Goal: Transaction & Acquisition: Book appointment/travel/reservation

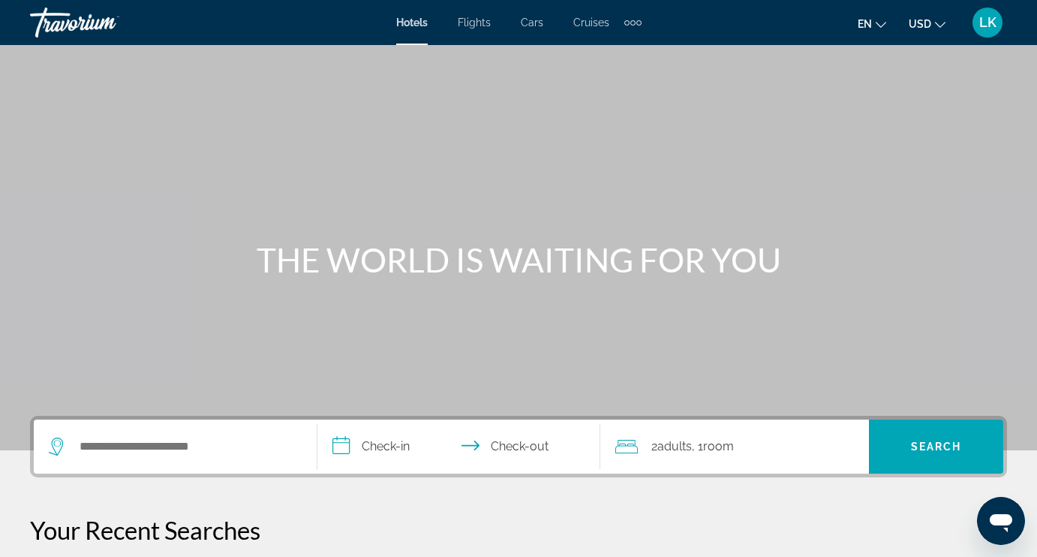
click at [630, 22] on div "Extra navigation items" at bounding box center [632, 22] width 5 height 5
click at [614, 45] on span "Activities" at bounding box center [608, 50] width 44 height 12
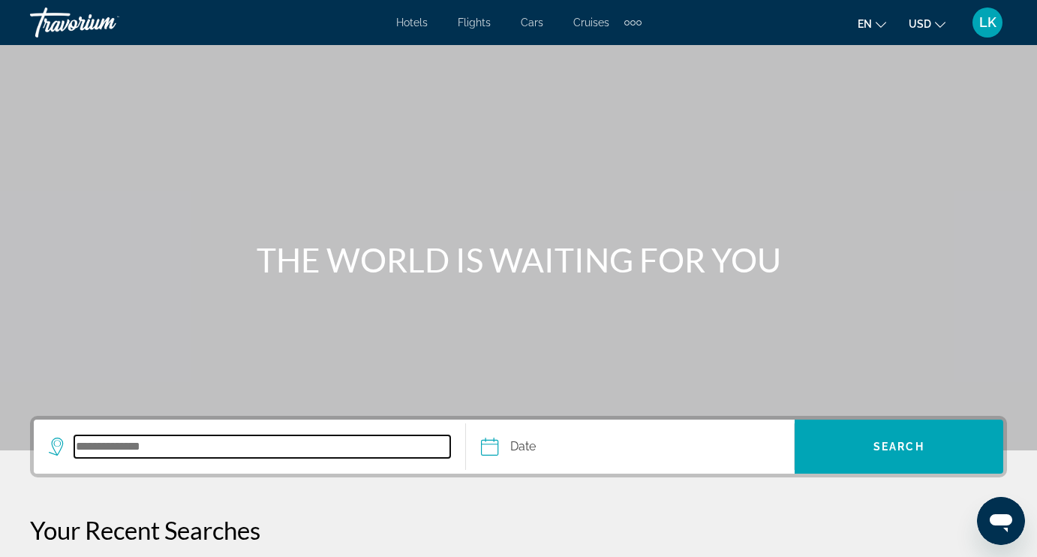
click at [172, 443] on input "Search destination" at bounding box center [262, 446] width 376 height 23
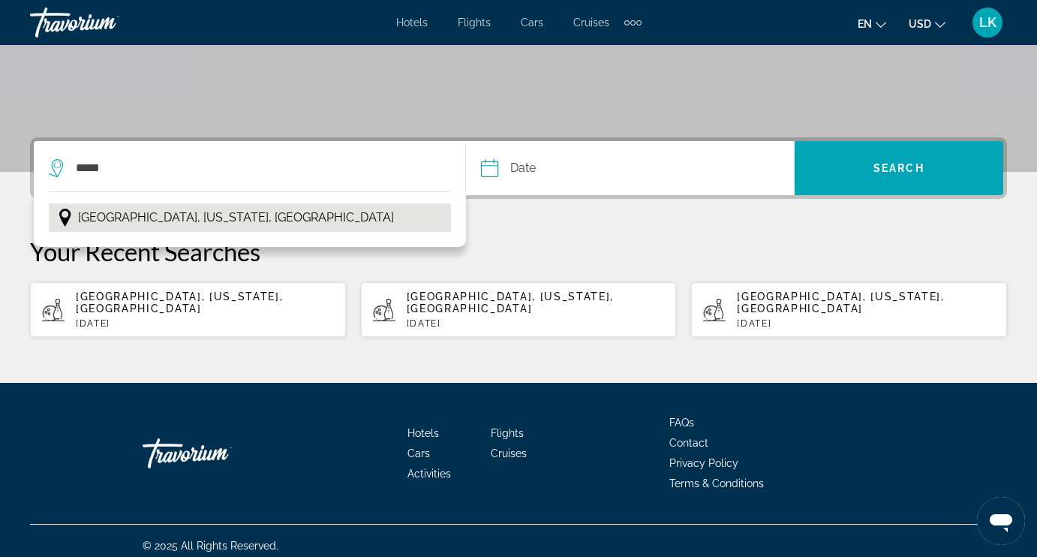
drag, startPoint x: 172, startPoint y: 443, endPoint x: 135, endPoint y: 219, distance: 227.3
click at [135, 219] on span "[GEOGRAPHIC_DATA], [US_STATE], [GEOGRAPHIC_DATA]" at bounding box center [236, 217] width 316 height 21
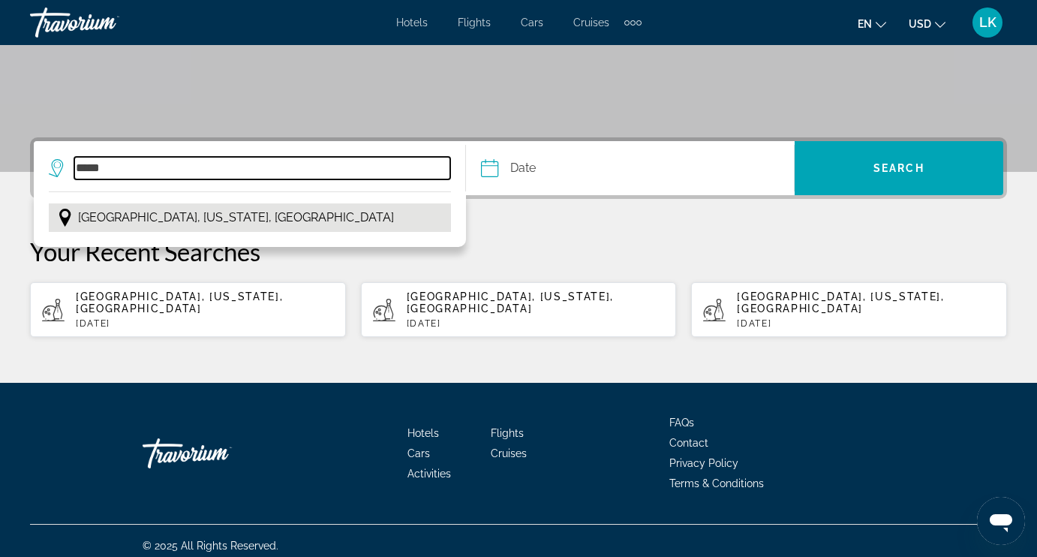
type input "**********"
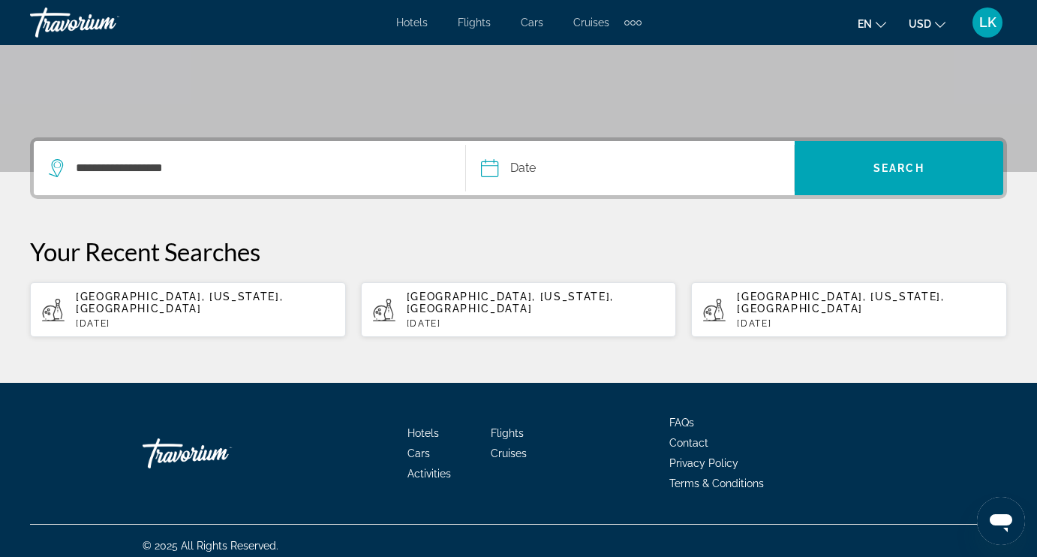
click at [565, 167] on input "Date" at bounding box center [558, 170] width 162 height 59
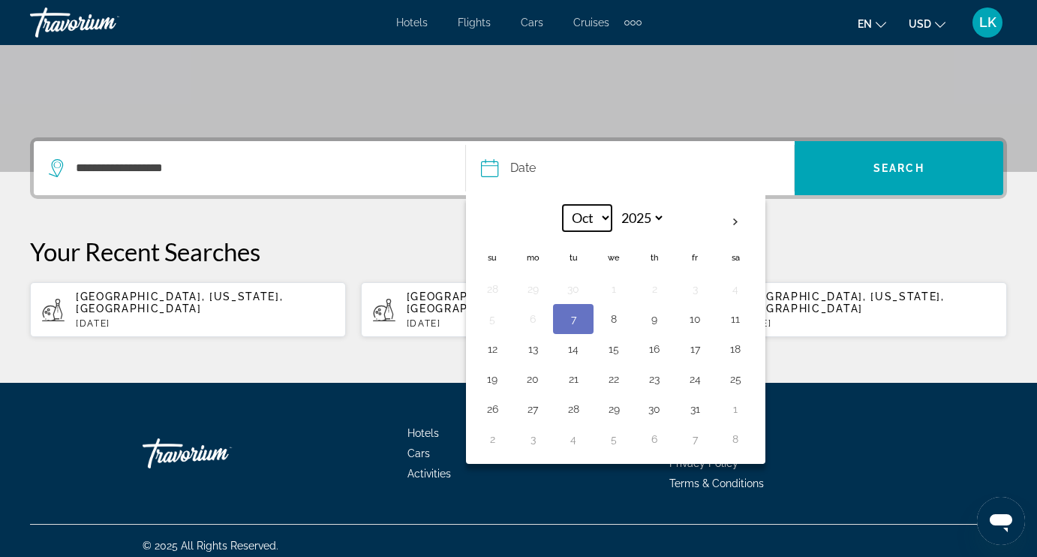
select select "**"
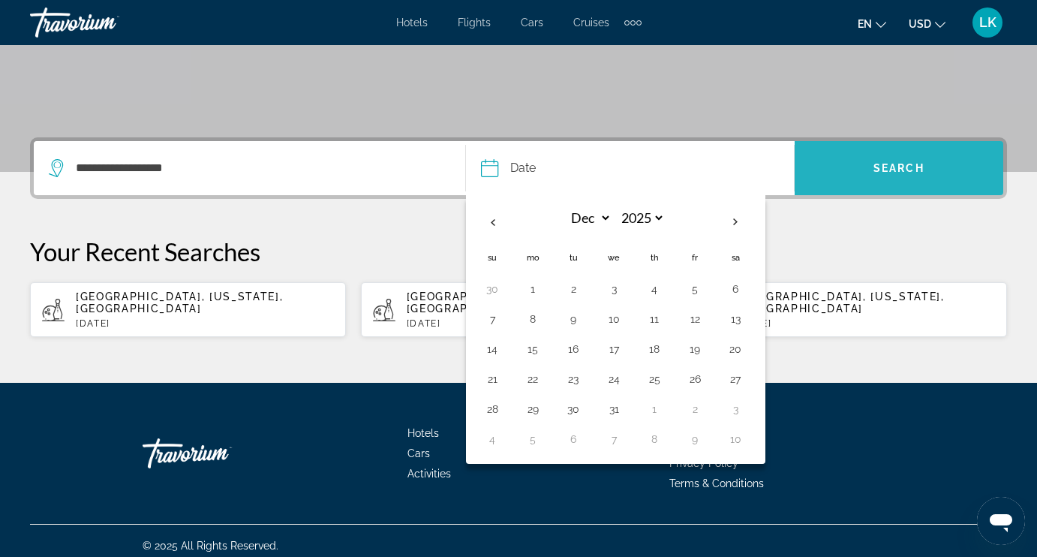
click at [895, 163] on span "Search" at bounding box center [898, 168] width 51 height 12
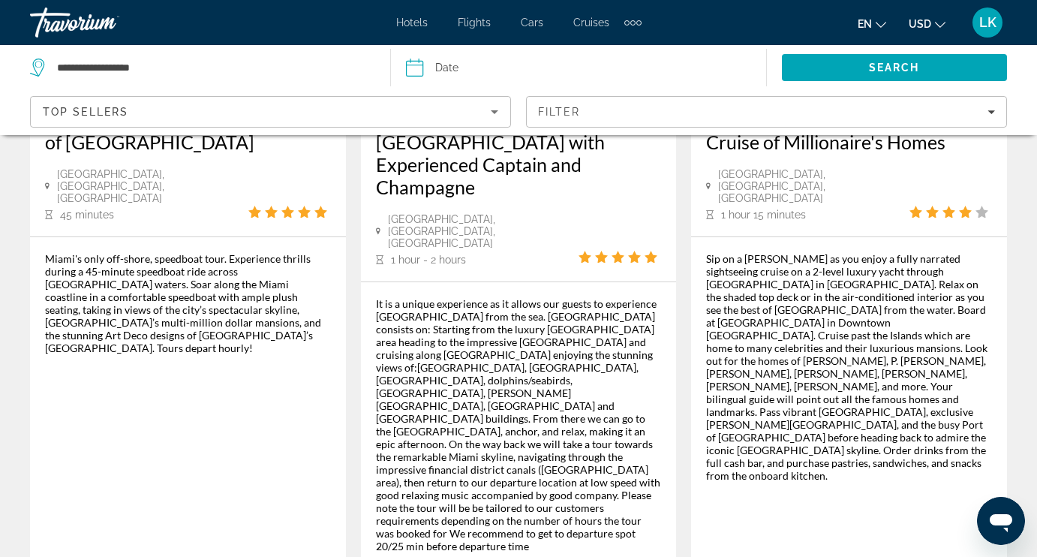
scroll to position [2520, 0]
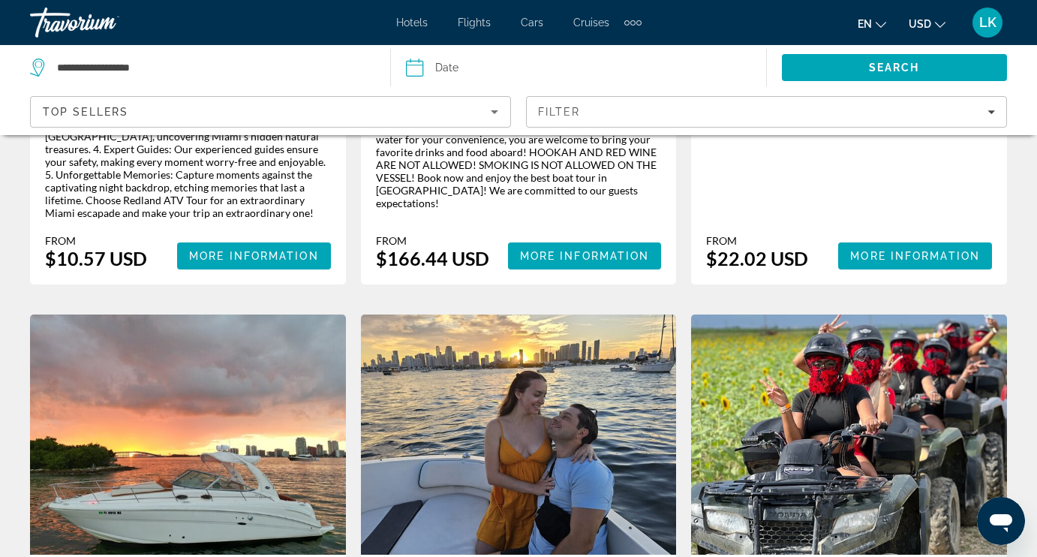
scroll to position [1378, 0]
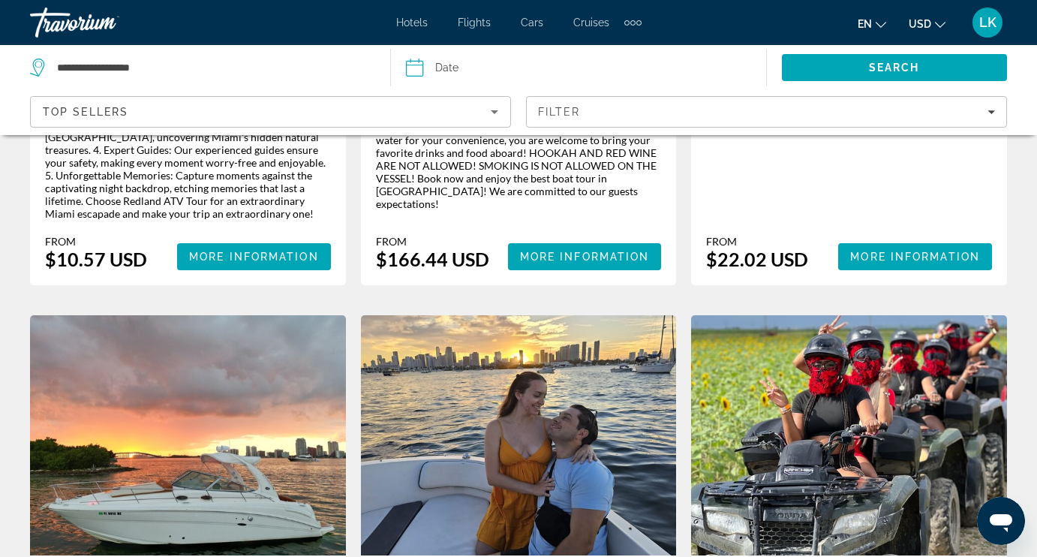
click at [929, 315] on img "Main content" at bounding box center [849, 435] width 316 height 240
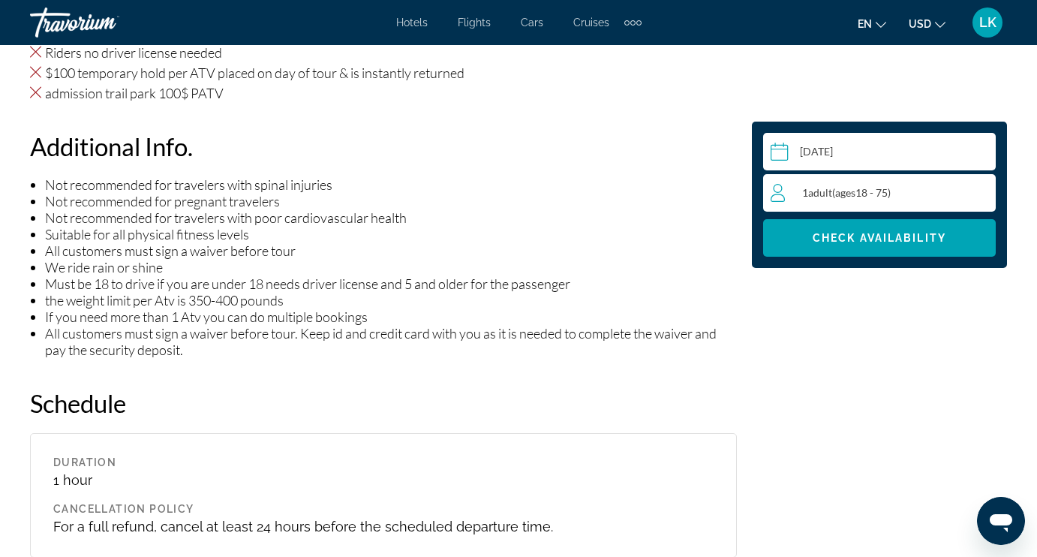
scroll to position [1811, 0]
click at [857, 150] on input "Main content" at bounding box center [882, 154] width 239 height 42
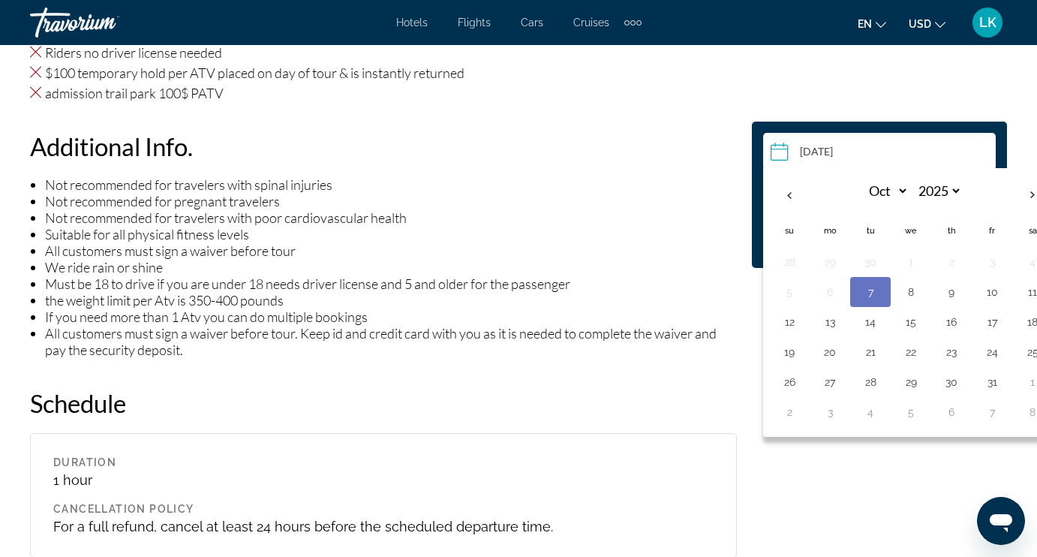
click at [654, 154] on div "Additional Info. Not recommended for travelers with spinal injuries Not recomme…" at bounding box center [383, 244] width 707 height 227
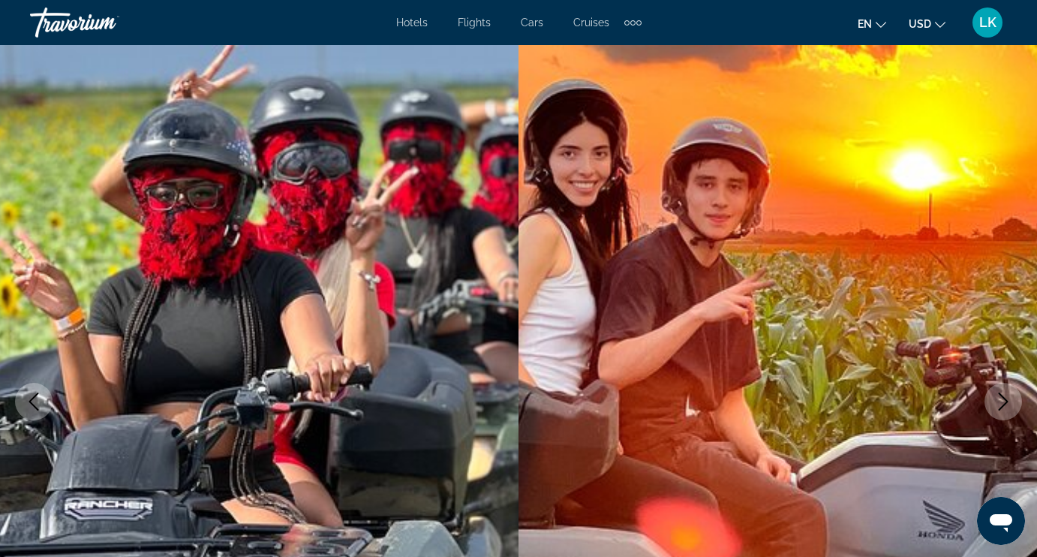
scroll to position [0, 0]
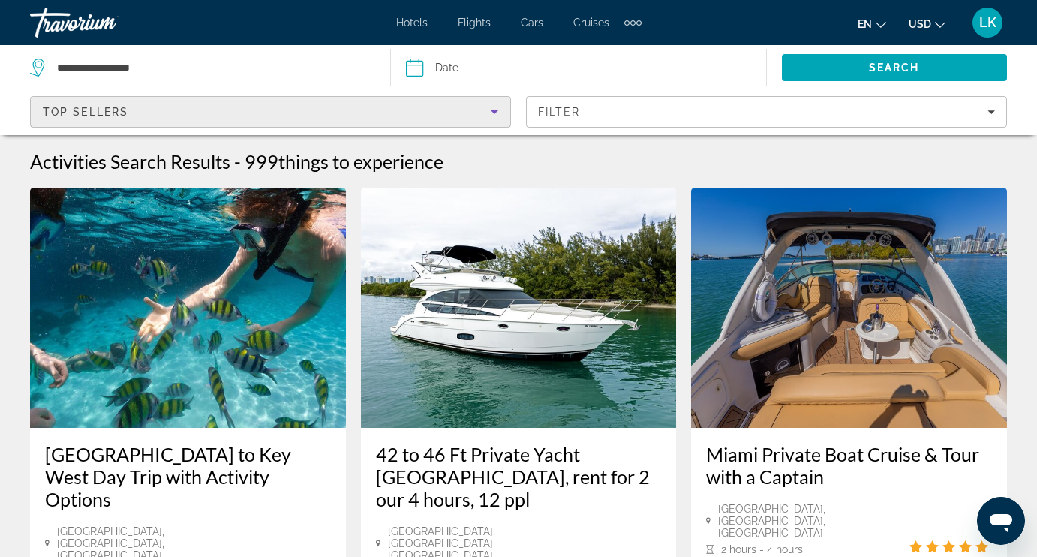
click at [428, 112] on div "Top Sellers" at bounding box center [267, 112] width 448 height 18
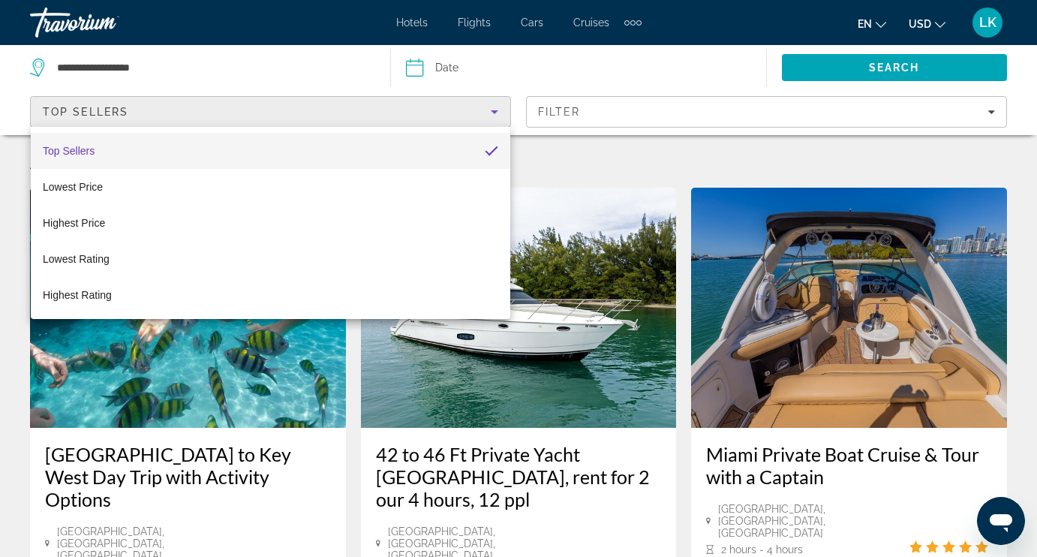
click at [578, 108] on div at bounding box center [518, 278] width 1037 height 557
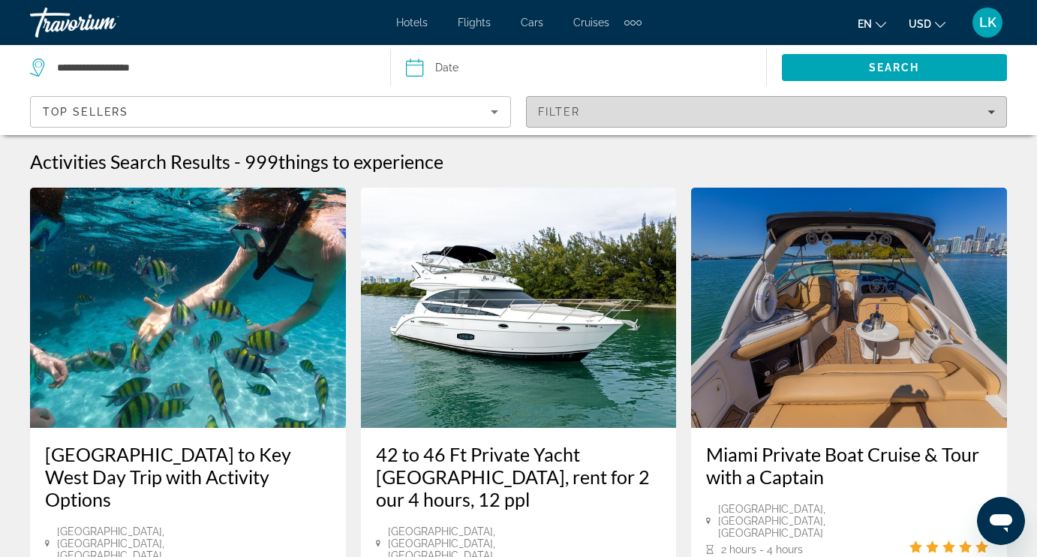
click at [578, 108] on span "Filter" at bounding box center [559, 112] width 43 height 12
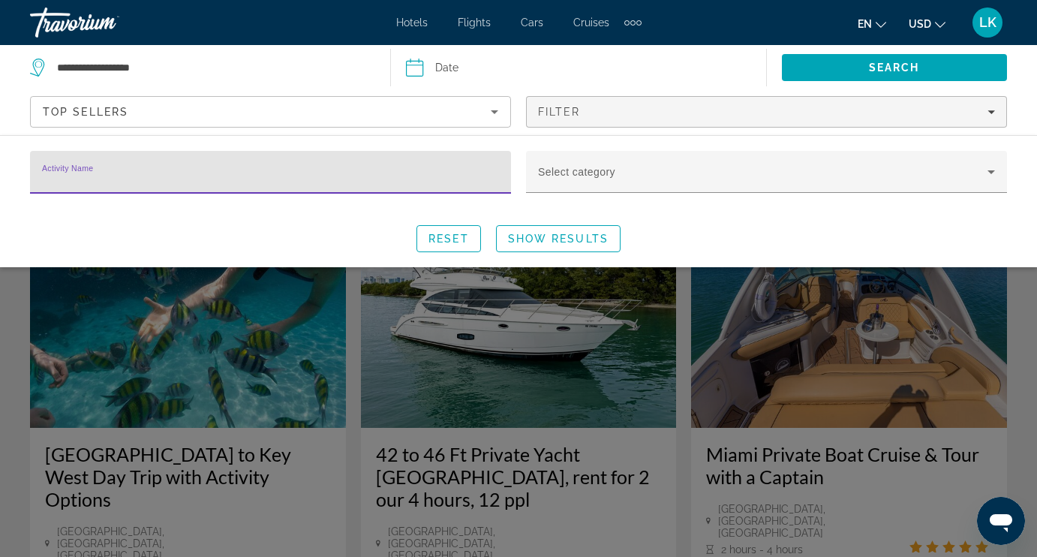
click at [407, 179] on input "Activity Name" at bounding box center [270, 179] width 457 height 18
click at [140, 170] on input "Activity Name" at bounding box center [270, 179] width 457 height 18
click at [314, 118] on div "Top Sellers" at bounding box center [267, 112] width 448 height 18
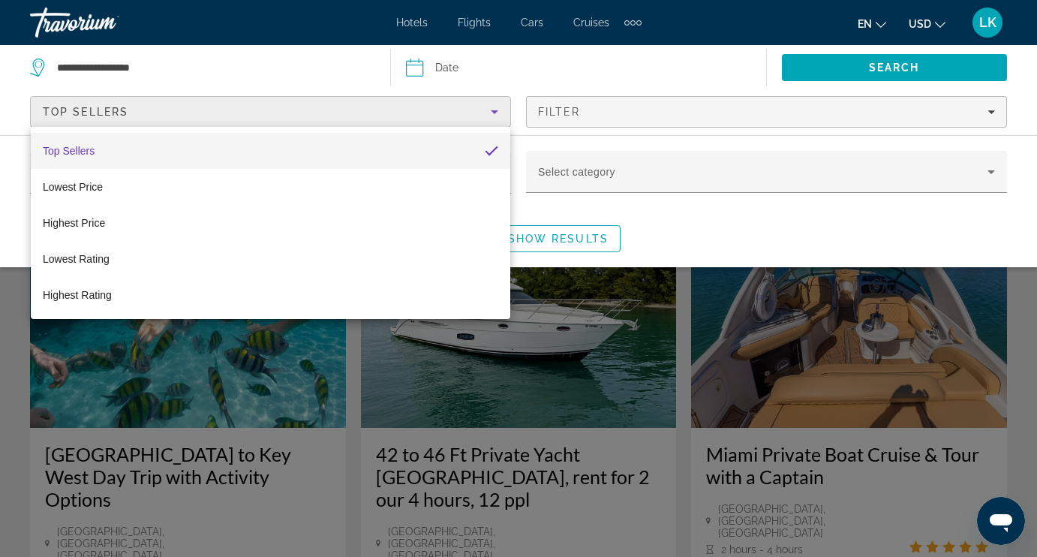
click at [579, 105] on div at bounding box center [518, 278] width 1037 height 557
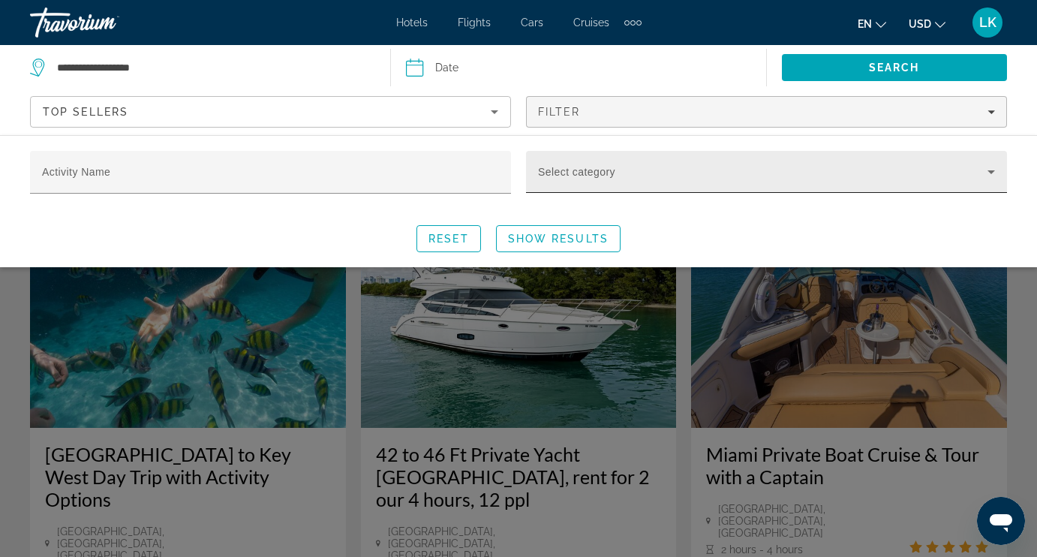
click at [576, 167] on mat-label "Select category" at bounding box center [576, 172] width 77 height 12
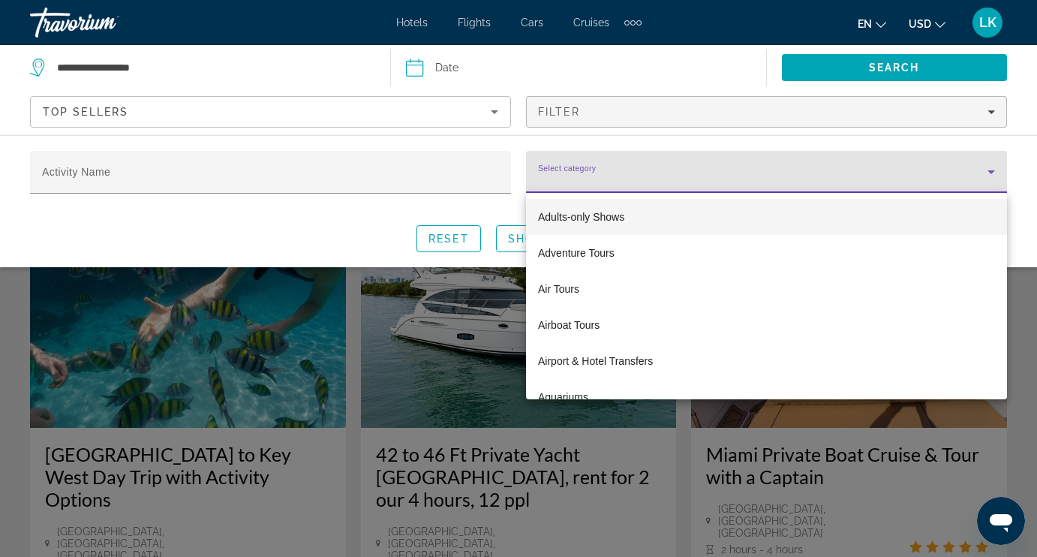
scroll to position [110, 0]
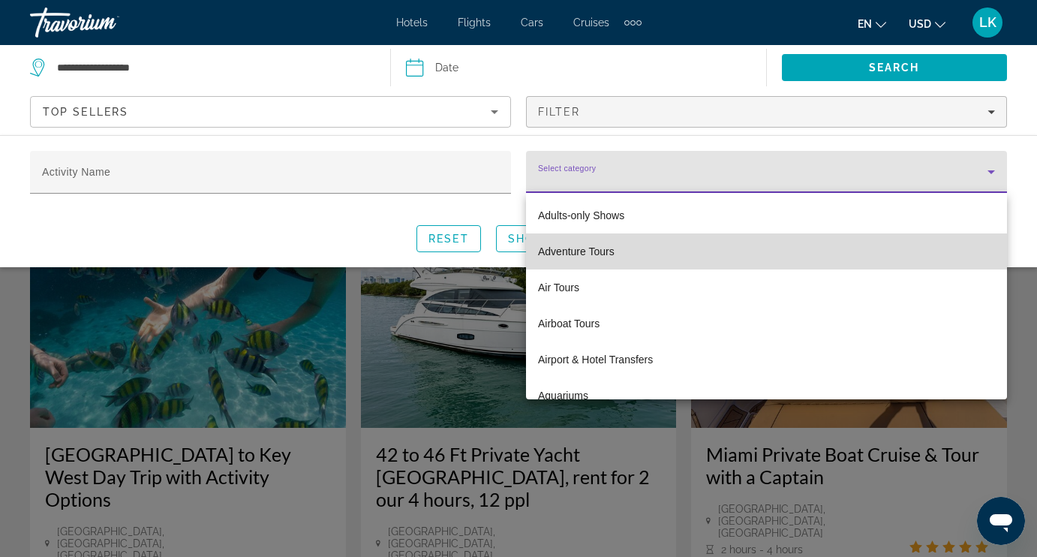
click at [603, 256] on span "Adventure Tours" at bounding box center [576, 251] width 77 height 18
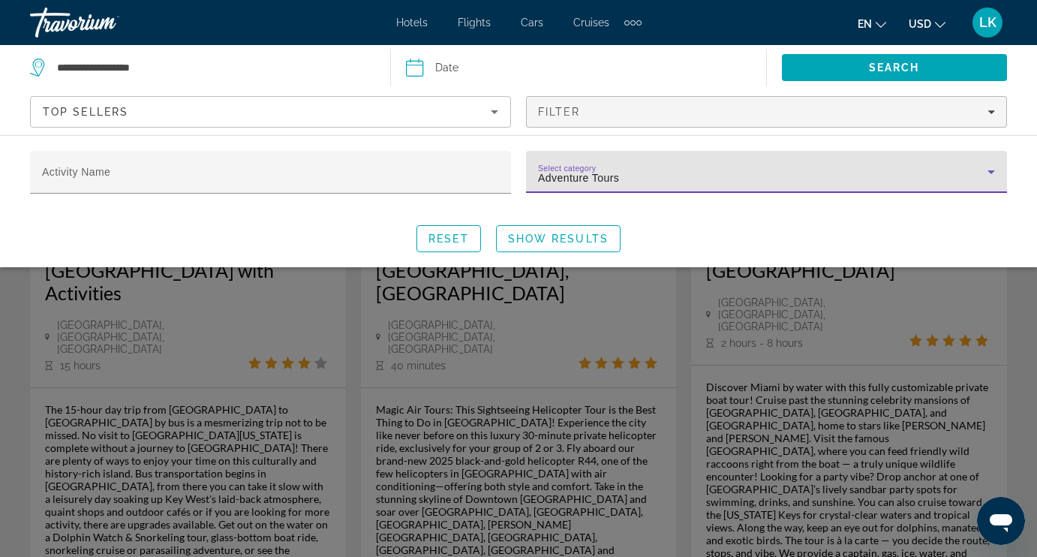
scroll to position [173, 0]
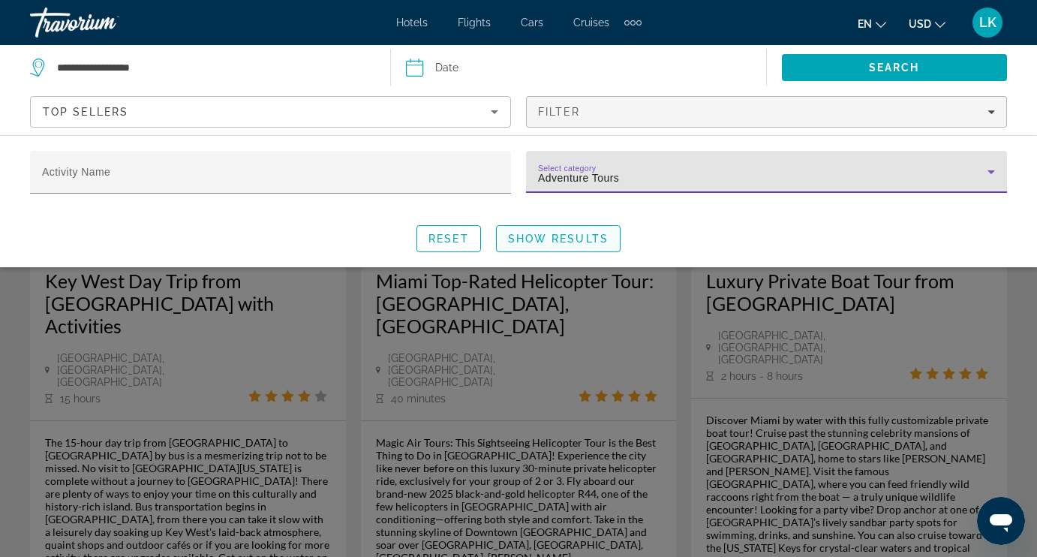
click at [591, 240] on span "Show Results" at bounding box center [558, 239] width 101 height 12
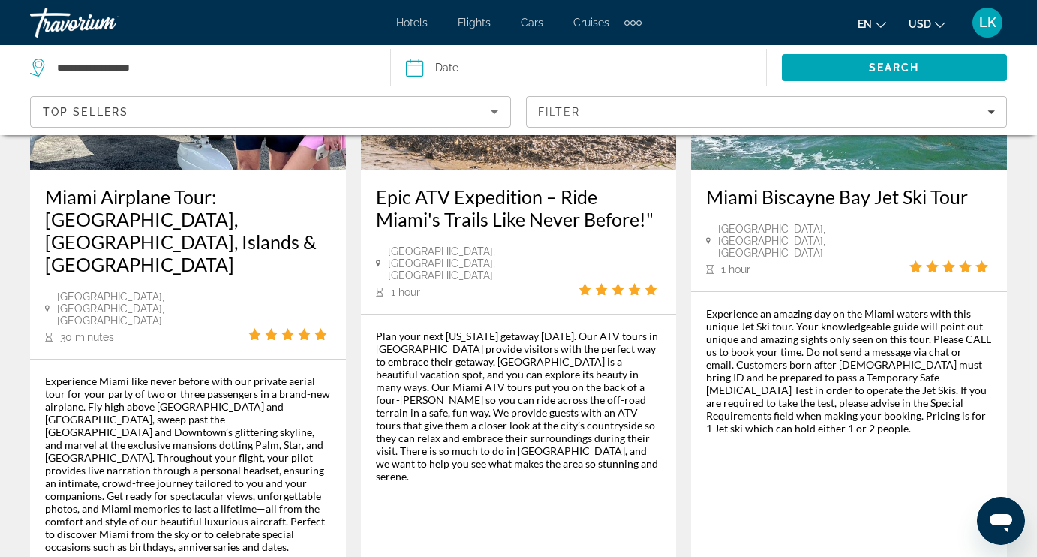
scroll to position [2493, 0]
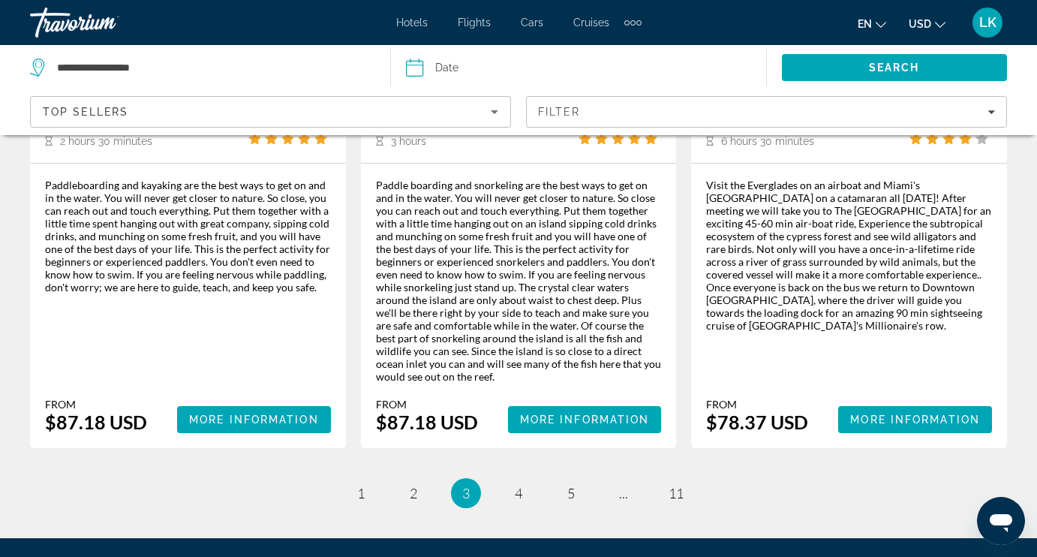
scroll to position [2503, 0]
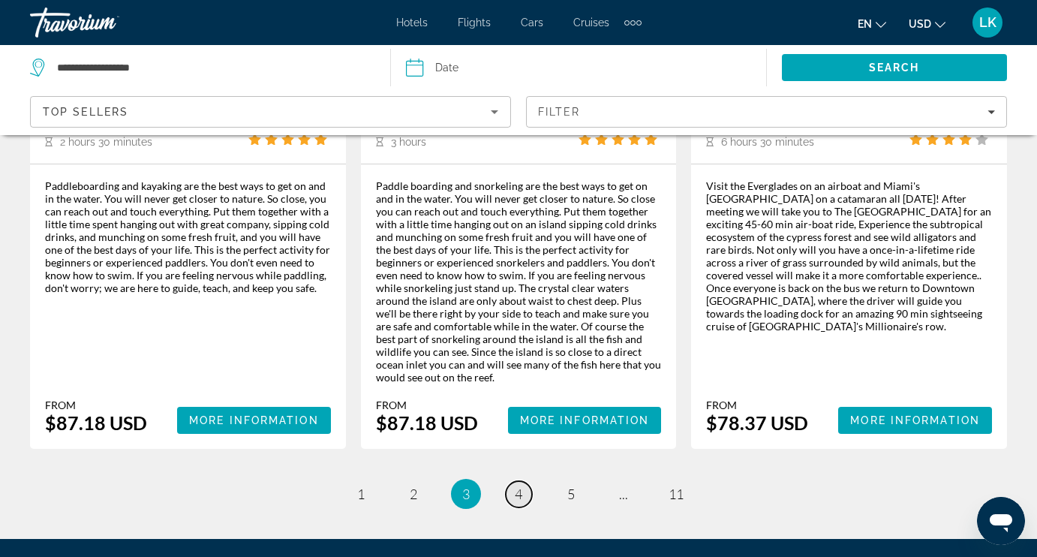
click at [519, 485] on span "4" at bounding box center [519, 493] width 8 height 17
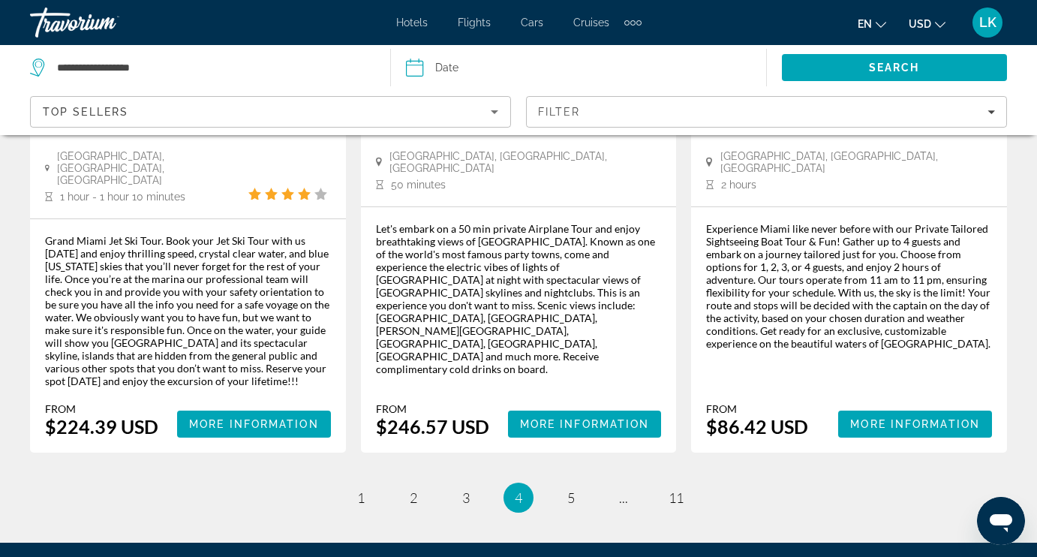
scroll to position [2427, 0]
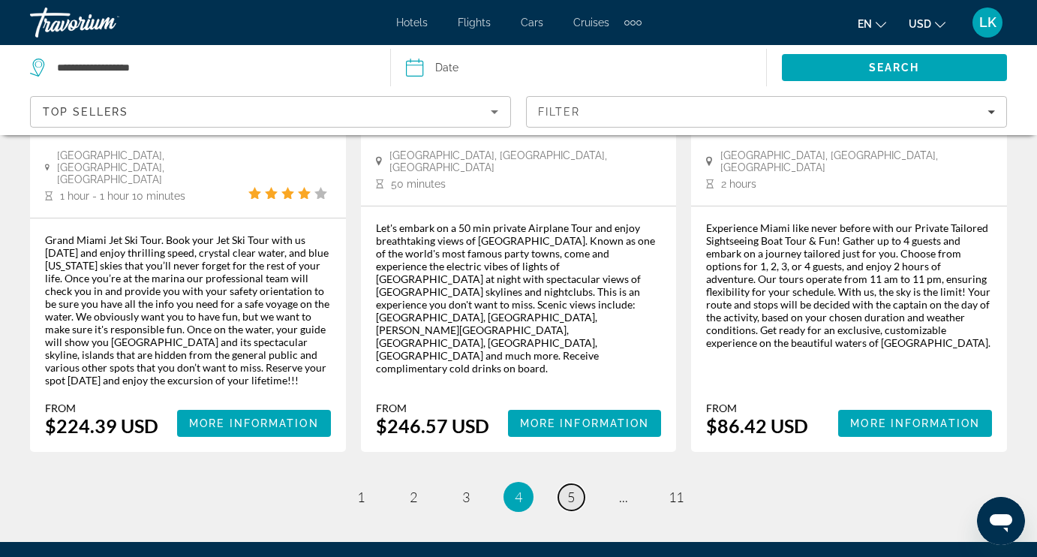
click at [571, 488] on span "5" at bounding box center [571, 496] width 8 height 17
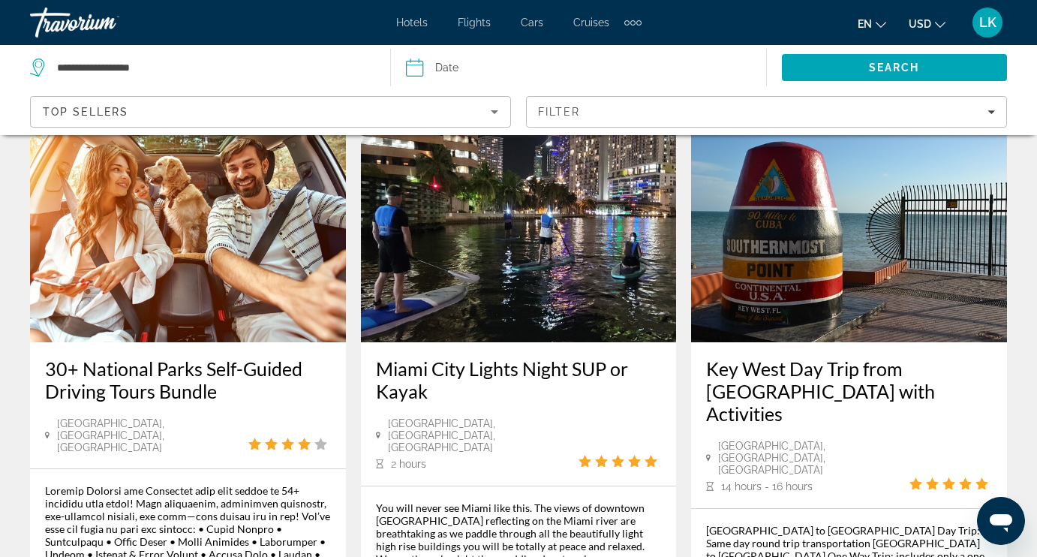
scroll to position [842, 0]
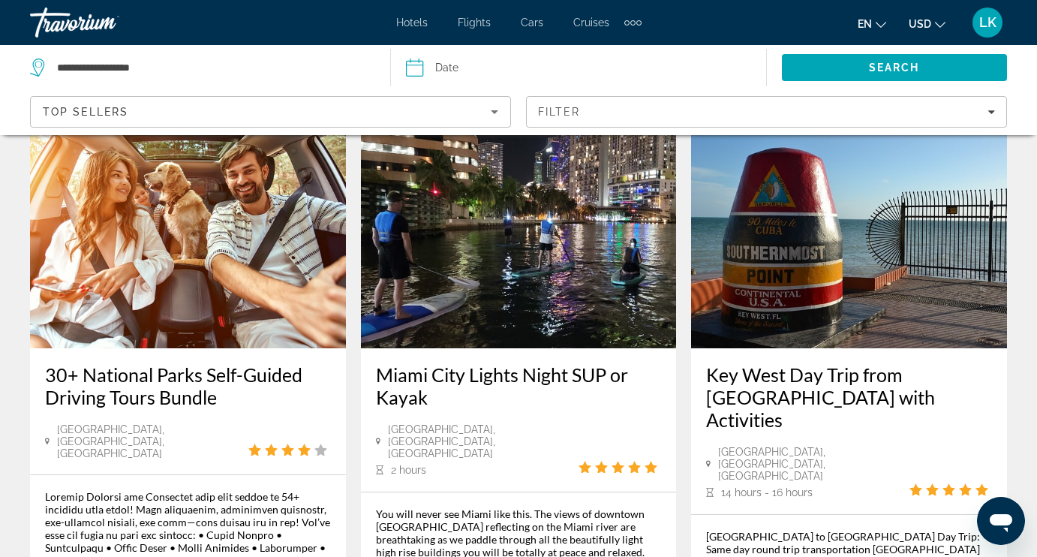
click at [221, 242] on img "Main content" at bounding box center [188, 228] width 316 height 240
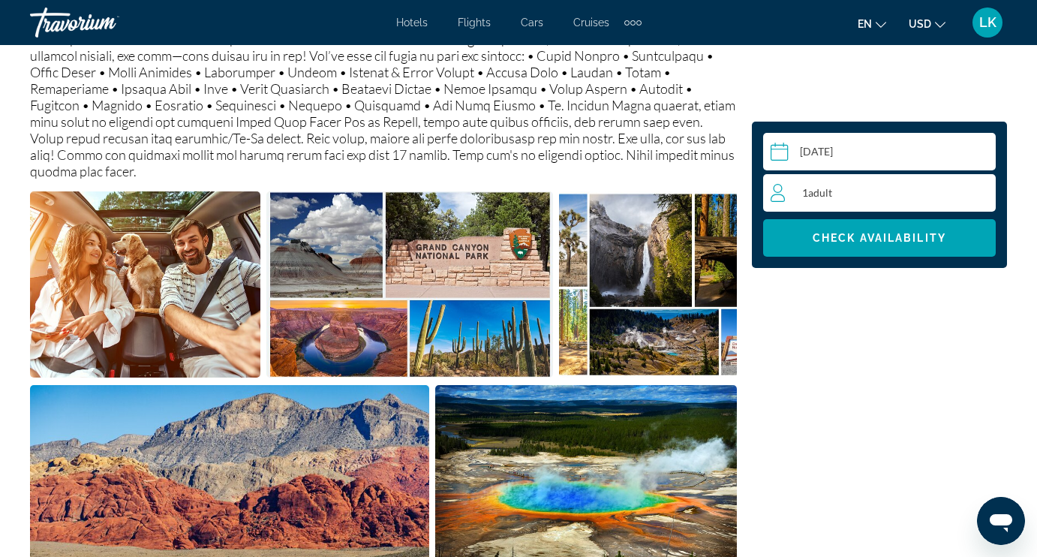
scroll to position [863, 0]
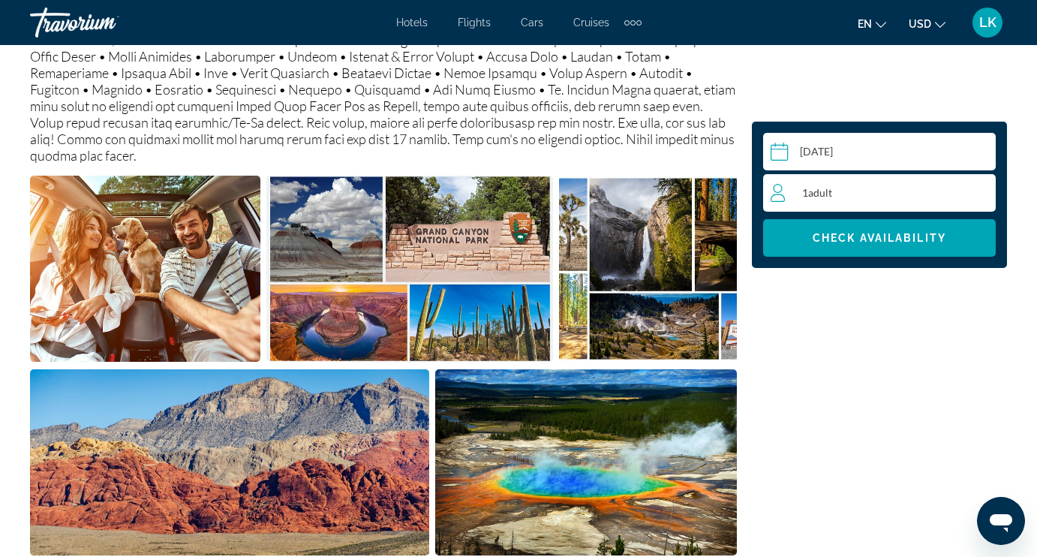
click at [211, 248] on img "Open full-screen image slider" at bounding box center [145, 269] width 230 height 186
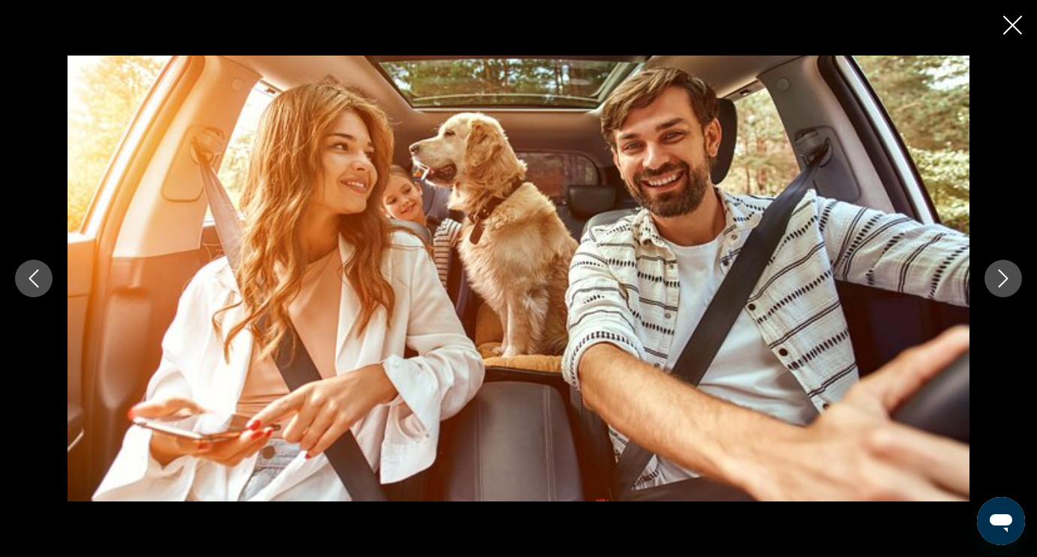
click at [1002, 274] on icon "Next image" at bounding box center [1004, 278] width 10 height 18
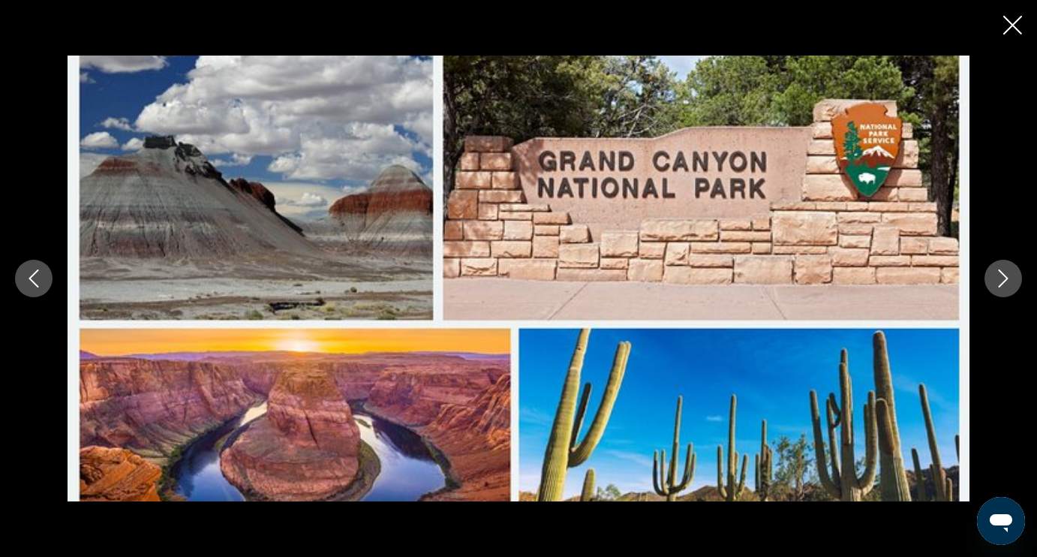
click at [1002, 275] on icon "Next image" at bounding box center [1003, 278] width 18 height 18
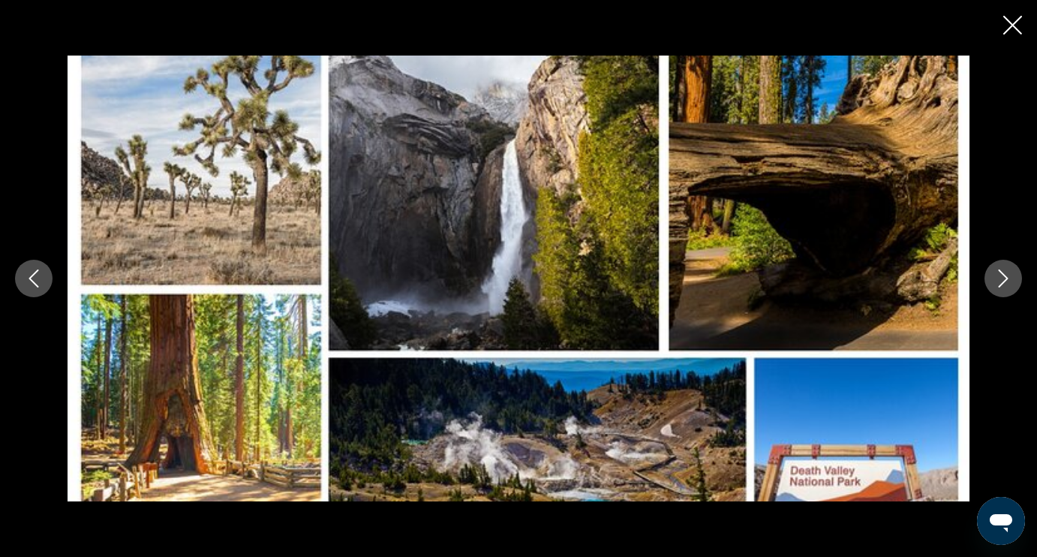
click at [999, 282] on icon "Next image" at bounding box center [1003, 278] width 18 height 18
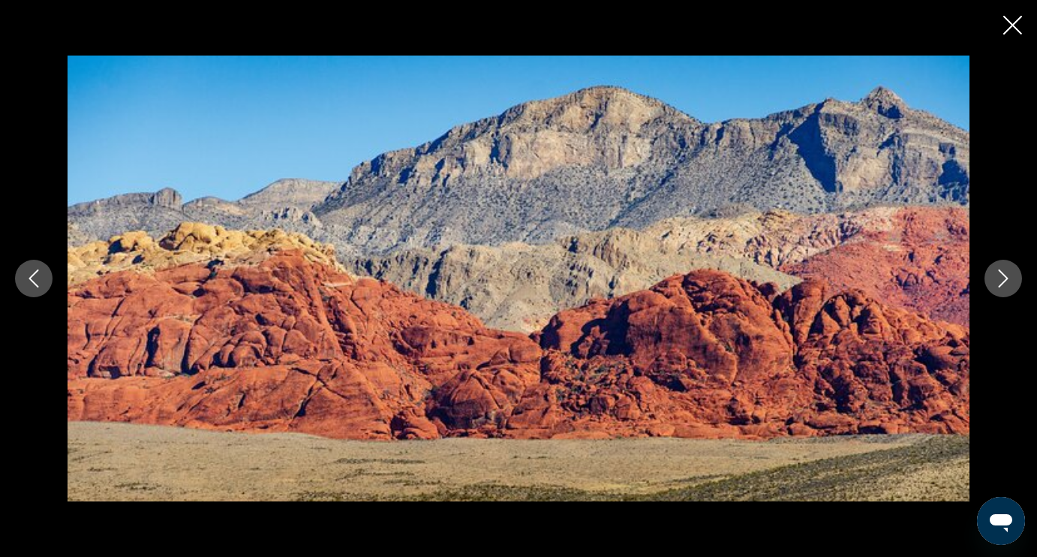
click at [999, 283] on icon "Next image" at bounding box center [1003, 278] width 18 height 18
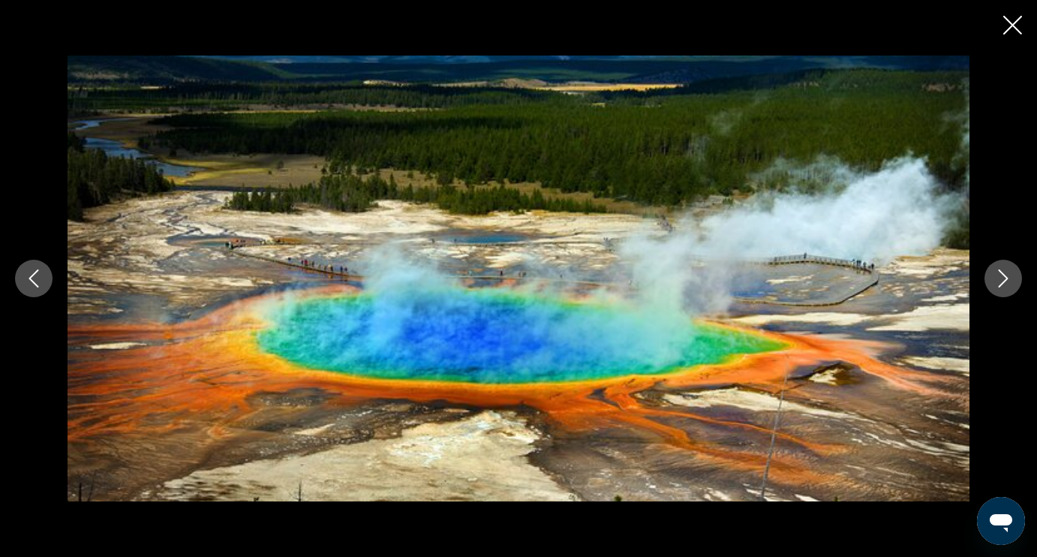
click at [999, 284] on icon "Next image" at bounding box center [1003, 278] width 18 height 18
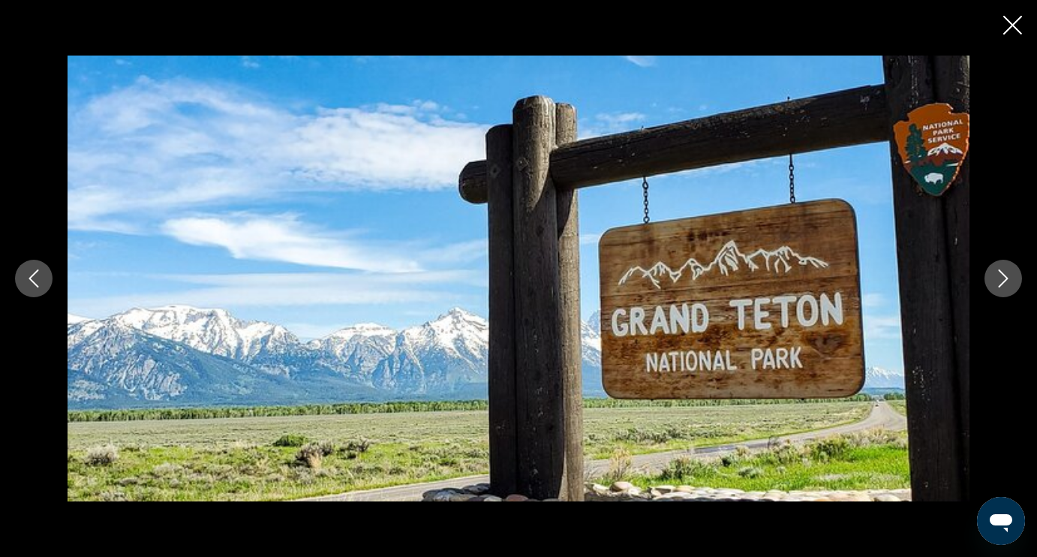
click at [999, 285] on icon "Next image" at bounding box center [1004, 278] width 10 height 18
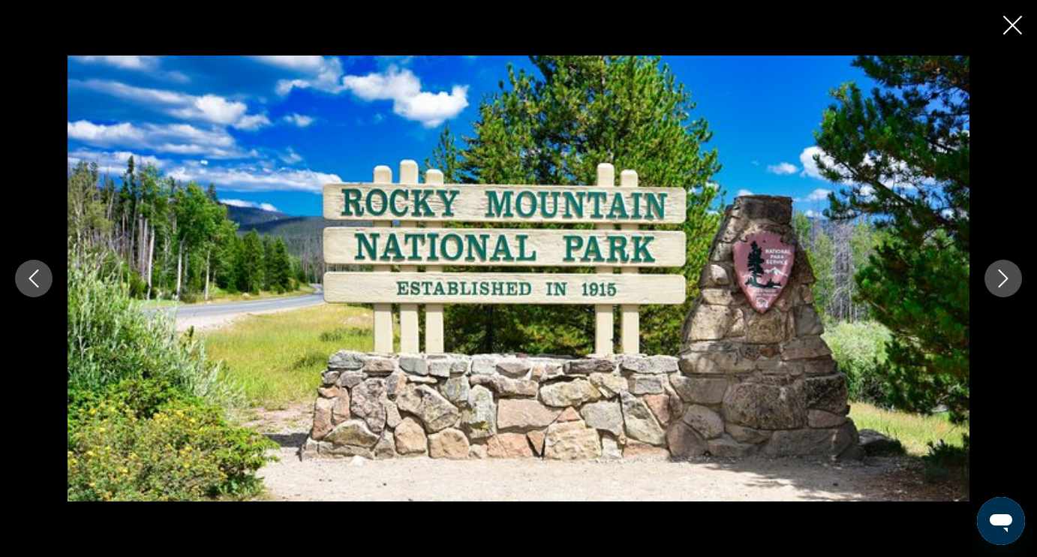
click at [999, 286] on icon "Next image" at bounding box center [1004, 278] width 10 height 18
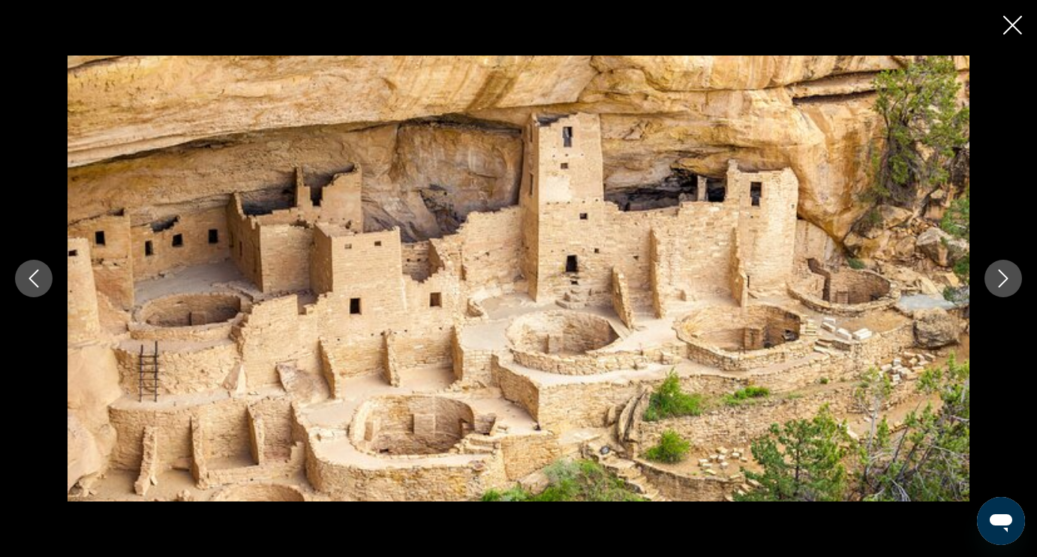
click at [999, 287] on icon "Next image" at bounding box center [1004, 278] width 10 height 18
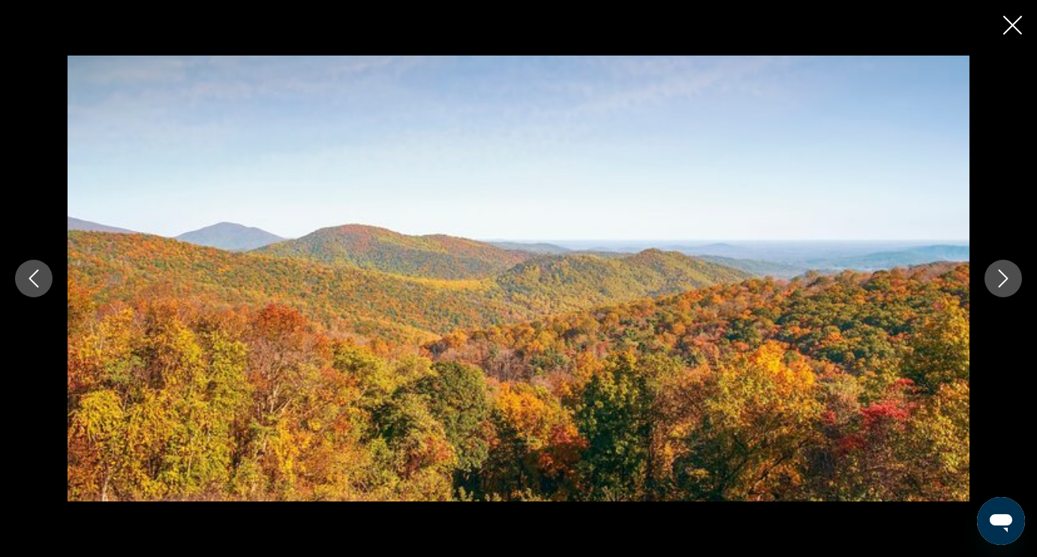
click at [999, 287] on button "Next image" at bounding box center [1003, 279] width 38 height 38
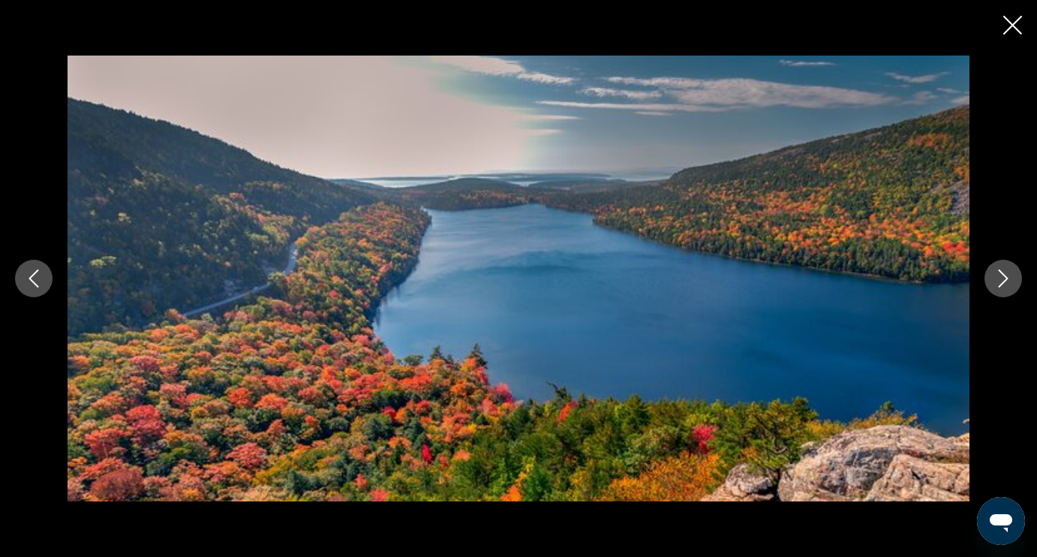
click at [999, 287] on button "Next image" at bounding box center [1003, 279] width 38 height 38
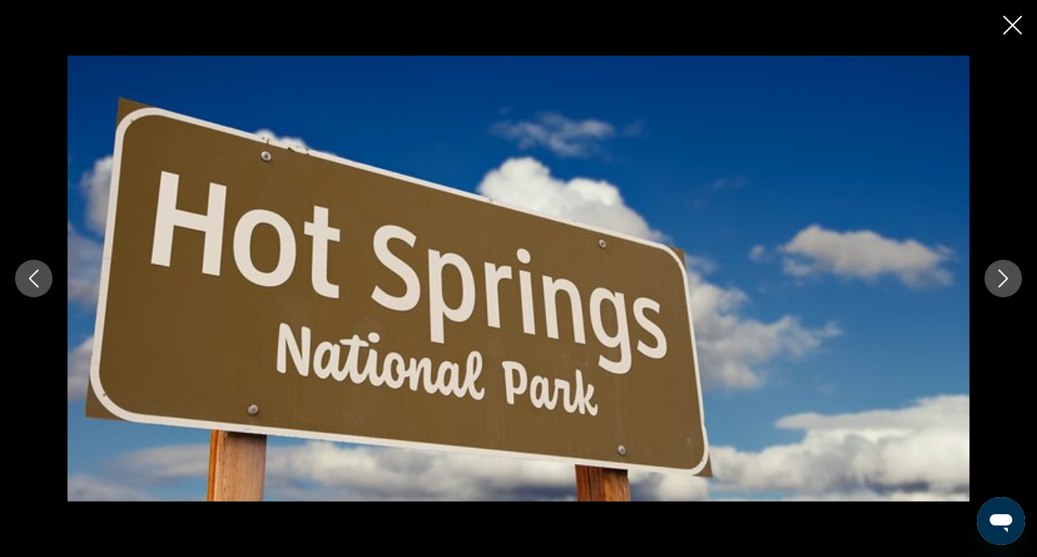
click at [999, 288] on button "Next image" at bounding box center [1003, 279] width 38 height 38
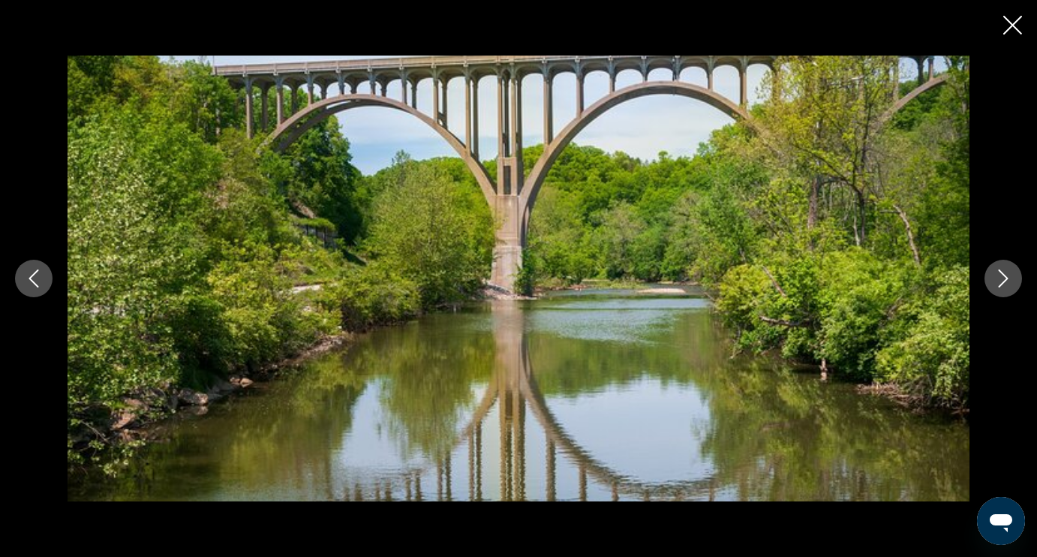
click at [999, 288] on button "Next image" at bounding box center [1003, 279] width 38 height 38
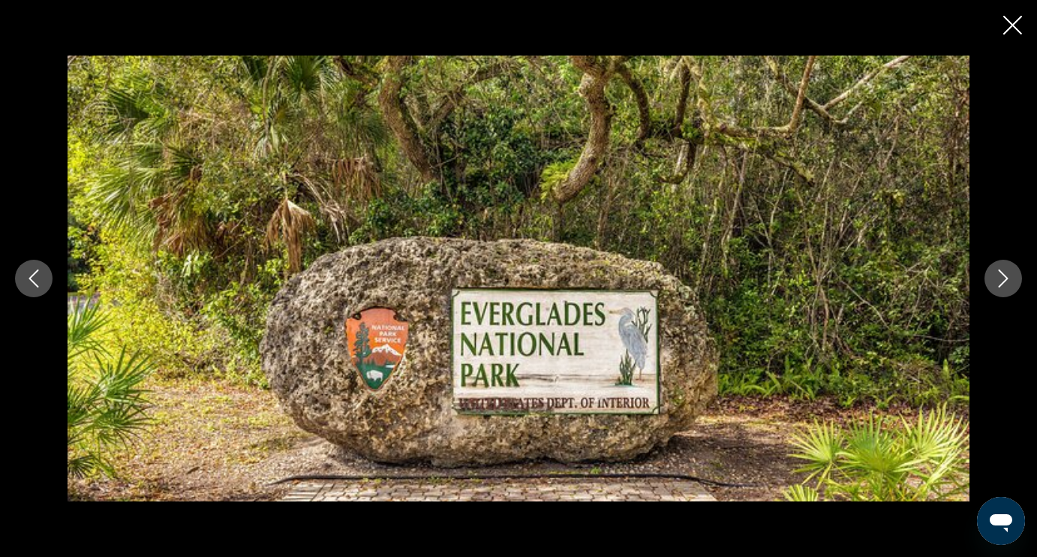
click at [999, 289] on button "Next image" at bounding box center [1003, 279] width 38 height 38
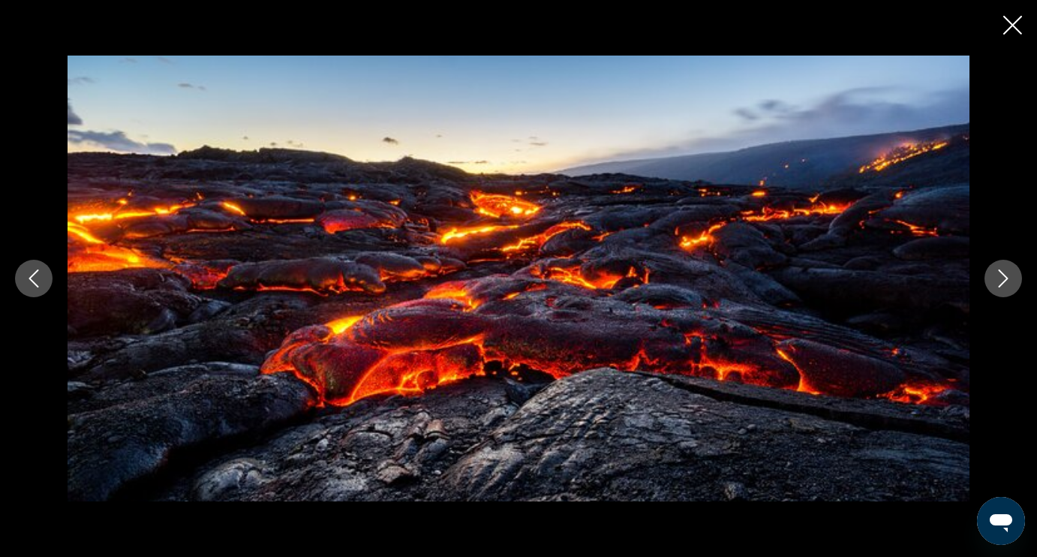
click at [999, 289] on button "Next image" at bounding box center [1003, 279] width 38 height 38
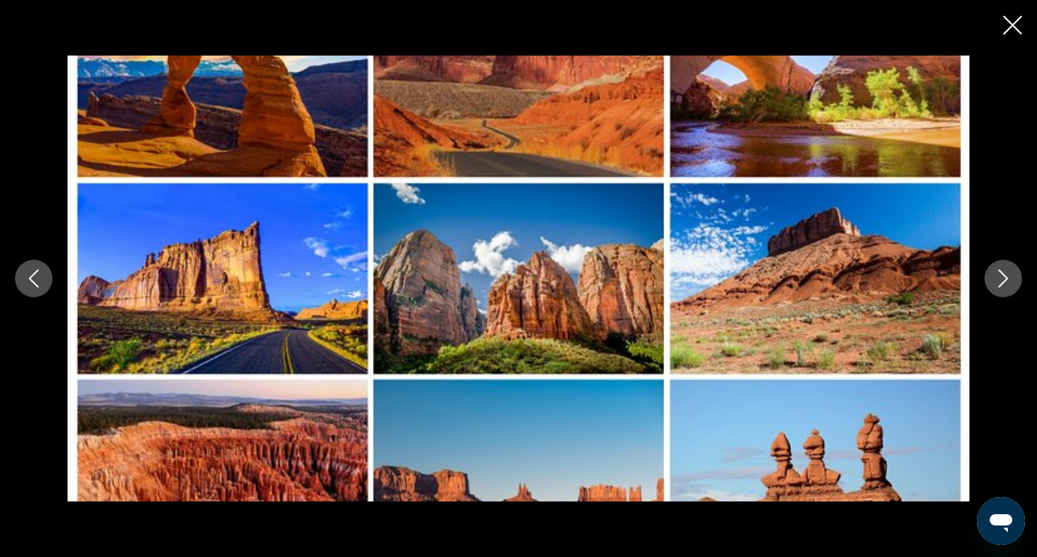
click at [999, 290] on button "Next image" at bounding box center [1003, 279] width 38 height 38
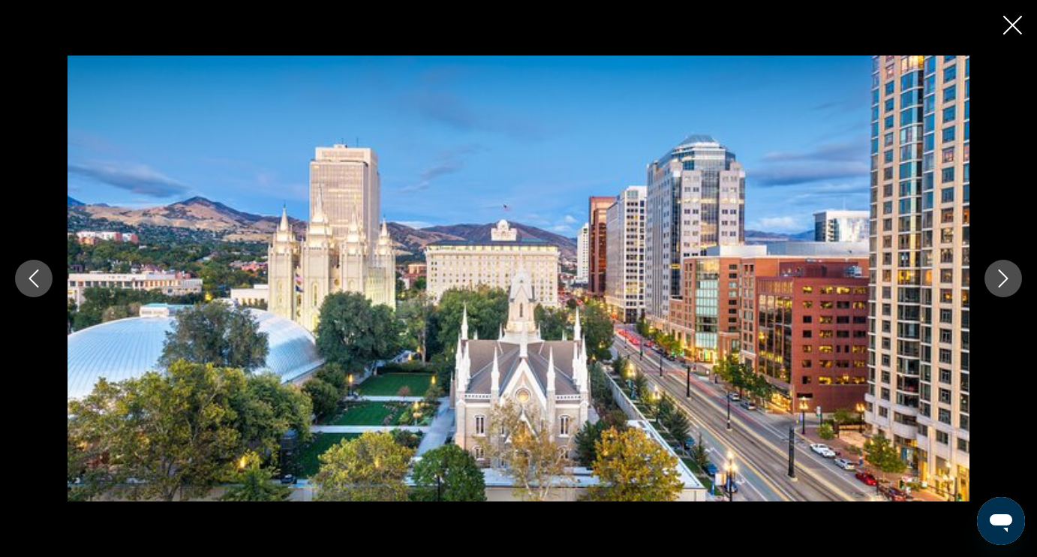
click at [999, 290] on button "Next image" at bounding box center [1003, 279] width 38 height 38
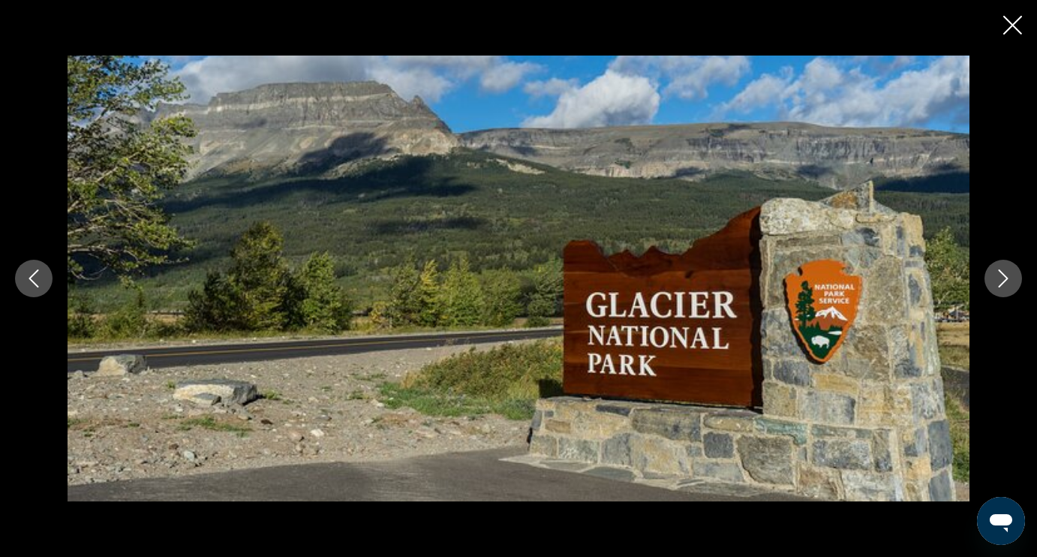
click at [999, 288] on button "Next image" at bounding box center [1003, 279] width 38 height 38
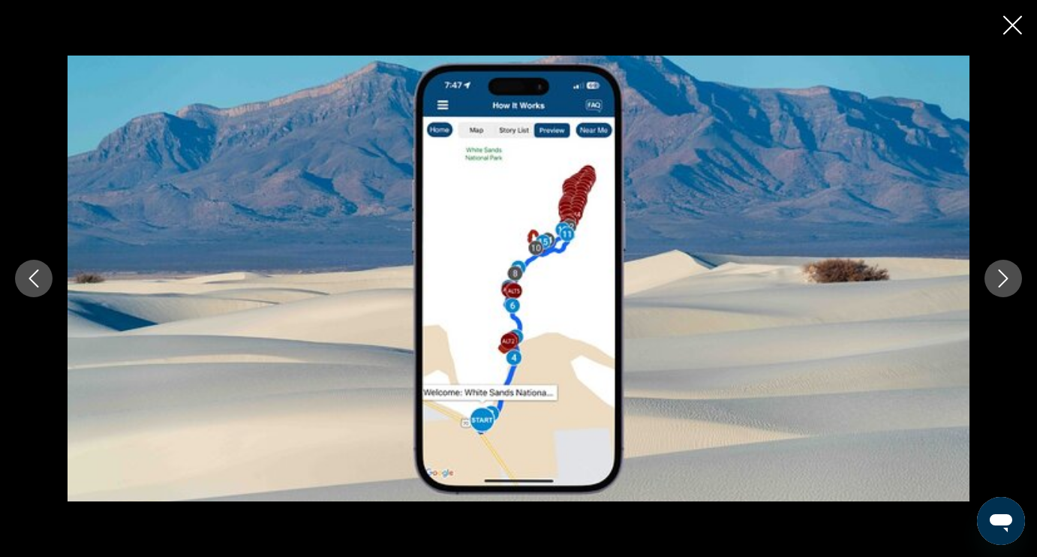
click at [999, 288] on button "Next image" at bounding box center [1003, 279] width 38 height 38
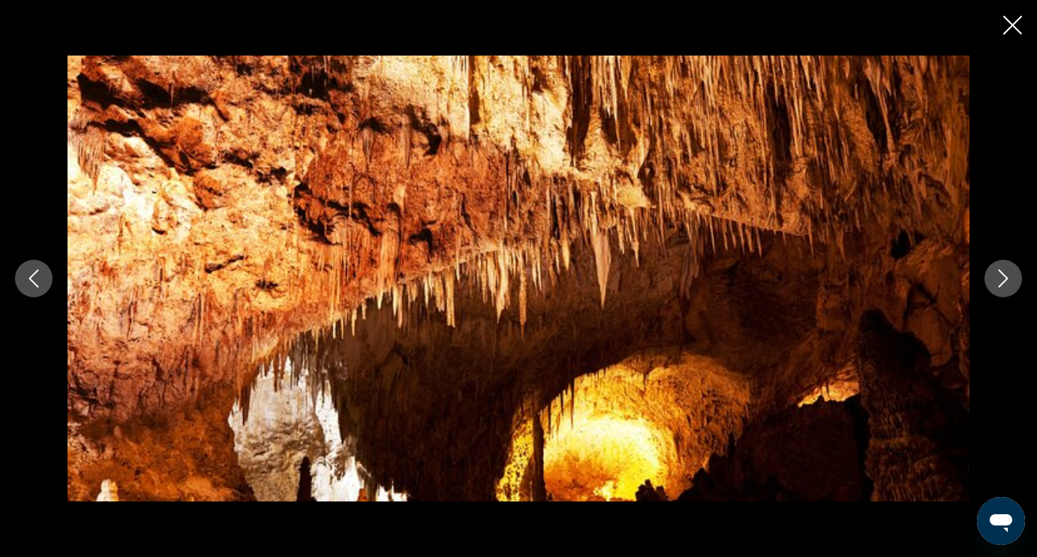
click at [1008, 278] on icon "Next image" at bounding box center [1004, 278] width 10 height 18
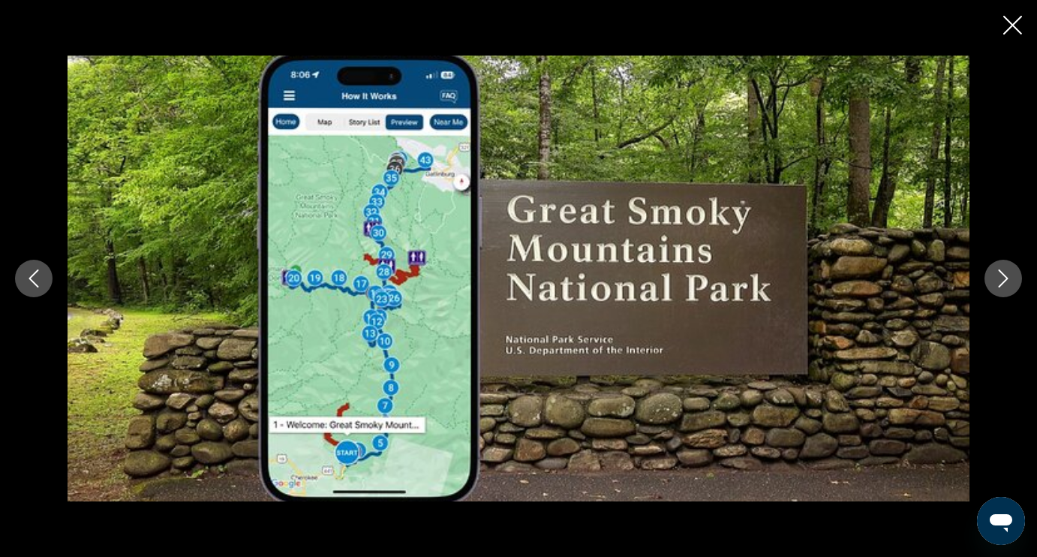
click at [1008, 278] on icon "Next image" at bounding box center [1004, 278] width 10 height 18
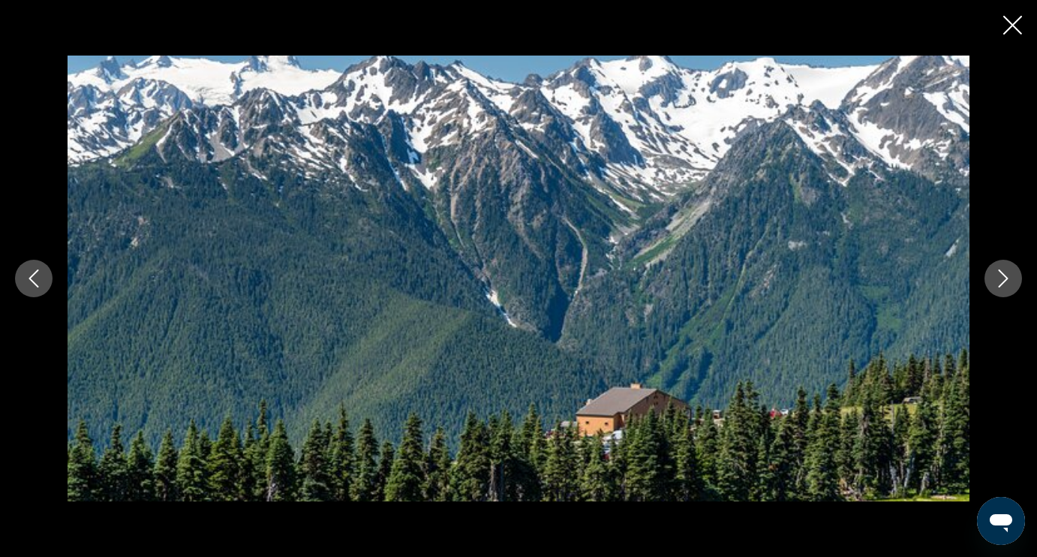
click at [1008, 278] on icon "Next image" at bounding box center [1004, 278] width 10 height 18
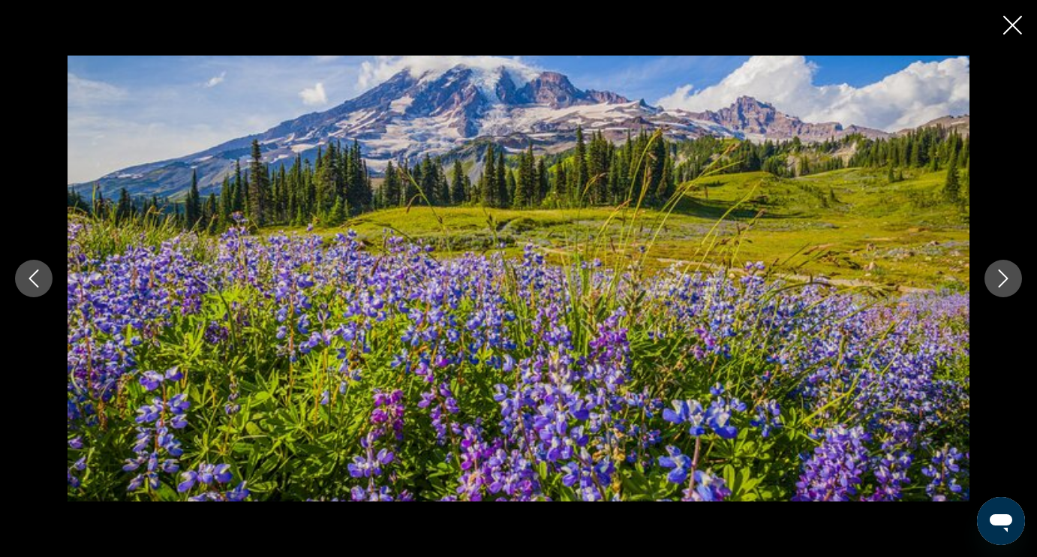
click at [1008, 278] on icon "Next image" at bounding box center [1004, 278] width 10 height 18
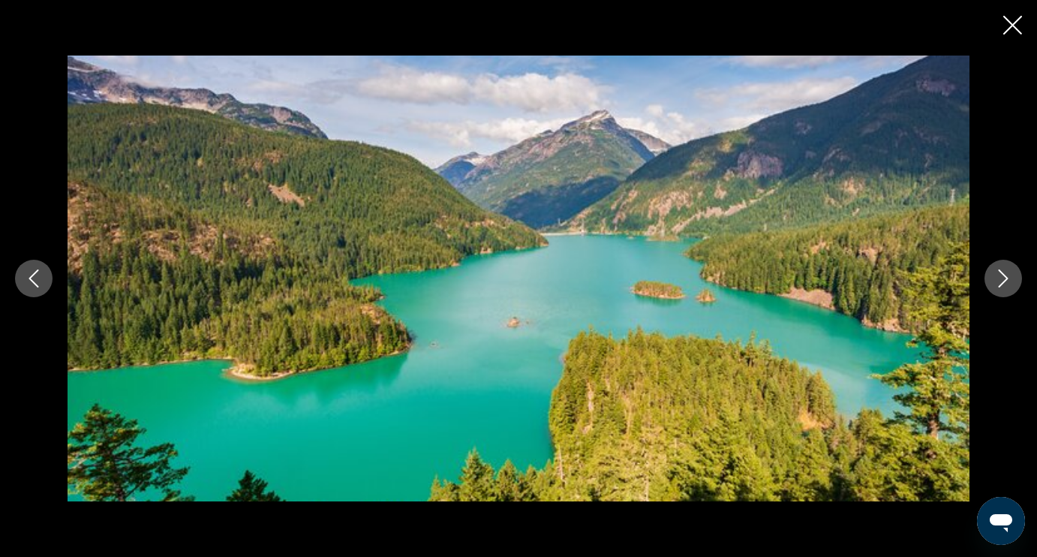
click at [1009, 24] on icon "Close slideshow" at bounding box center [1012, 25] width 19 height 19
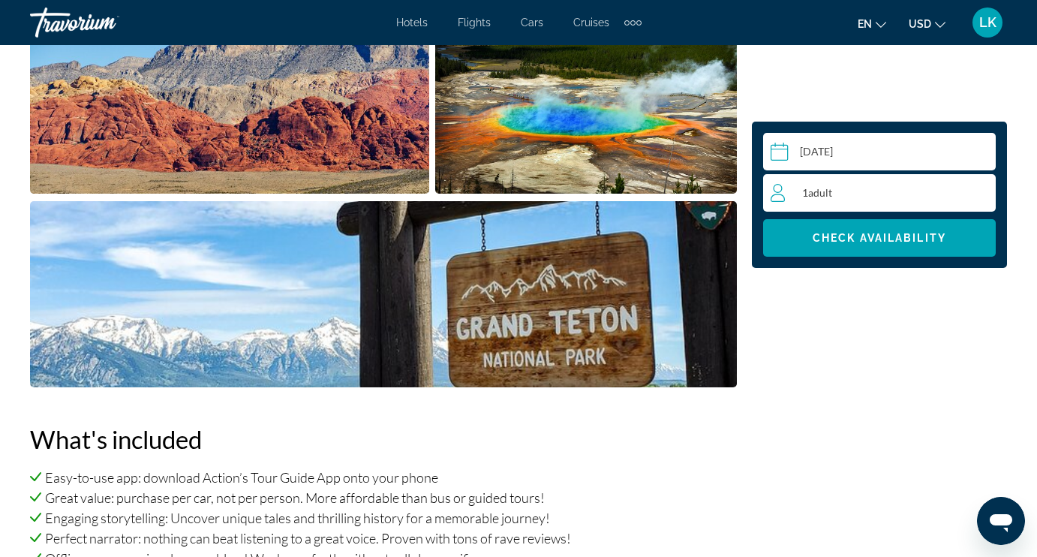
scroll to position [1225, 0]
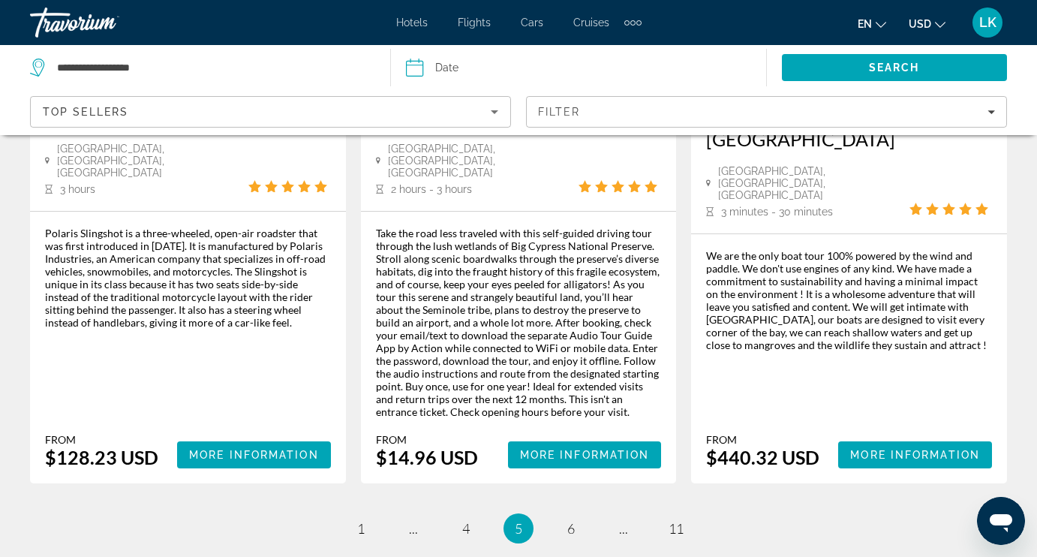
scroll to position [2528, 0]
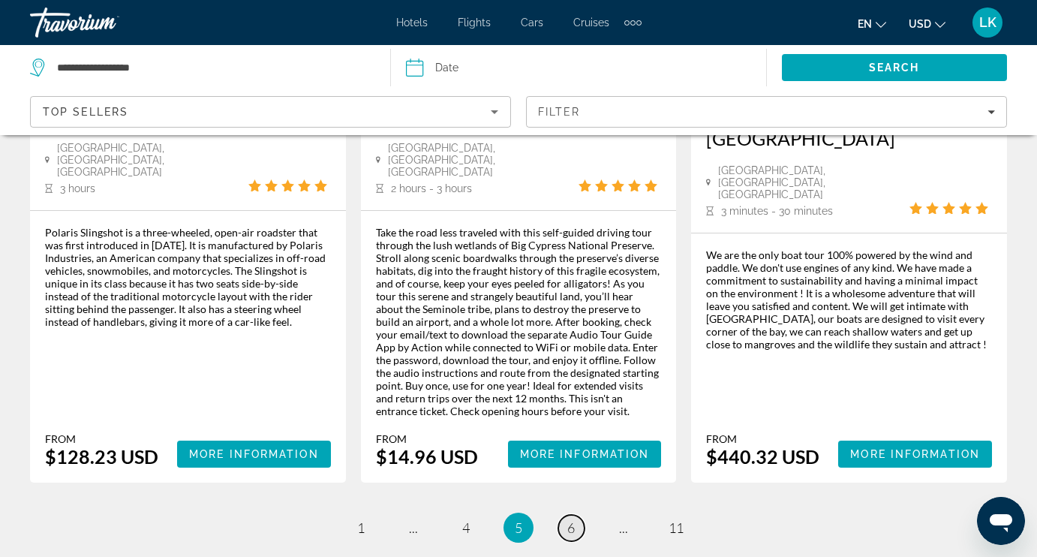
click at [573, 519] on span "6" at bounding box center [571, 527] width 8 height 17
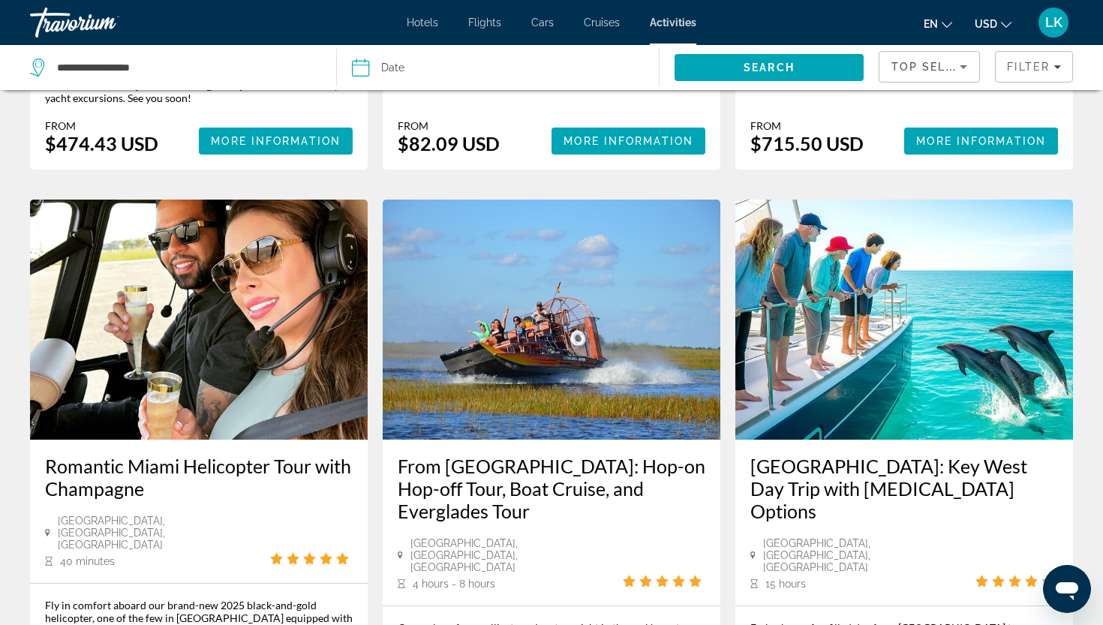
scroll to position [1316, 0]
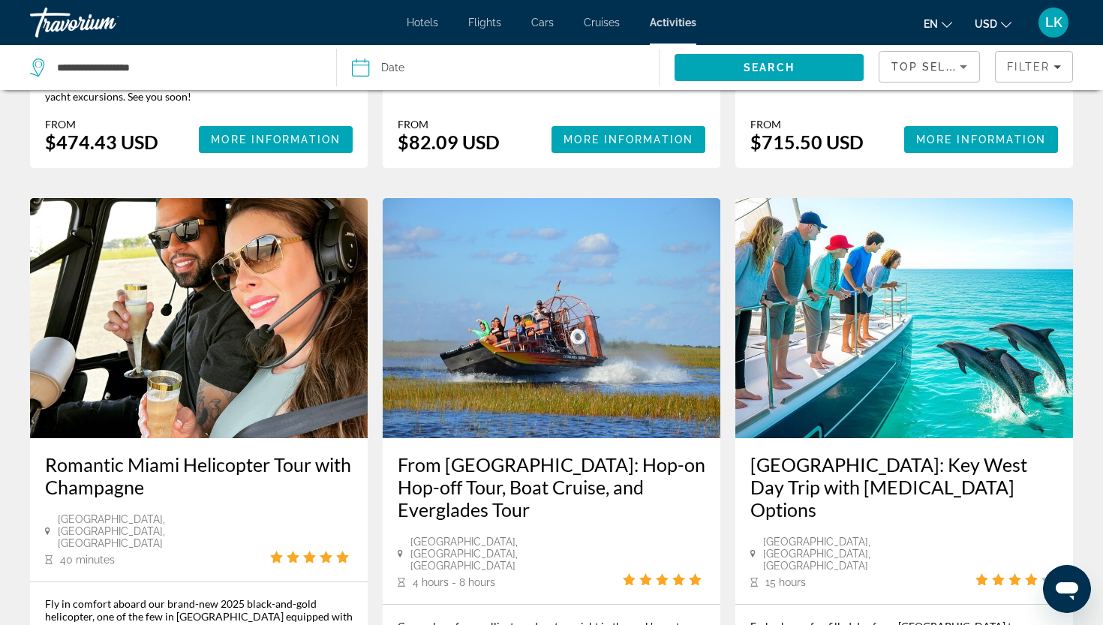
click at [853, 319] on img "Main content" at bounding box center [904, 318] width 338 height 240
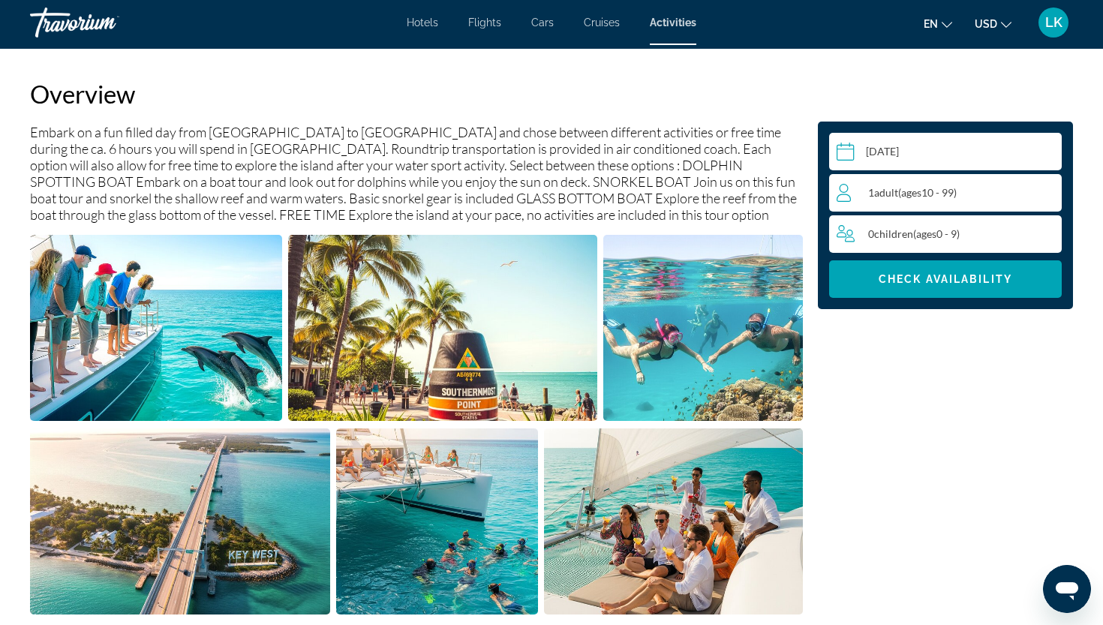
scroll to position [494, 0]
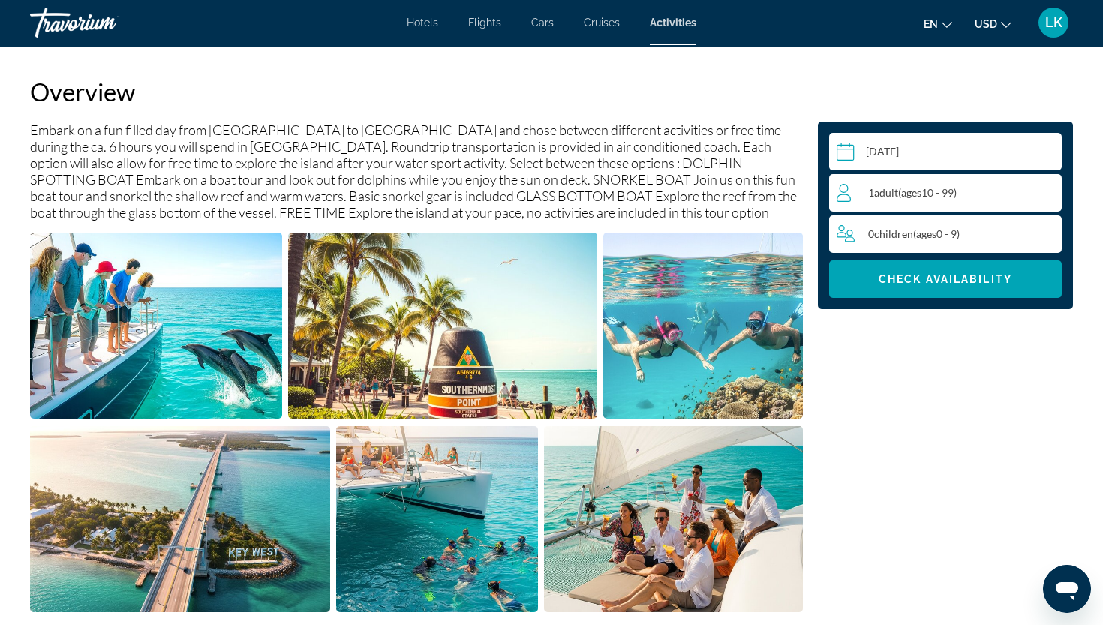
click at [236, 371] on img "Open full-screen image slider" at bounding box center [156, 326] width 252 height 186
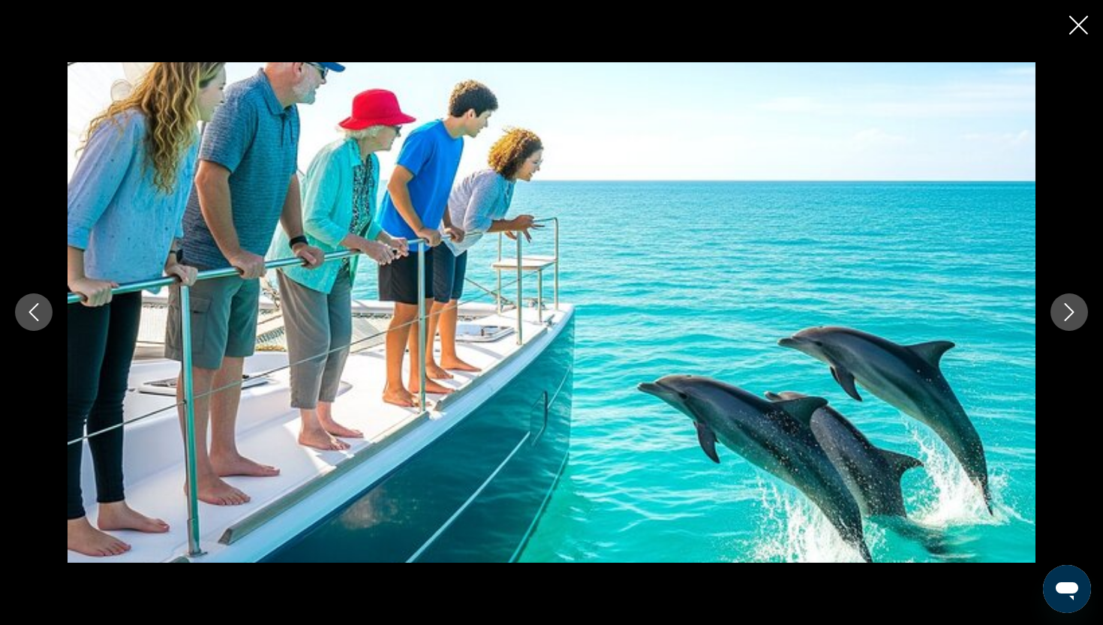
click at [1036, 314] on icon "Next image" at bounding box center [1070, 313] width 10 height 18
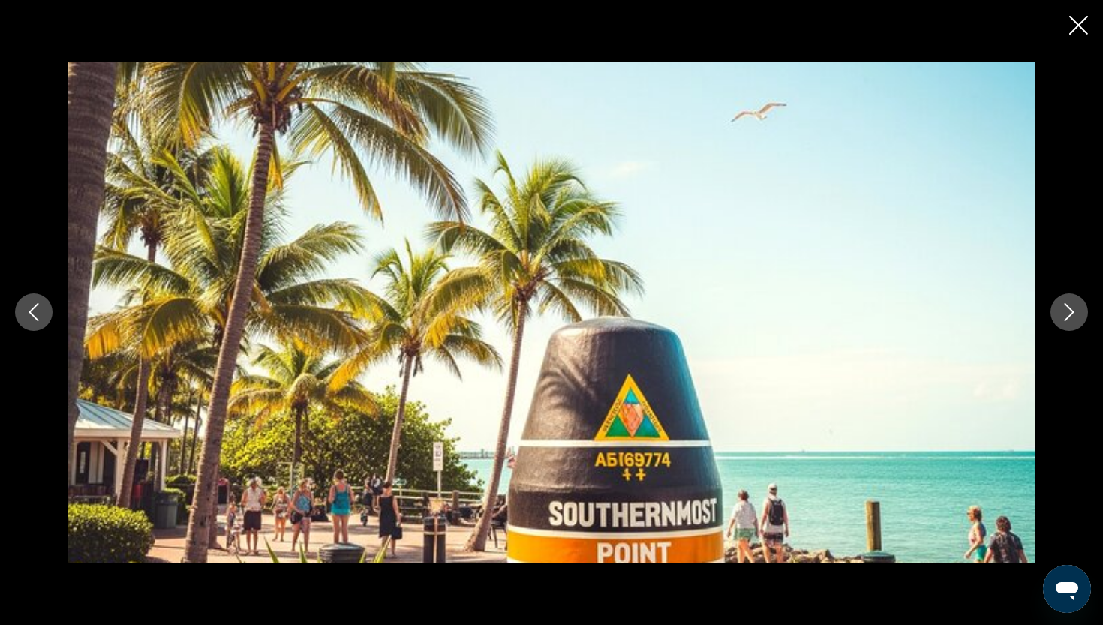
click at [1036, 314] on icon "Next image" at bounding box center [1069, 312] width 18 height 18
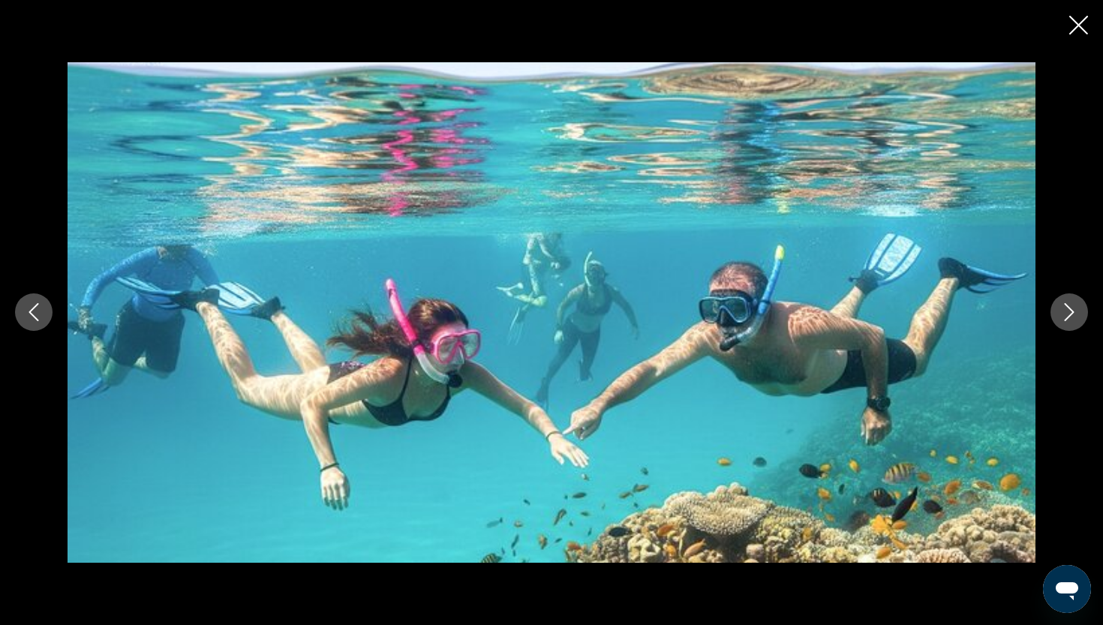
click at [1036, 314] on icon "Next image" at bounding box center [1069, 312] width 18 height 18
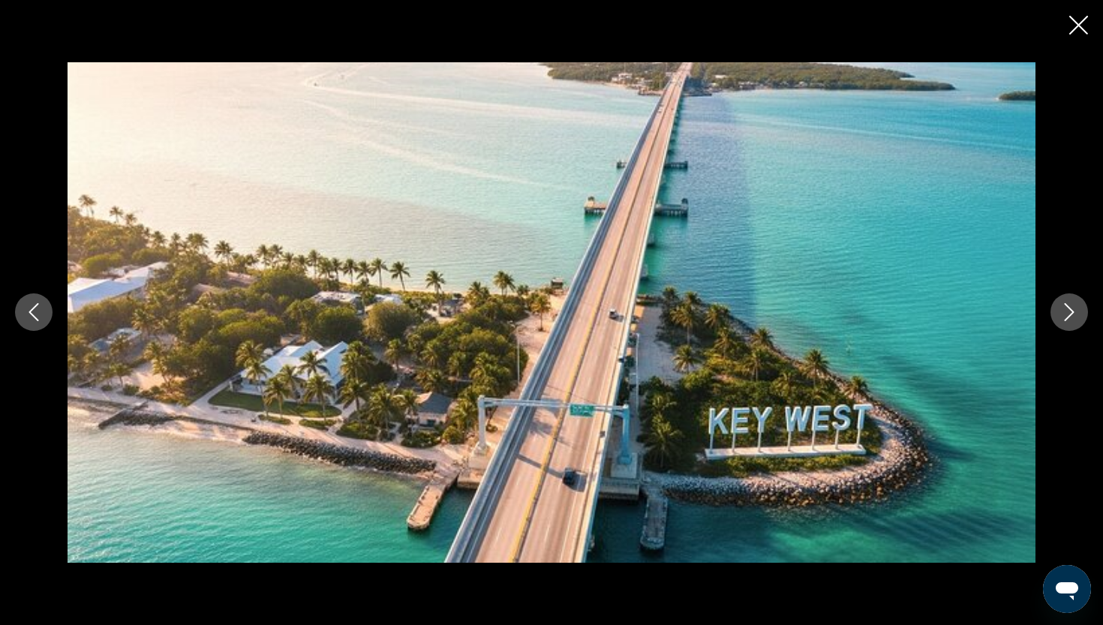
click at [1036, 314] on icon "Next image" at bounding box center [1069, 312] width 18 height 18
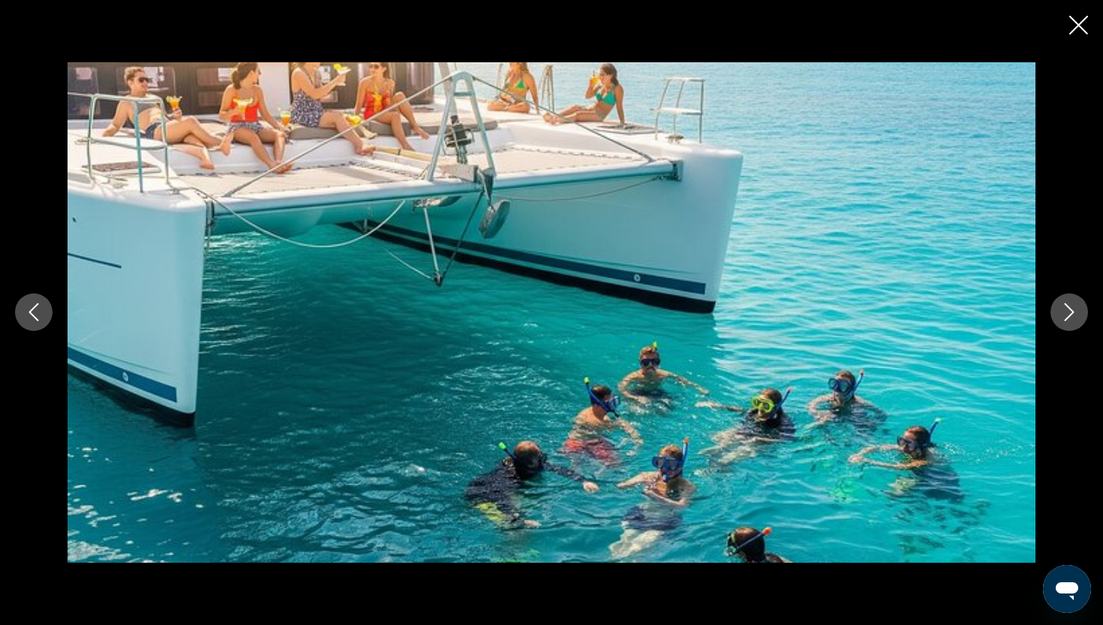
click at [1036, 311] on icon "Next image" at bounding box center [1070, 313] width 10 height 18
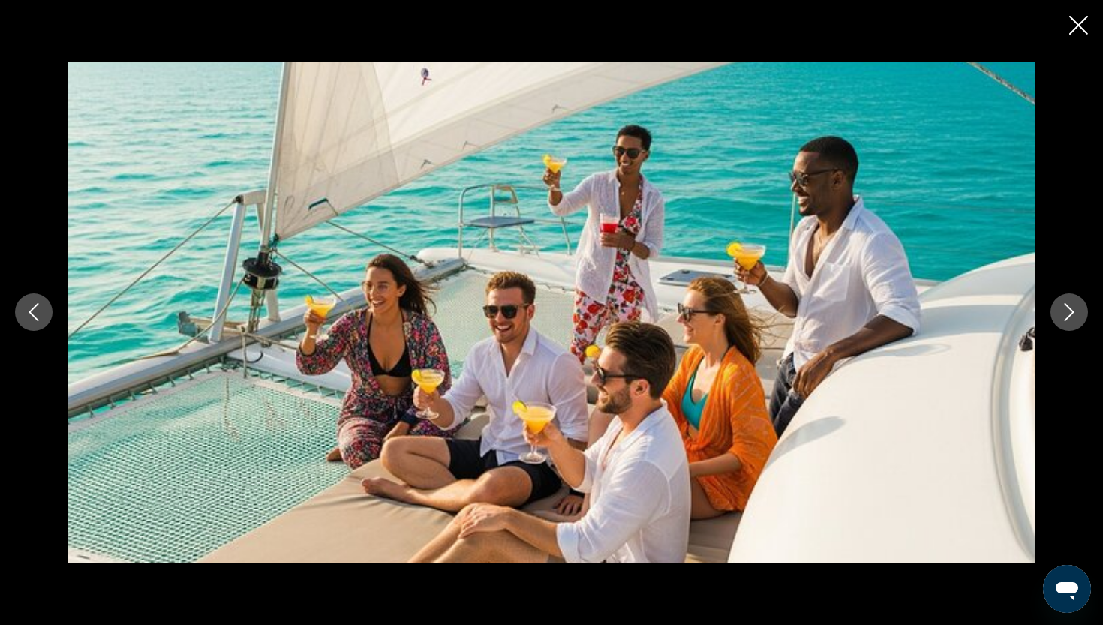
click at [1036, 311] on icon "Next image" at bounding box center [1070, 313] width 10 height 18
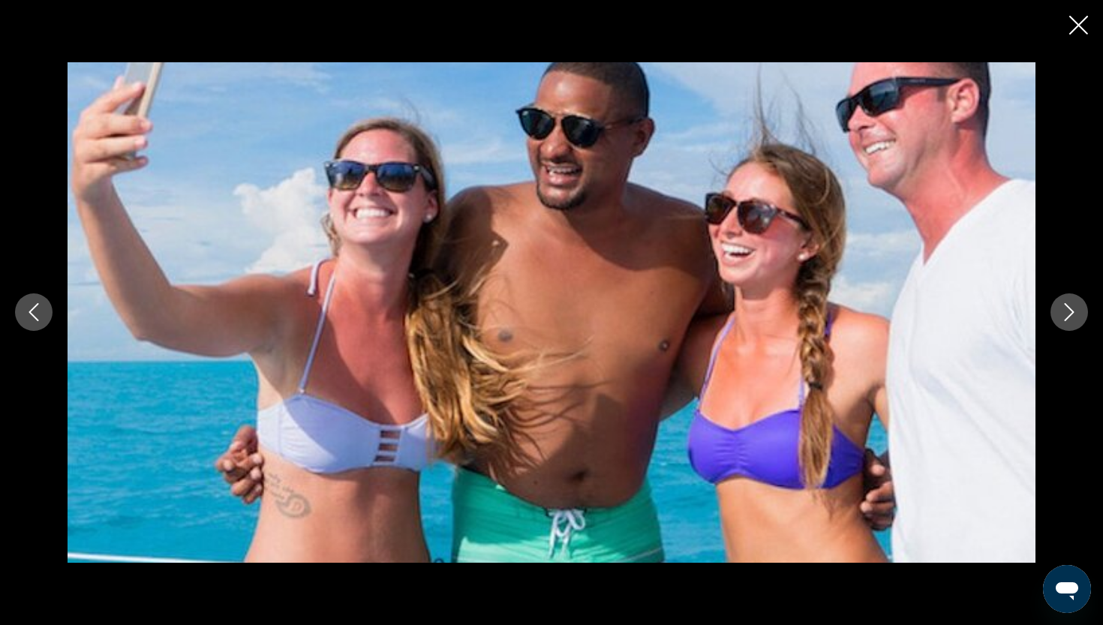
click at [1036, 312] on icon "Next image" at bounding box center [1069, 312] width 18 height 18
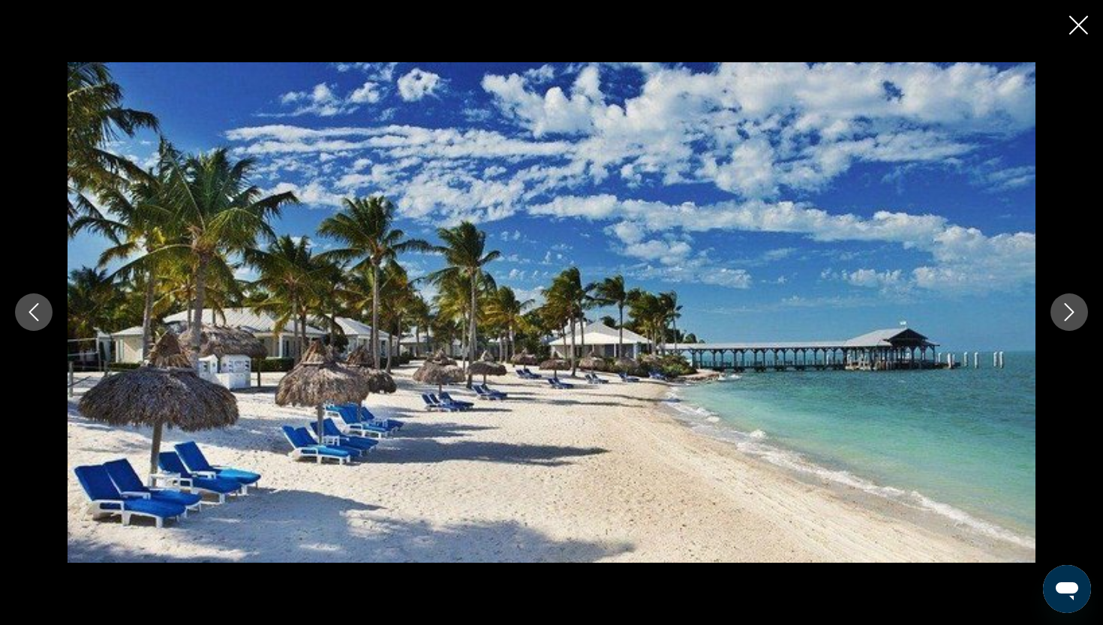
click at [1036, 312] on icon "Next image" at bounding box center [1069, 312] width 18 height 18
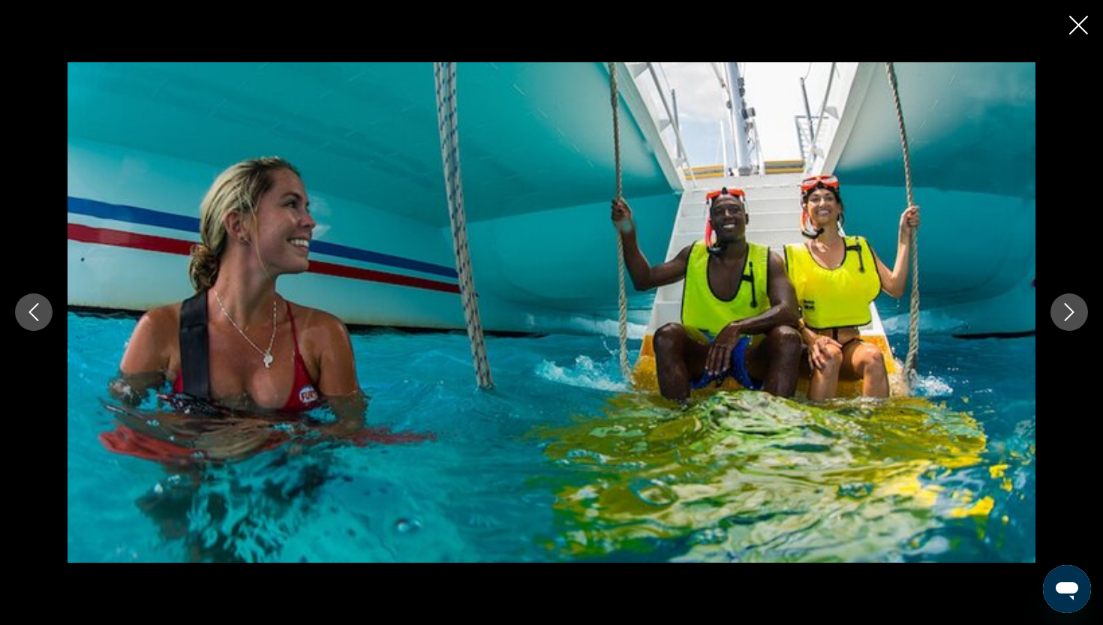
click at [1036, 313] on icon "Next image" at bounding box center [1070, 313] width 10 height 18
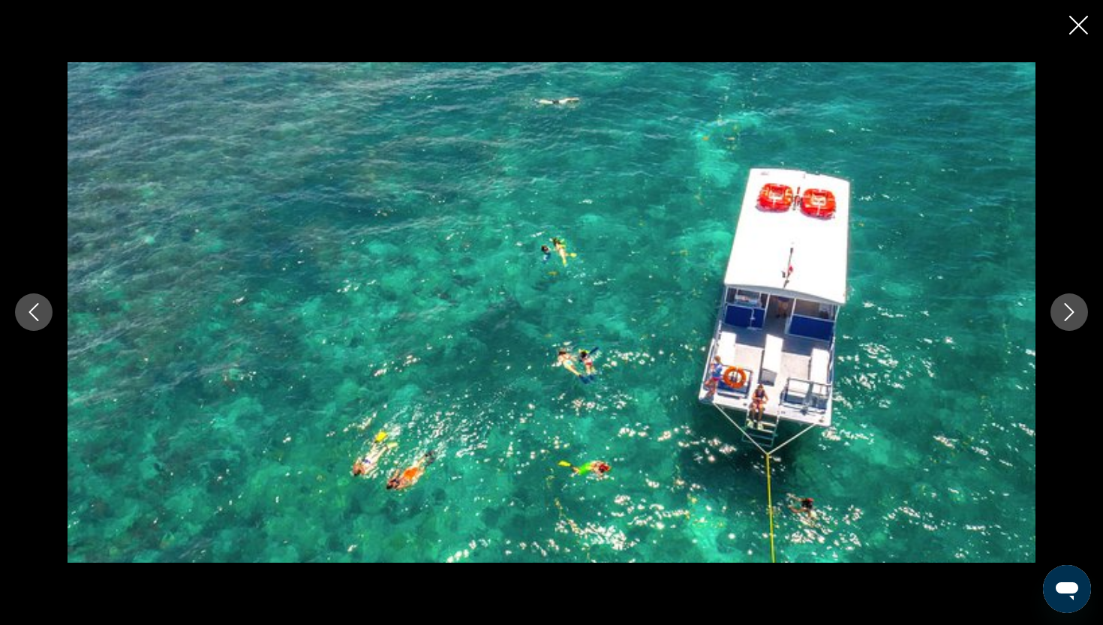
click at [1036, 313] on icon "Next image" at bounding box center [1070, 313] width 10 height 18
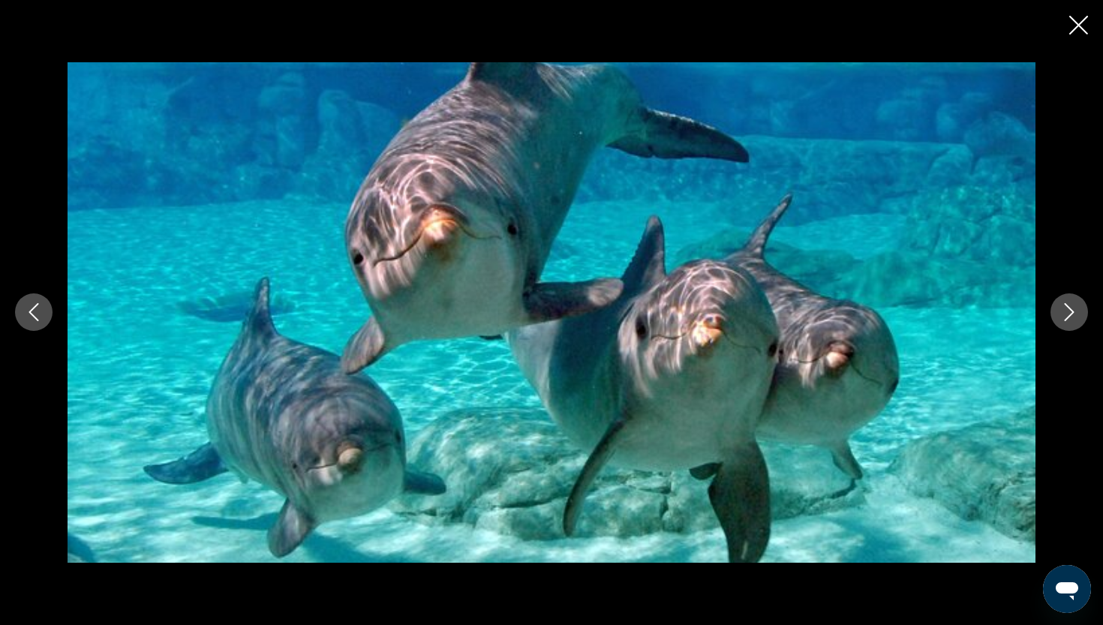
click at [1036, 313] on icon "Next image" at bounding box center [1070, 313] width 10 height 18
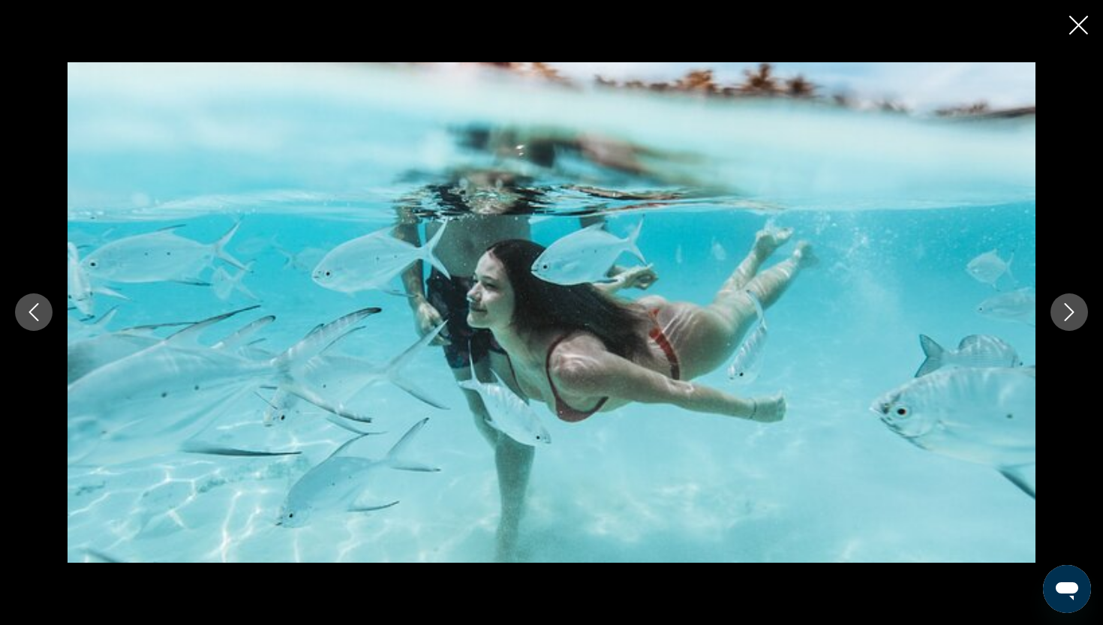
click at [1036, 313] on icon "Next image" at bounding box center [1070, 313] width 10 height 18
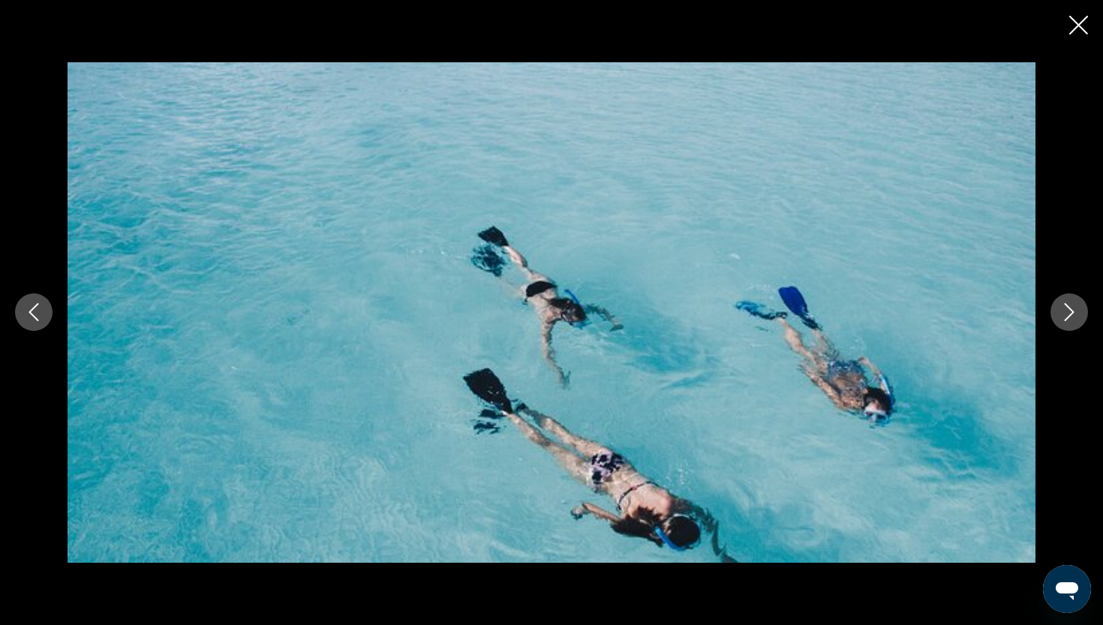
click at [1036, 313] on icon "Next image" at bounding box center [1070, 313] width 10 height 18
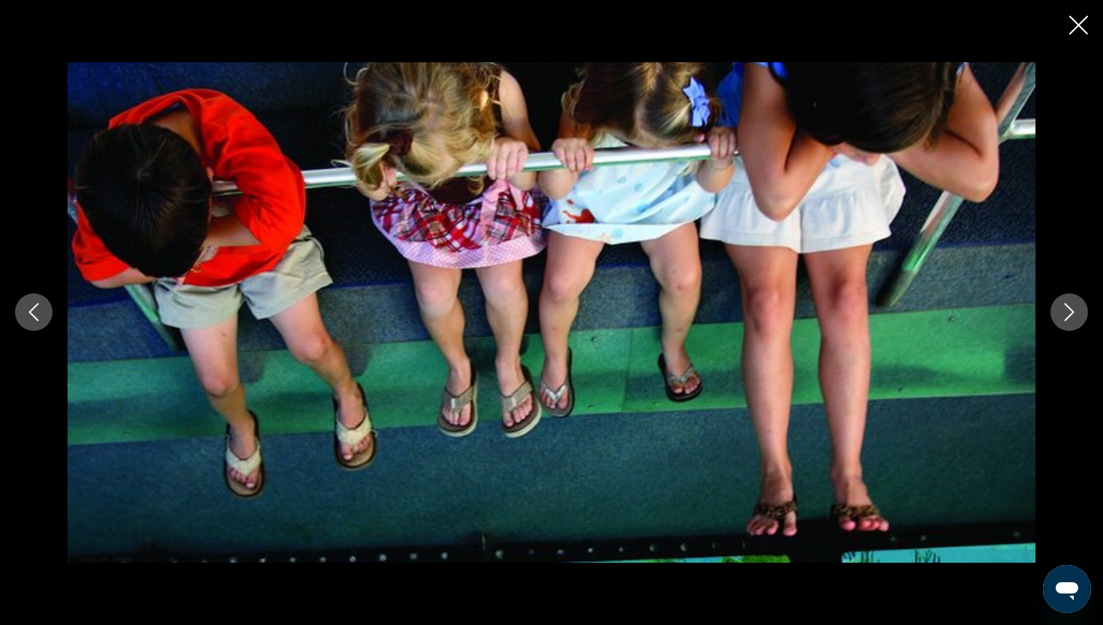
click at [1036, 313] on icon "Next image" at bounding box center [1070, 313] width 10 height 18
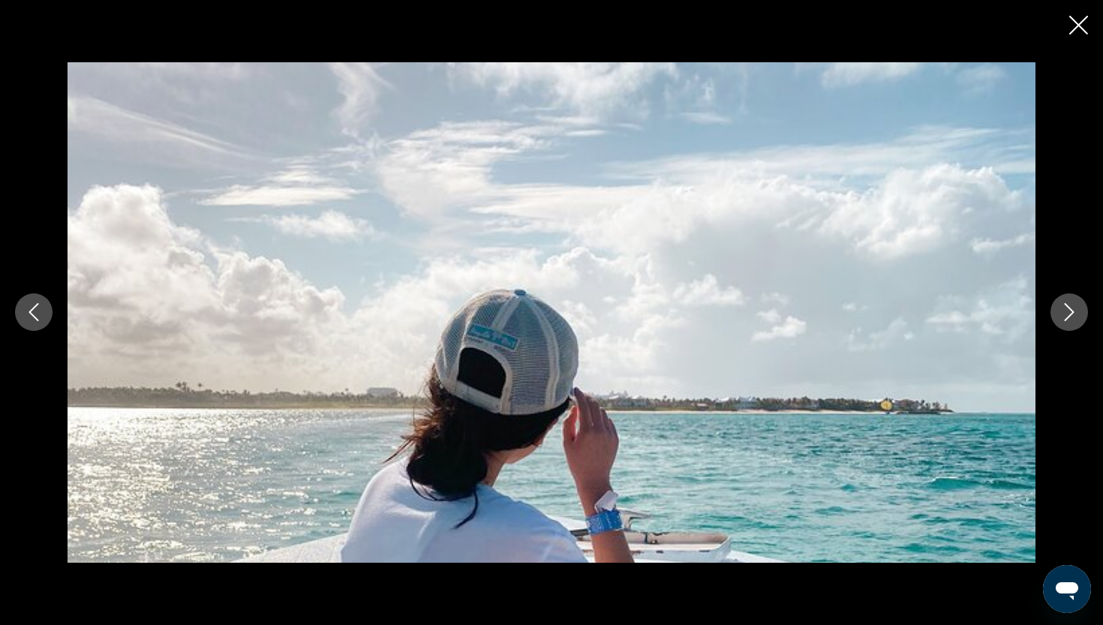
click at [1036, 313] on icon "Next image" at bounding box center [1070, 313] width 10 height 18
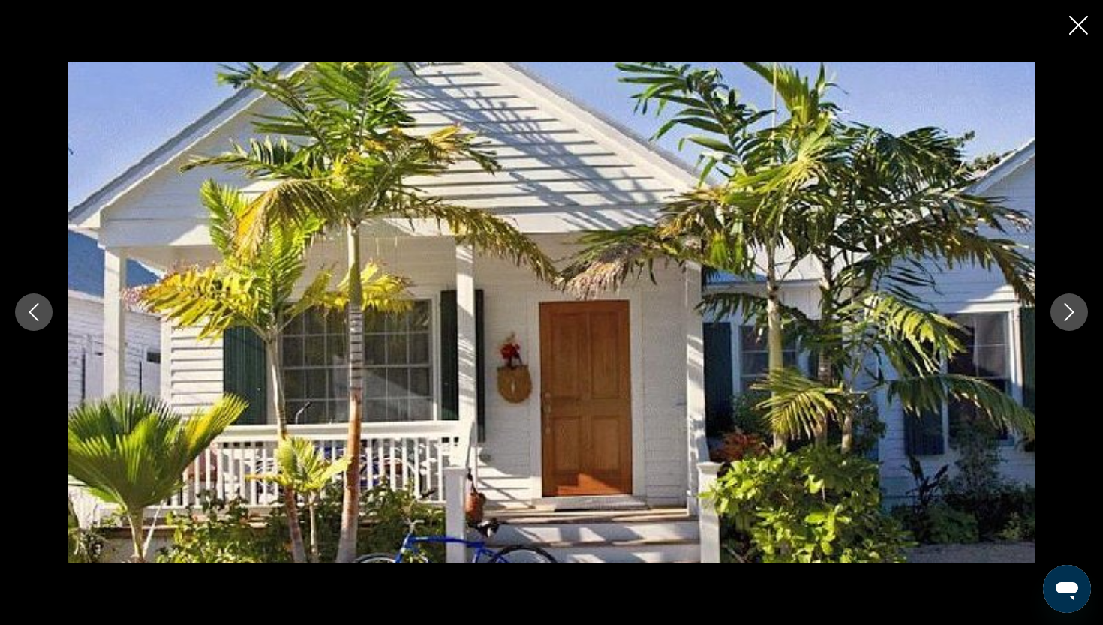
click at [1036, 313] on icon "Next image" at bounding box center [1070, 313] width 10 height 18
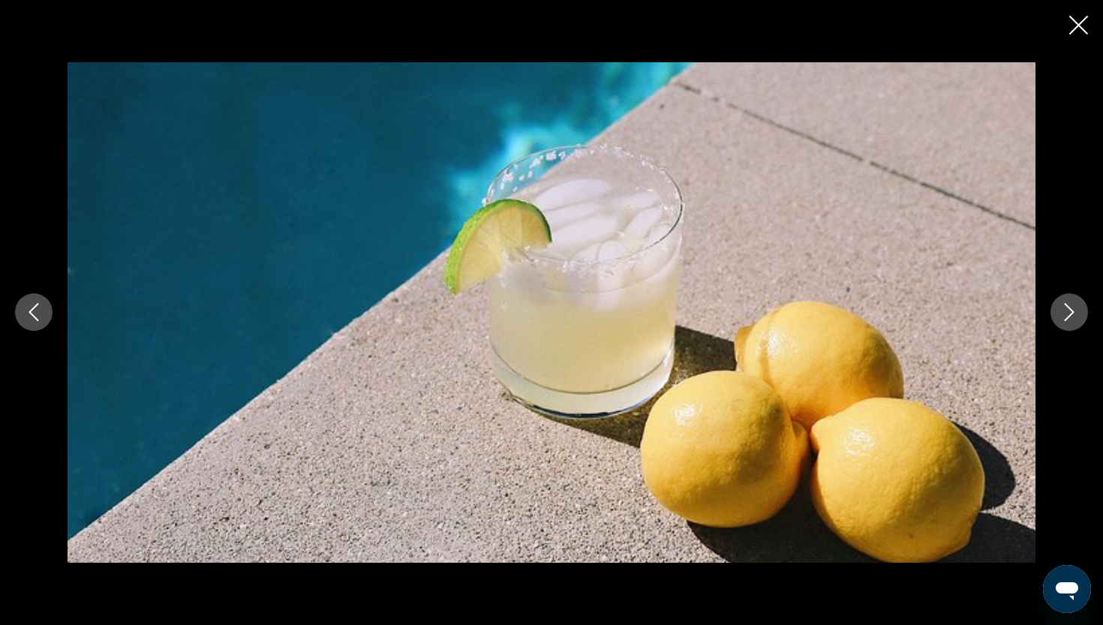
click at [1036, 317] on icon "Next image" at bounding box center [1069, 312] width 18 height 18
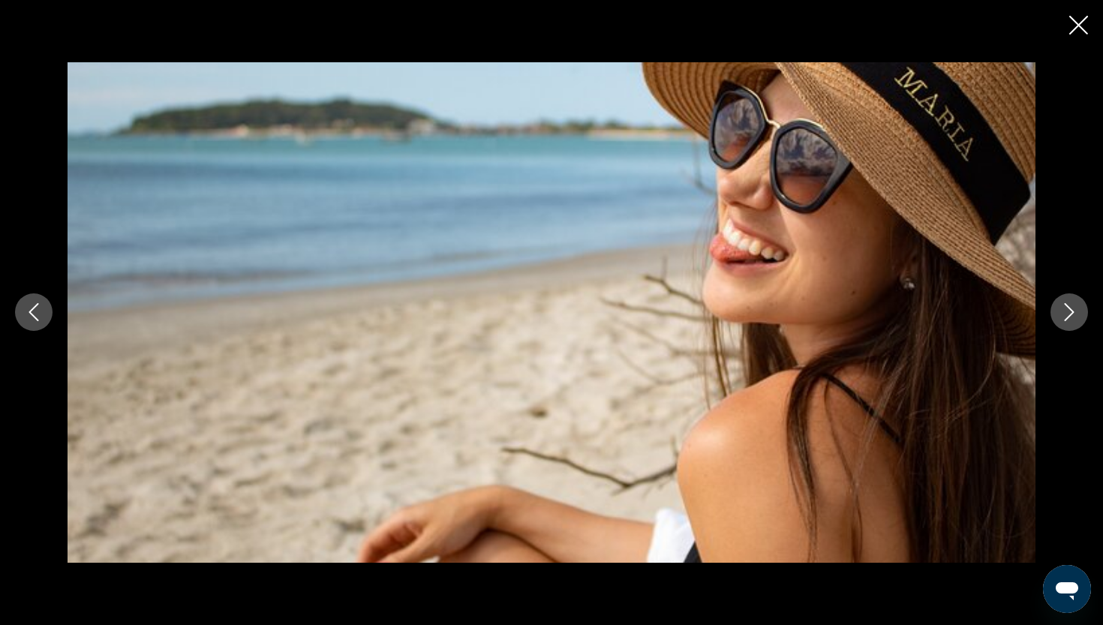
click at [1036, 317] on icon "Next image" at bounding box center [1069, 312] width 18 height 18
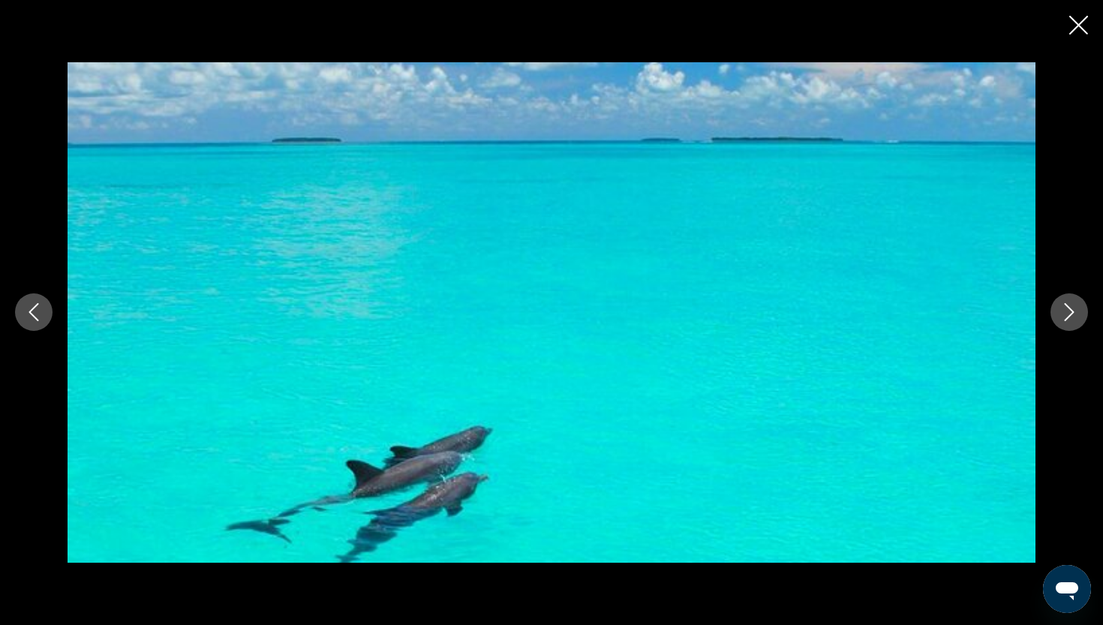
click at [1036, 319] on icon "Next image" at bounding box center [1069, 312] width 18 height 18
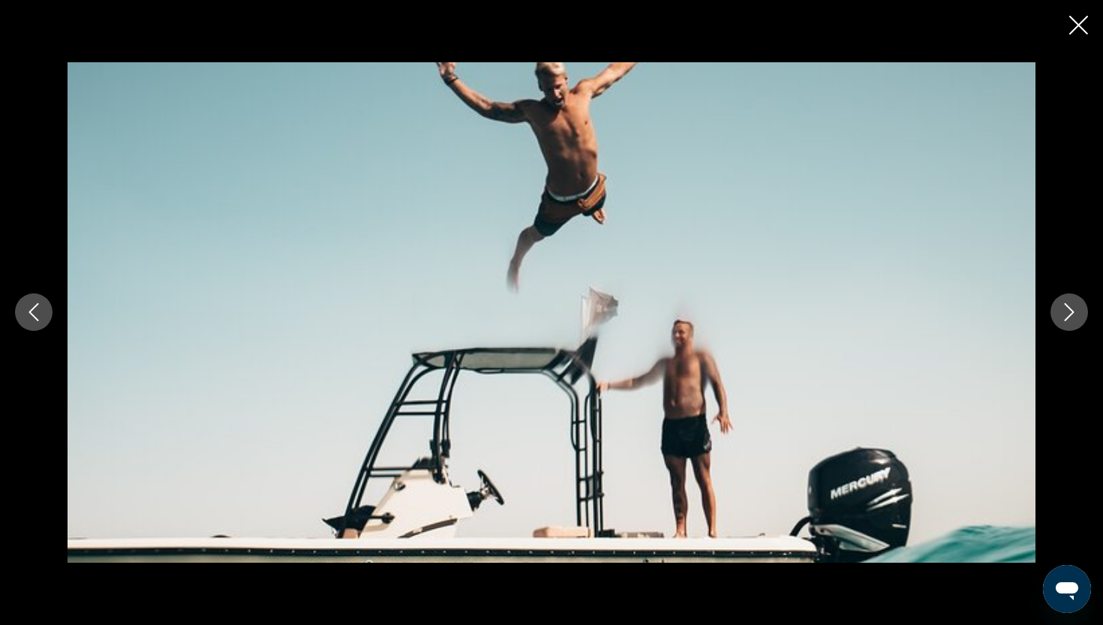
click at [1036, 317] on icon "Next image" at bounding box center [1069, 312] width 18 height 18
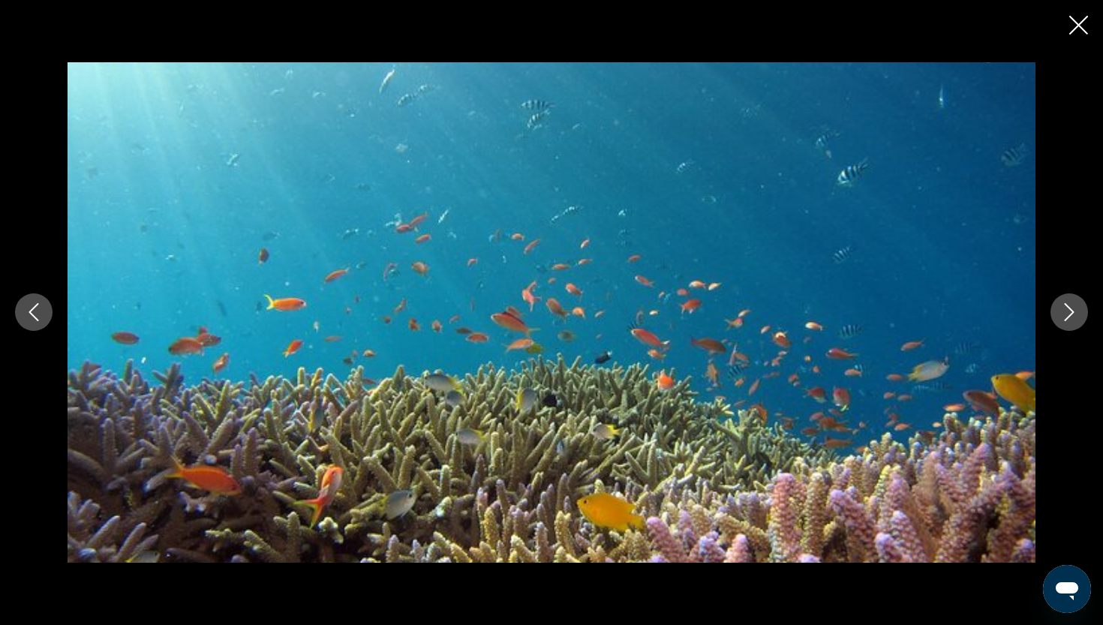
click at [1036, 312] on icon "Next image" at bounding box center [1069, 312] width 18 height 18
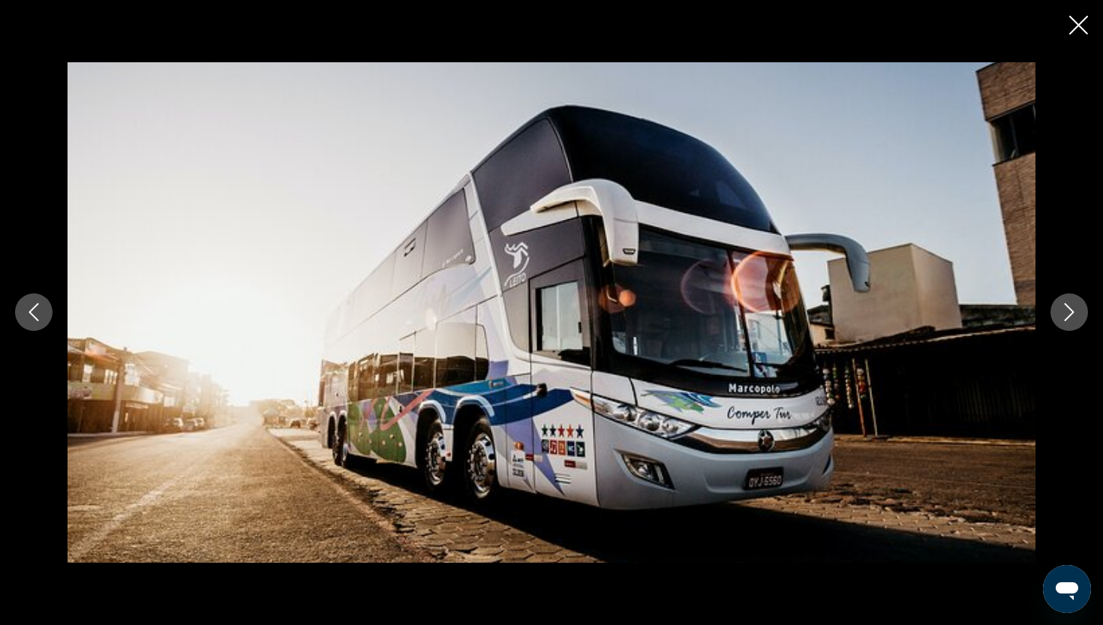
click at [1036, 313] on icon "Next image" at bounding box center [1069, 312] width 18 height 18
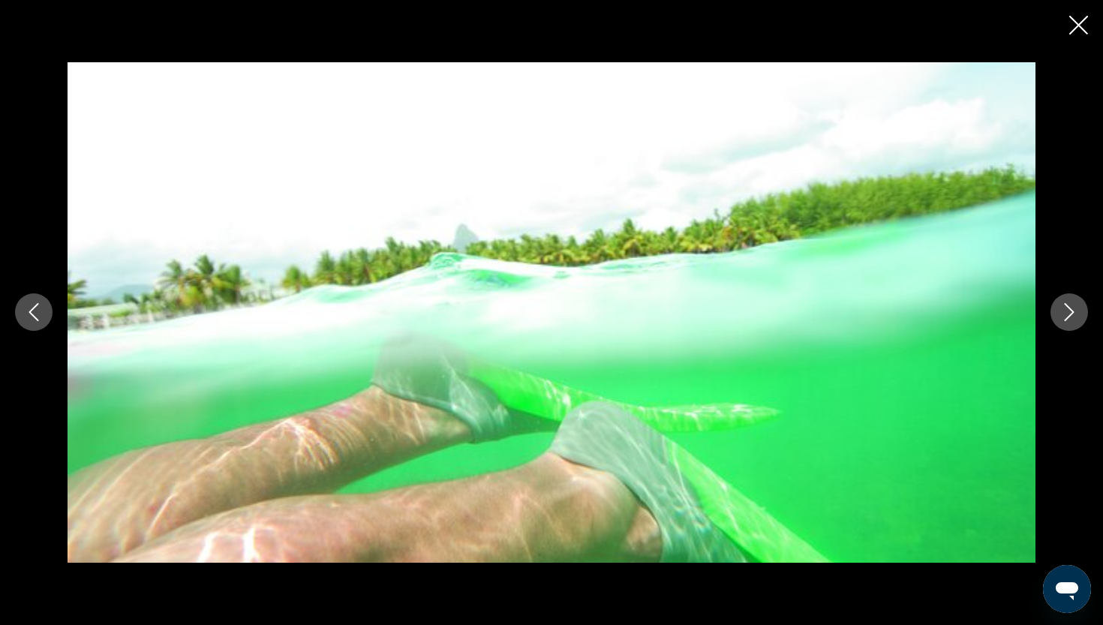
click at [1036, 314] on icon "Next image" at bounding box center [1069, 312] width 18 height 18
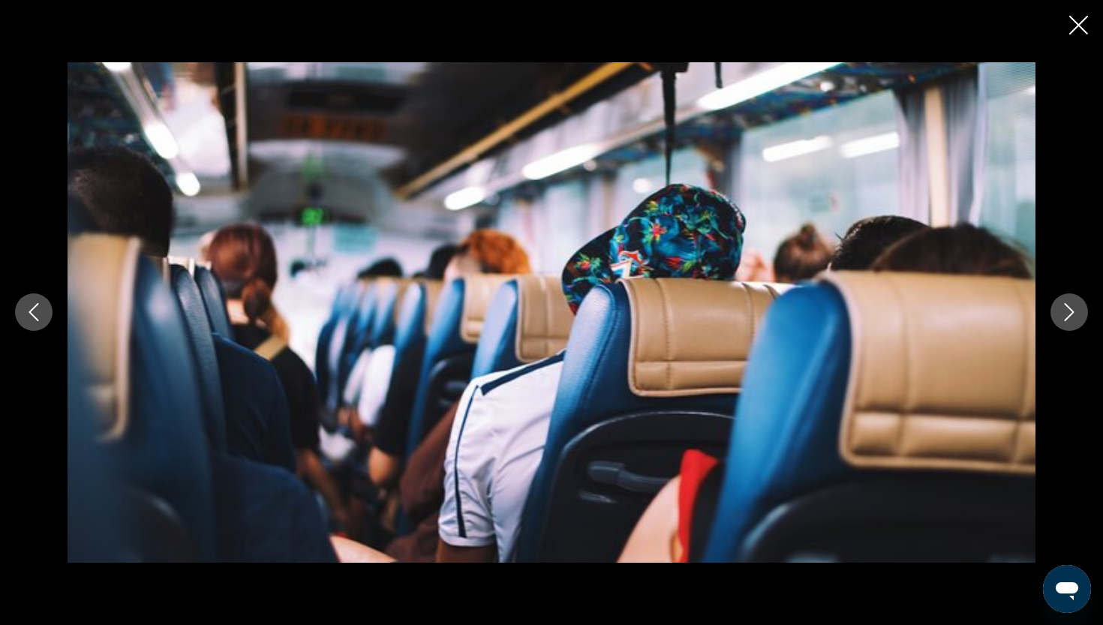
click at [1036, 317] on icon "Next image" at bounding box center [1070, 313] width 10 height 18
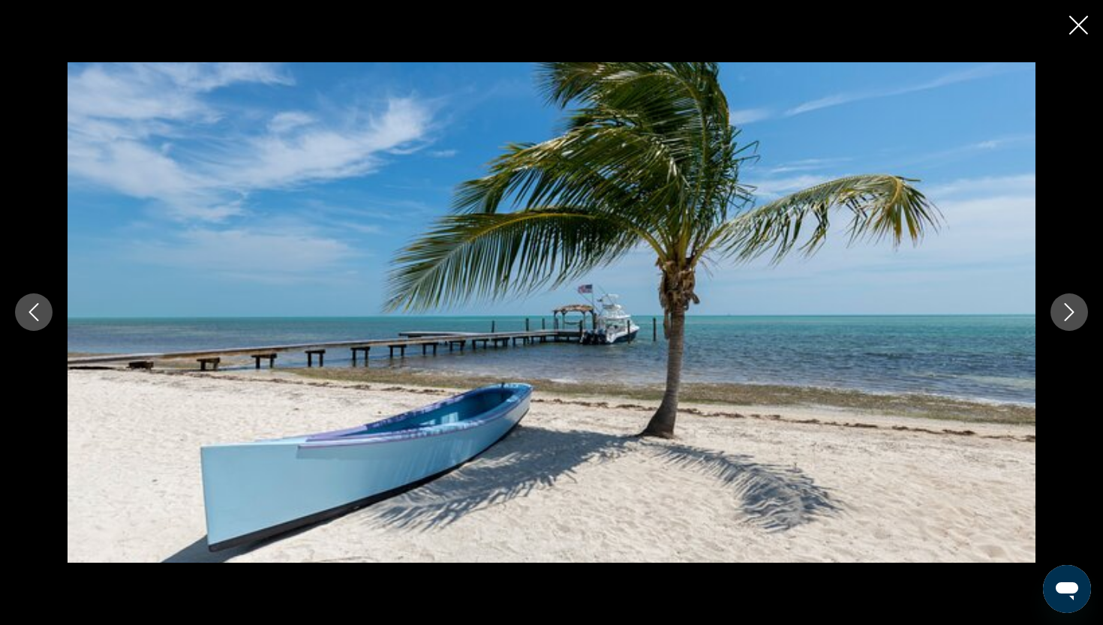
click at [1036, 317] on icon "Next image" at bounding box center [1070, 313] width 10 height 18
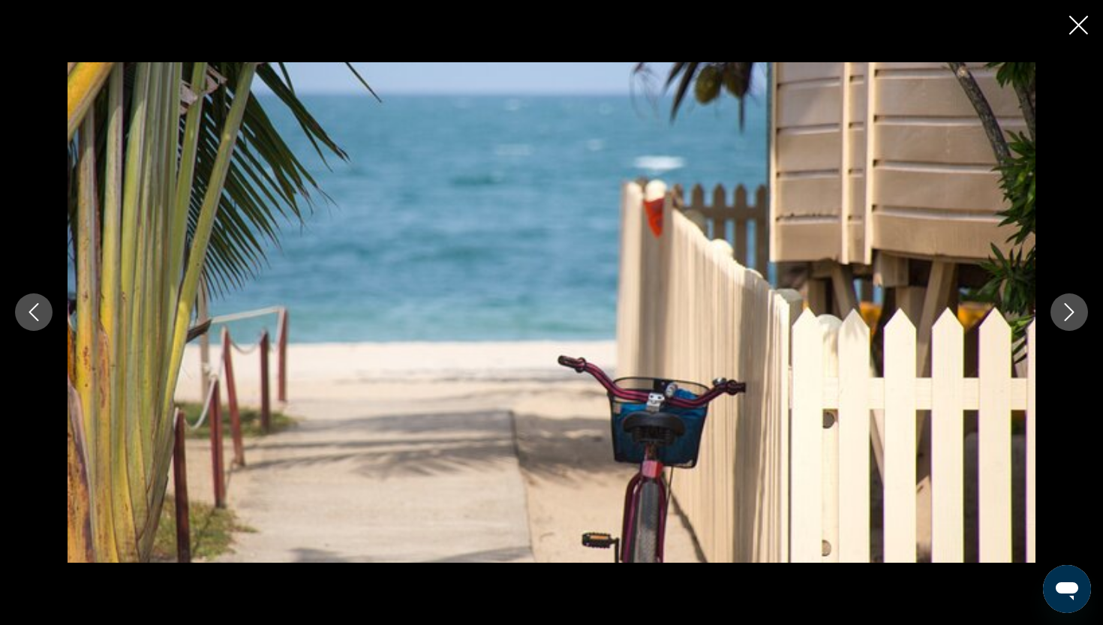
click at [1036, 317] on icon "Next image" at bounding box center [1070, 313] width 10 height 18
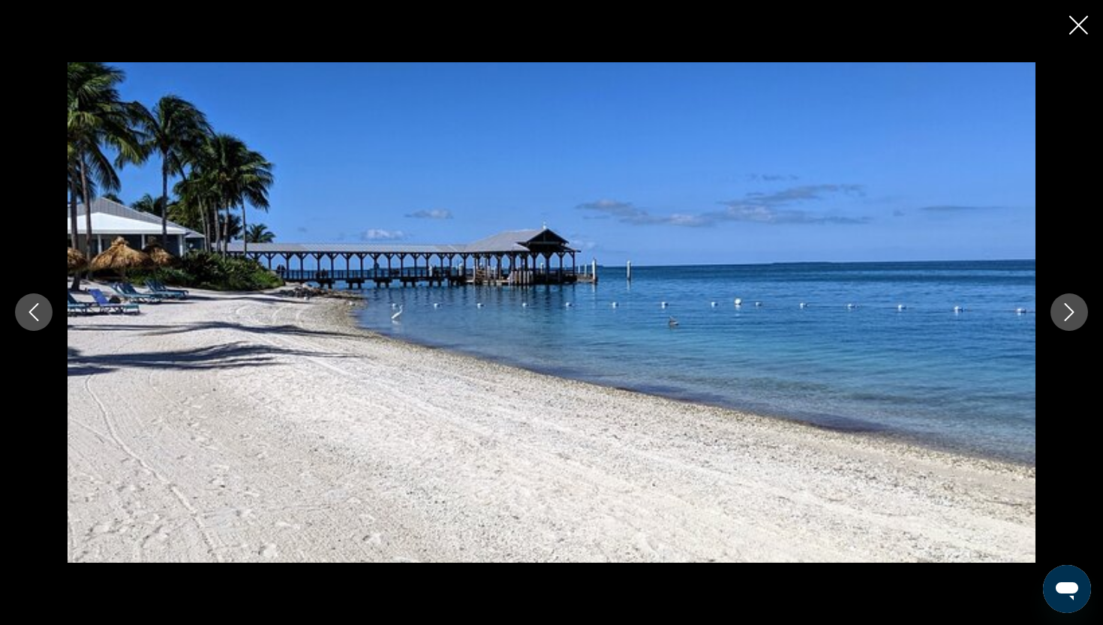
click at [1036, 31] on icon "Close slideshow" at bounding box center [1078, 25] width 19 height 19
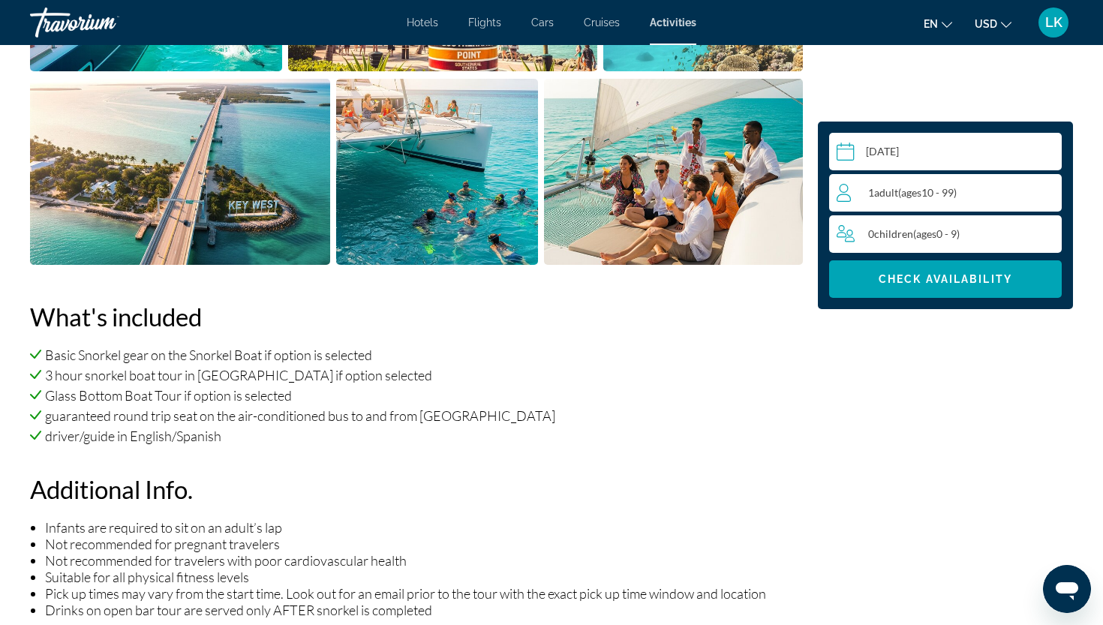
scroll to position [842, 0]
click at [876, 191] on span "Adult" at bounding box center [886, 192] width 24 height 13
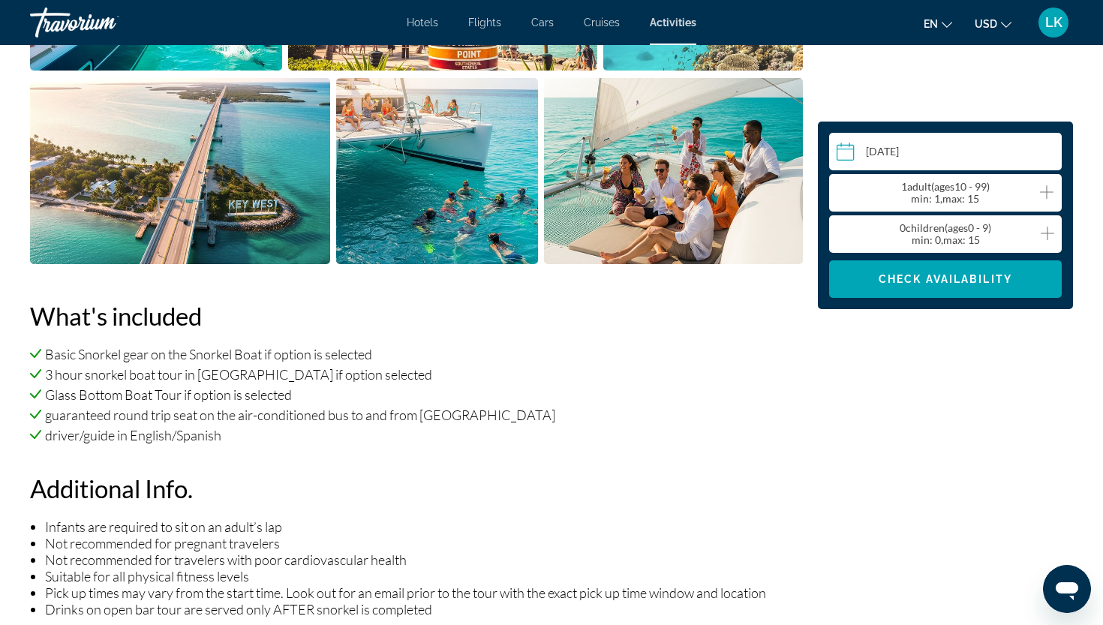
click at [1036, 190] on icon "Increment adults" at bounding box center [1047, 192] width 14 height 18
click at [1036, 233] on icon "Increment children" at bounding box center [1048, 234] width 14 height 14
click at [1036, 190] on icon "Increment adults" at bounding box center [1047, 192] width 14 height 18
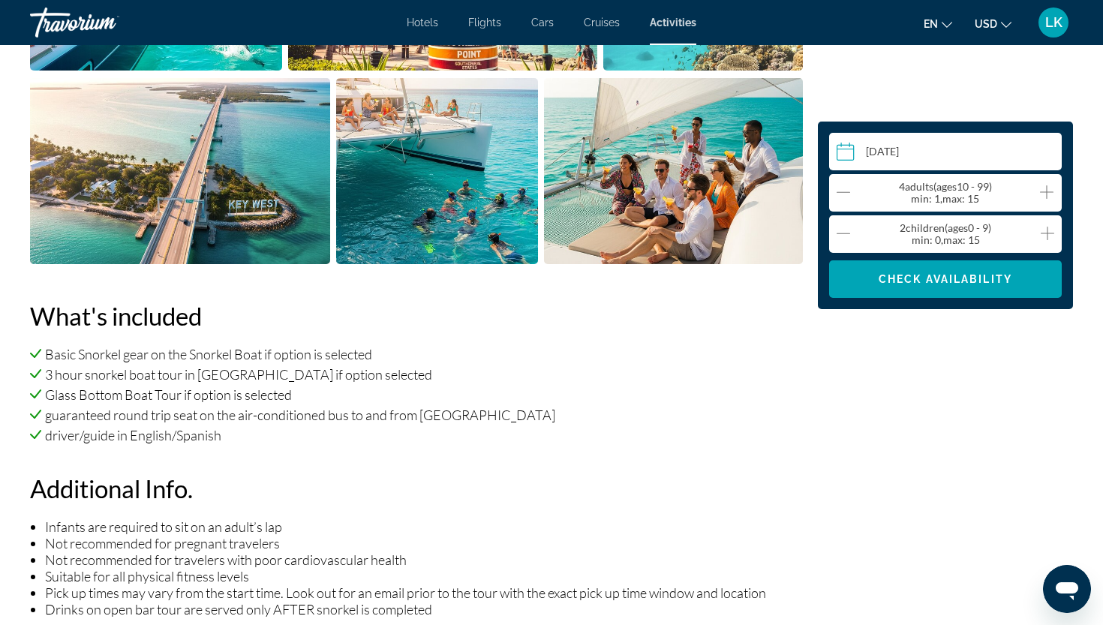
click at [840, 233] on icon "Decrement children" at bounding box center [844, 233] width 14 height 1
click at [846, 149] on input "Main content" at bounding box center [948, 154] width 239 height 42
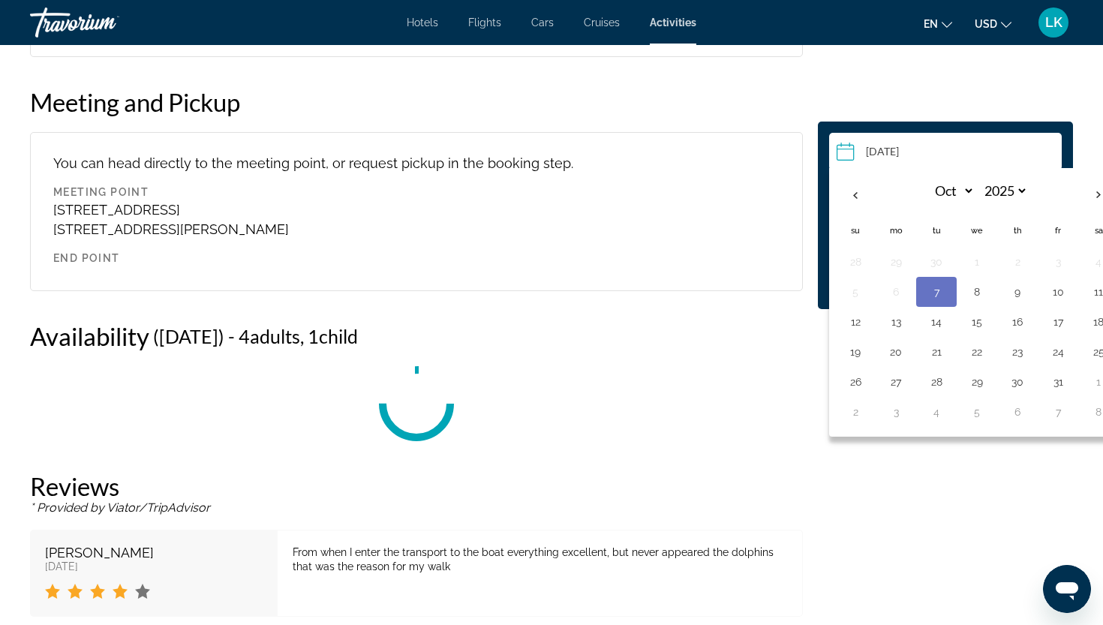
scroll to position [2383, 0]
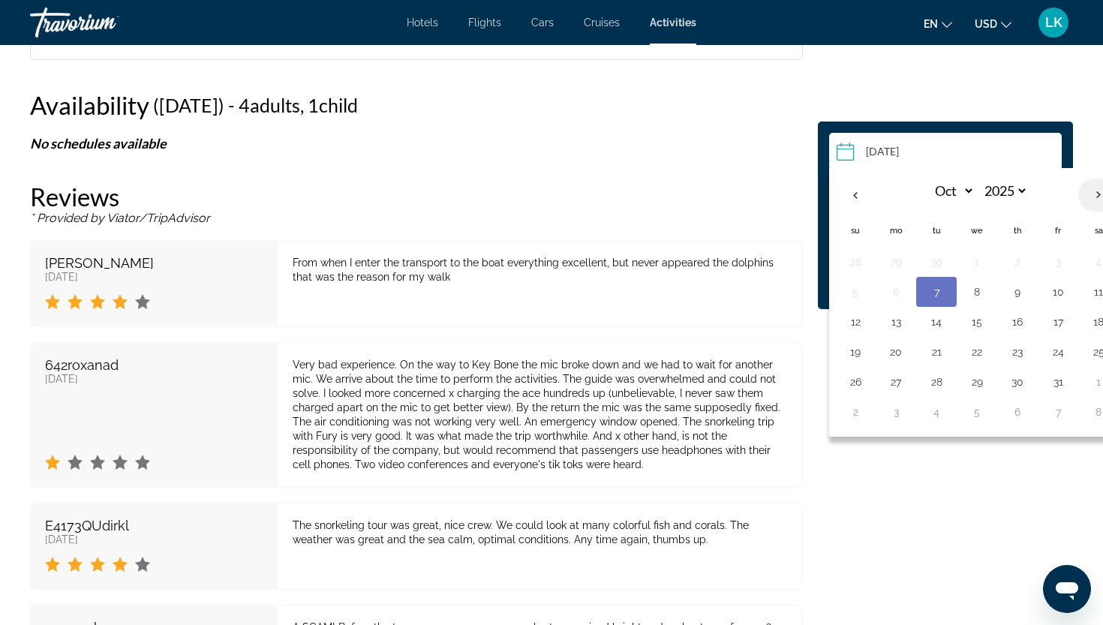
click at [1036, 194] on th "Next month" at bounding box center [1098, 195] width 41 height 33
click at [1036, 197] on th "Next month" at bounding box center [1098, 195] width 41 height 33
select select "**"
click at [1036, 351] on button "27" at bounding box center [1098, 351] width 24 height 21
type input "**********"
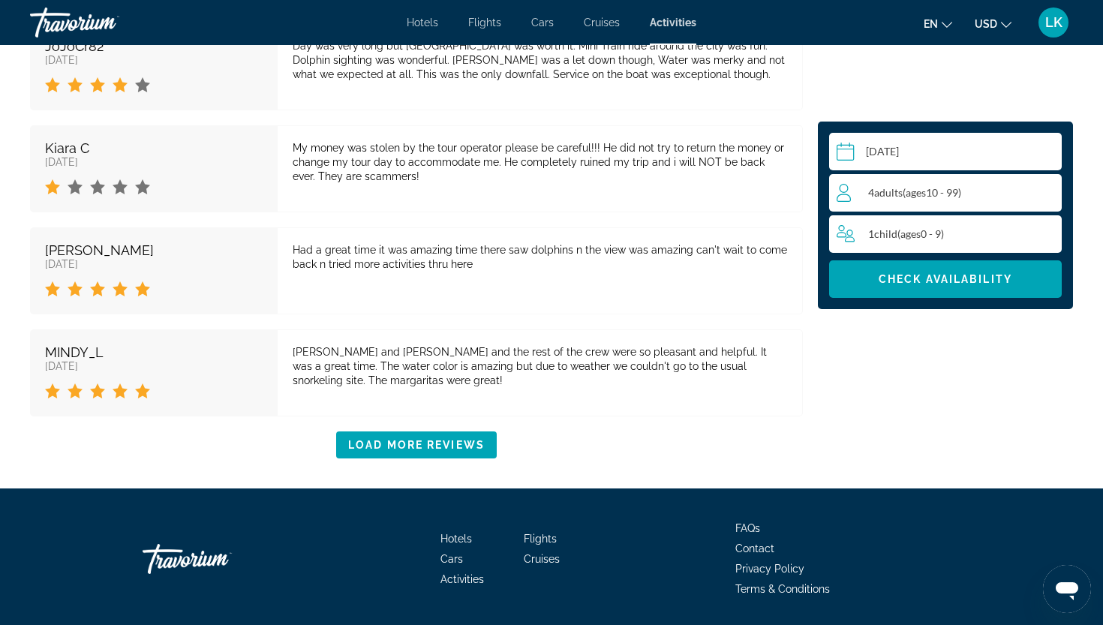
scroll to position [3935, 0]
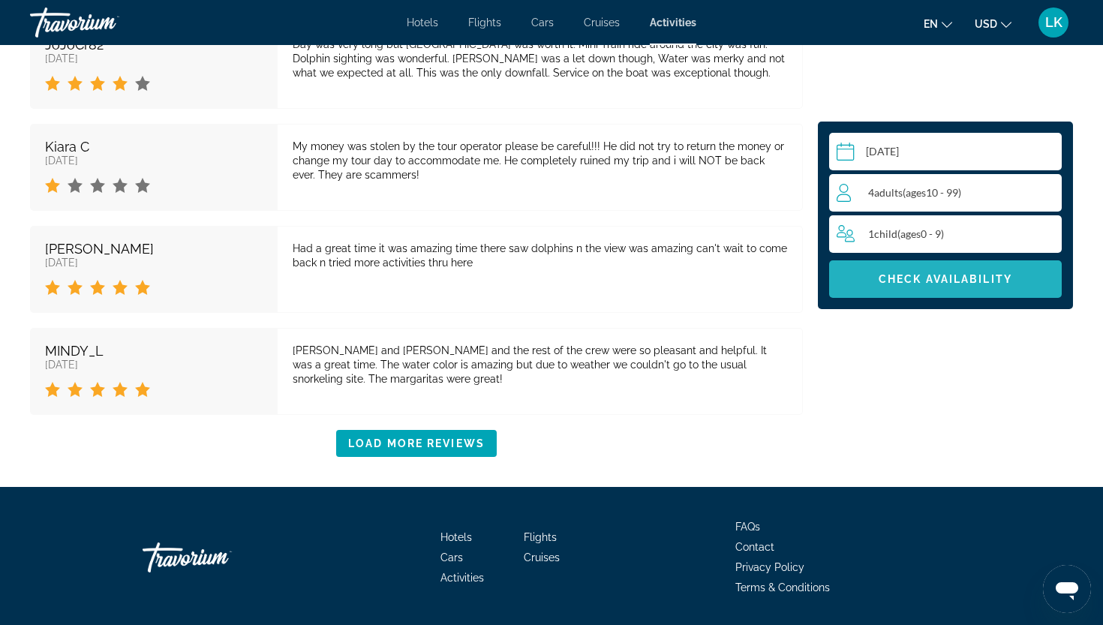
click at [919, 269] on span "Main content" at bounding box center [945, 279] width 233 height 36
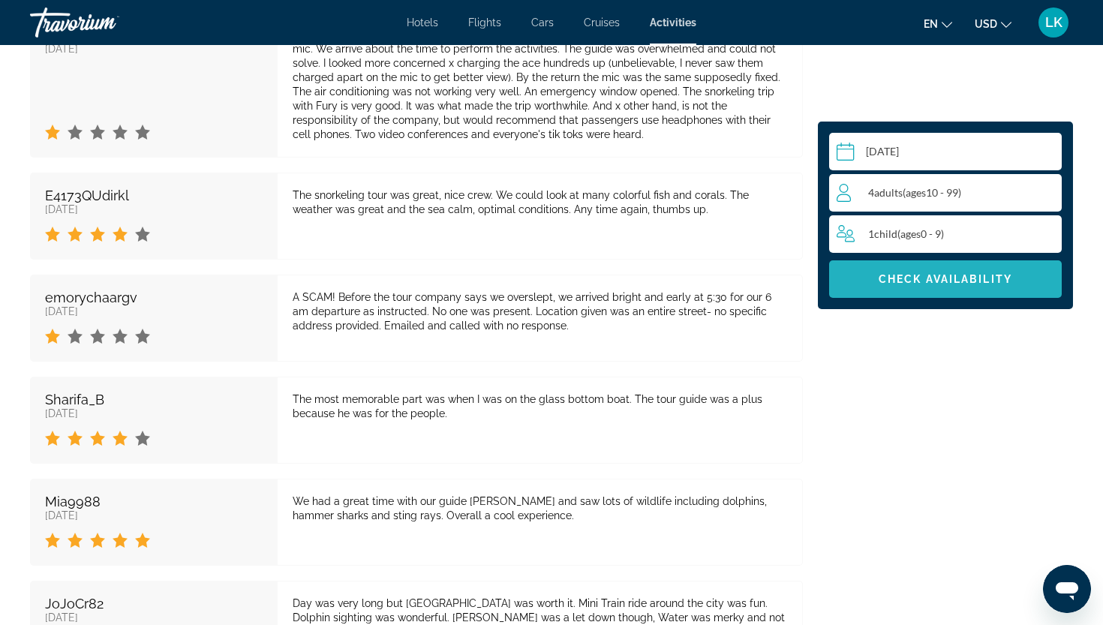
click at [895, 278] on span "Check Availability" at bounding box center [946, 279] width 134 height 12
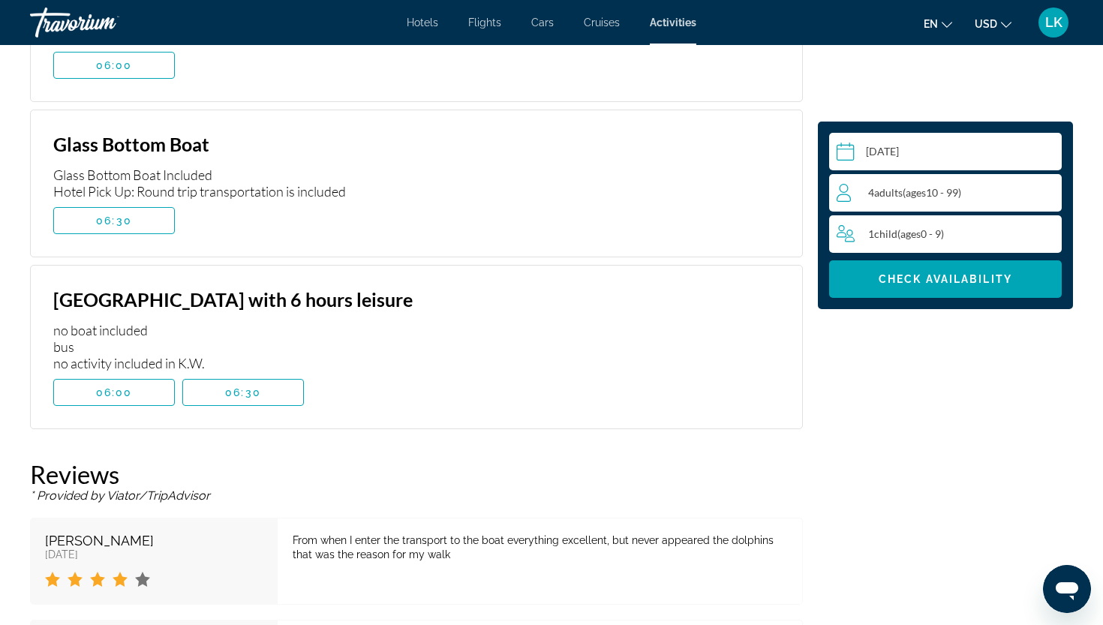
scroll to position [2770, 0]
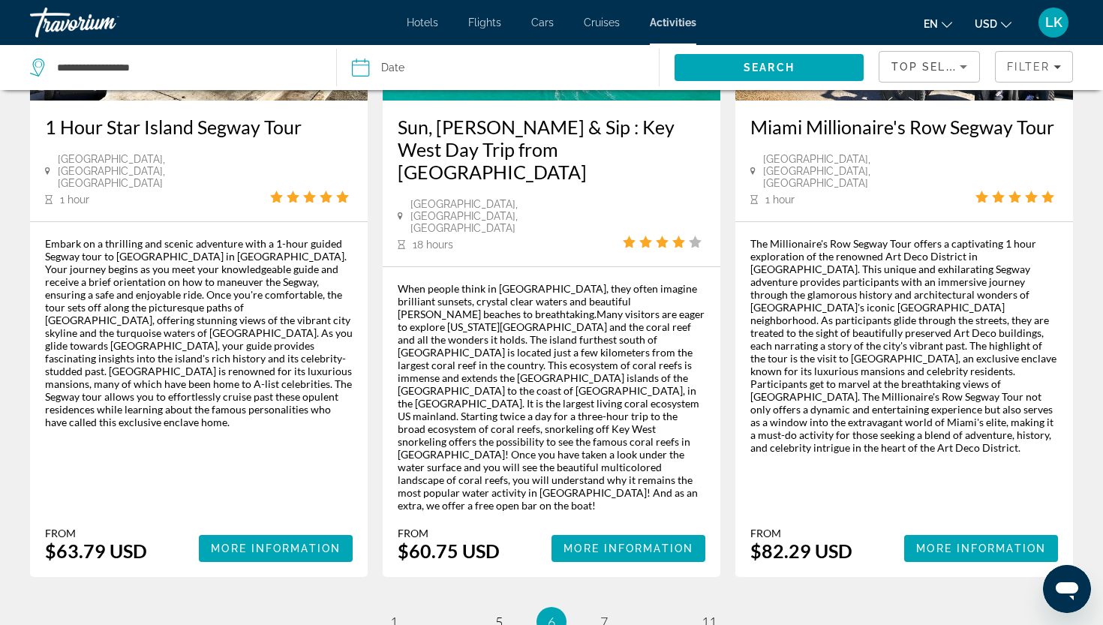
scroll to position [2377, 0]
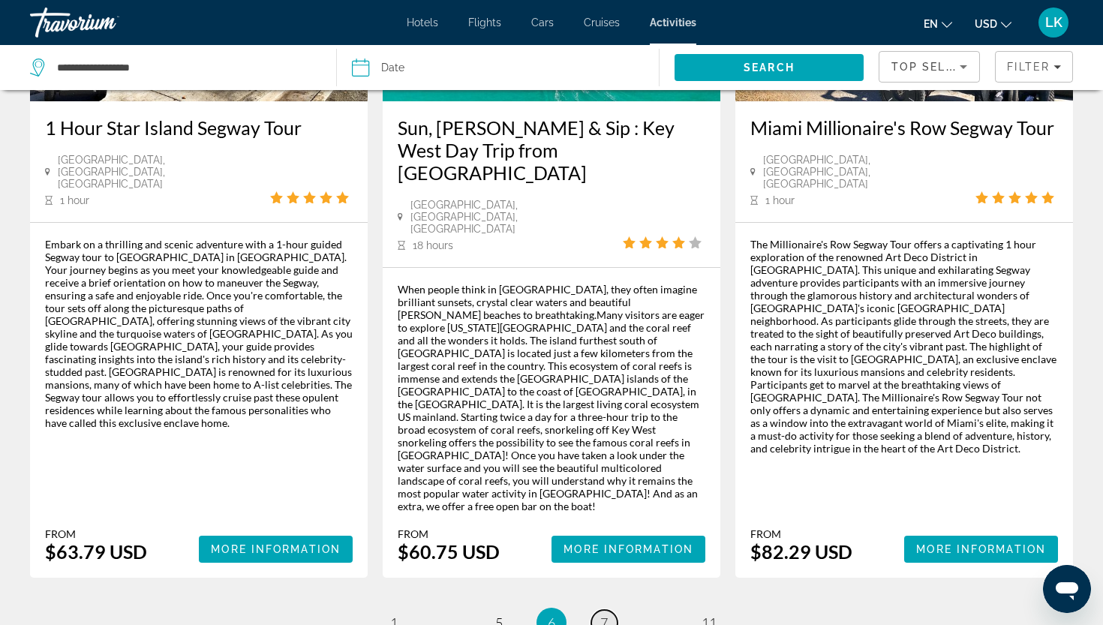
click at [600, 556] on span "7" at bounding box center [604, 622] width 8 height 17
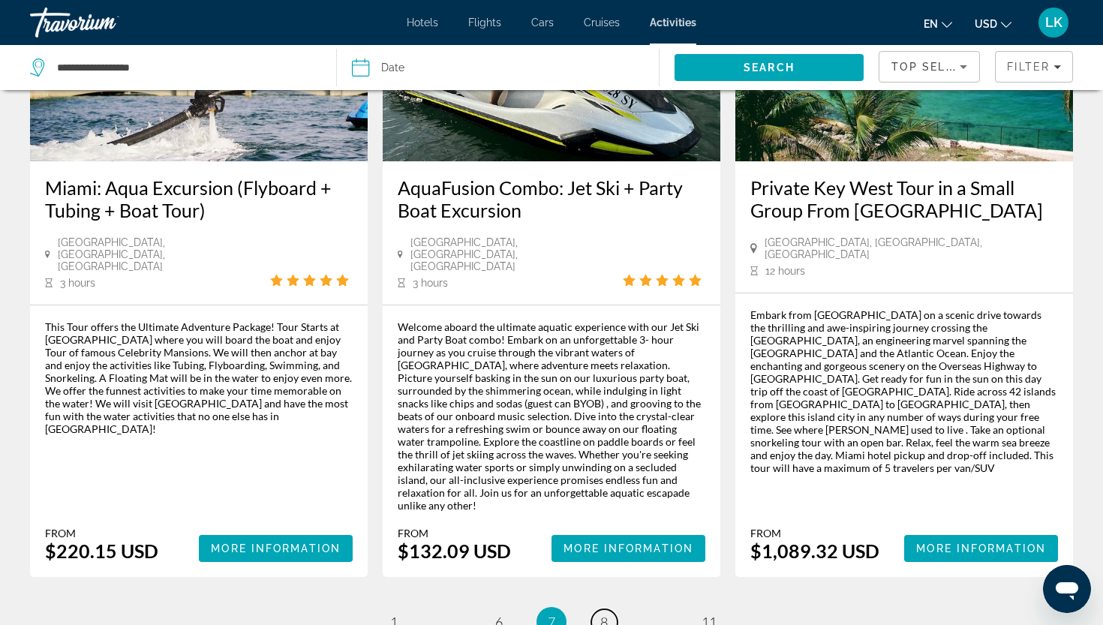
scroll to position [2377, 0]
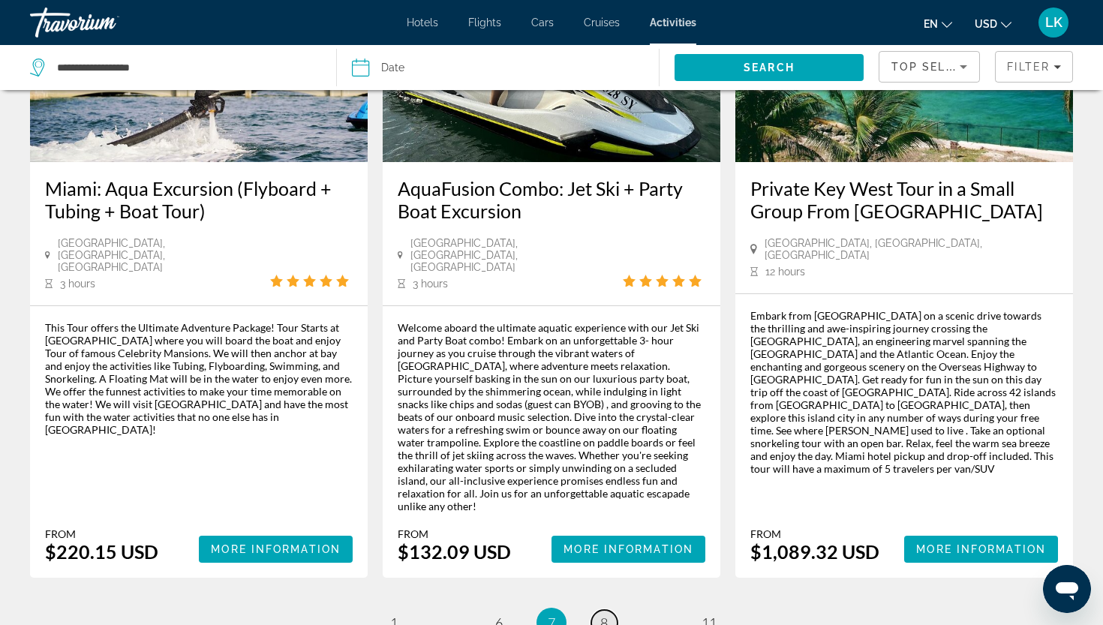
click at [602, 556] on link "page 8" at bounding box center [604, 623] width 26 height 26
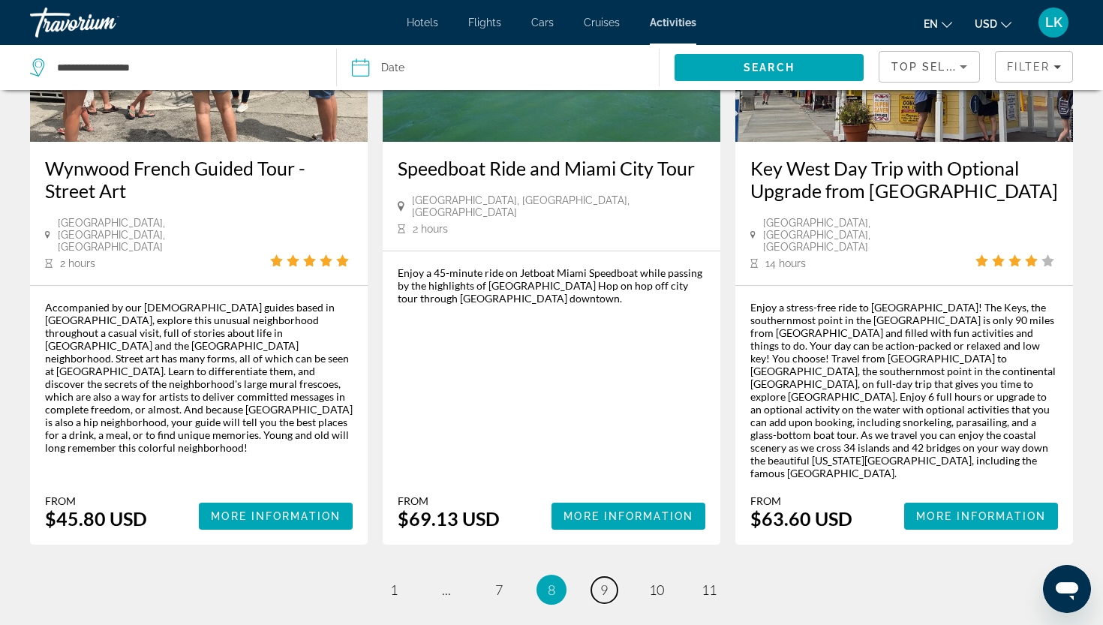
scroll to position [2198, 0]
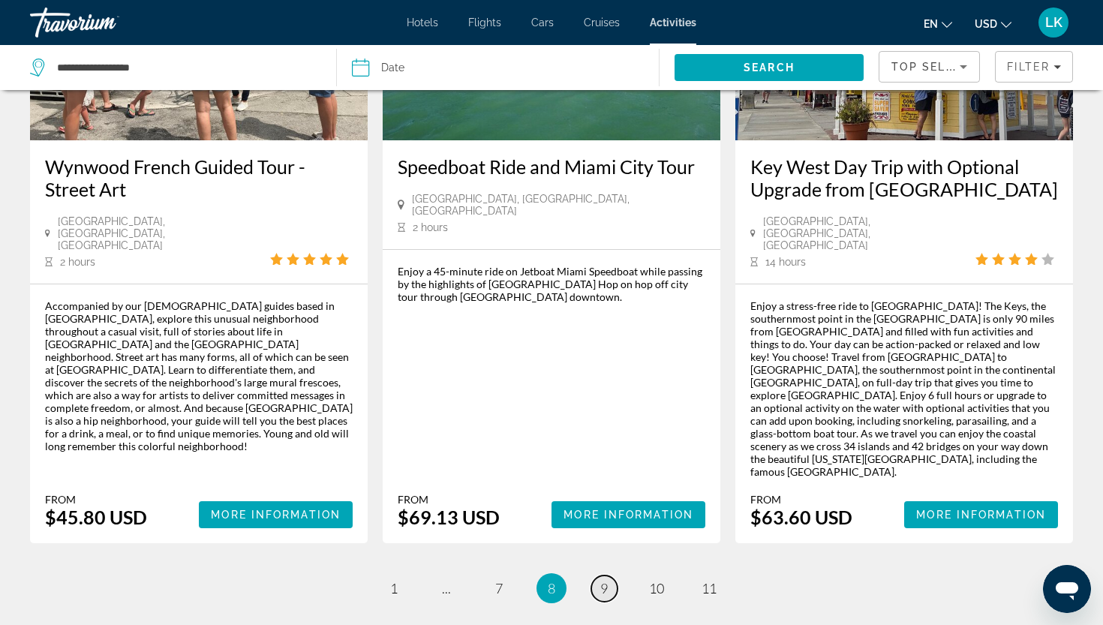
click at [611, 556] on link "page 9" at bounding box center [604, 588] width 26 height 26
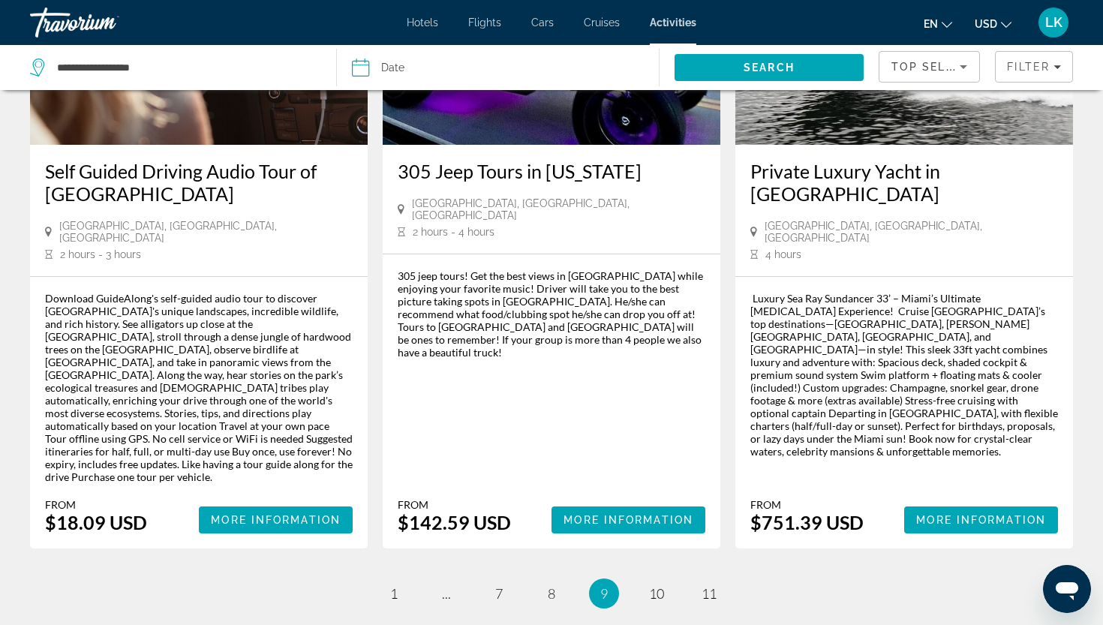
scroll to position [2328, 0]
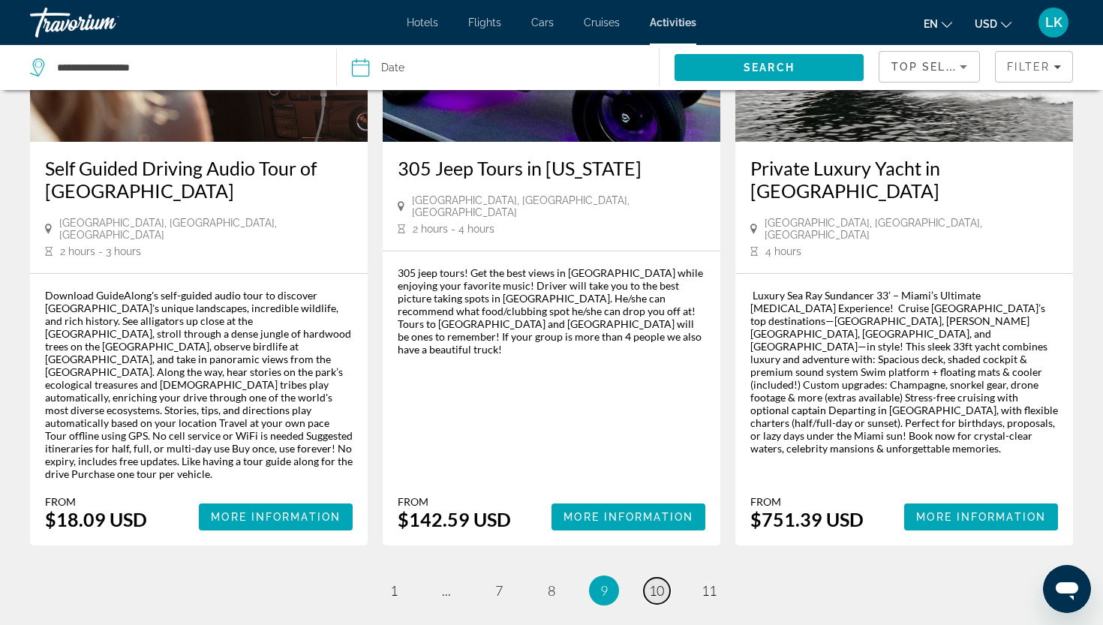
click at [661, 556] on span "10" at bounding box center [656, 590] width 15 height 17
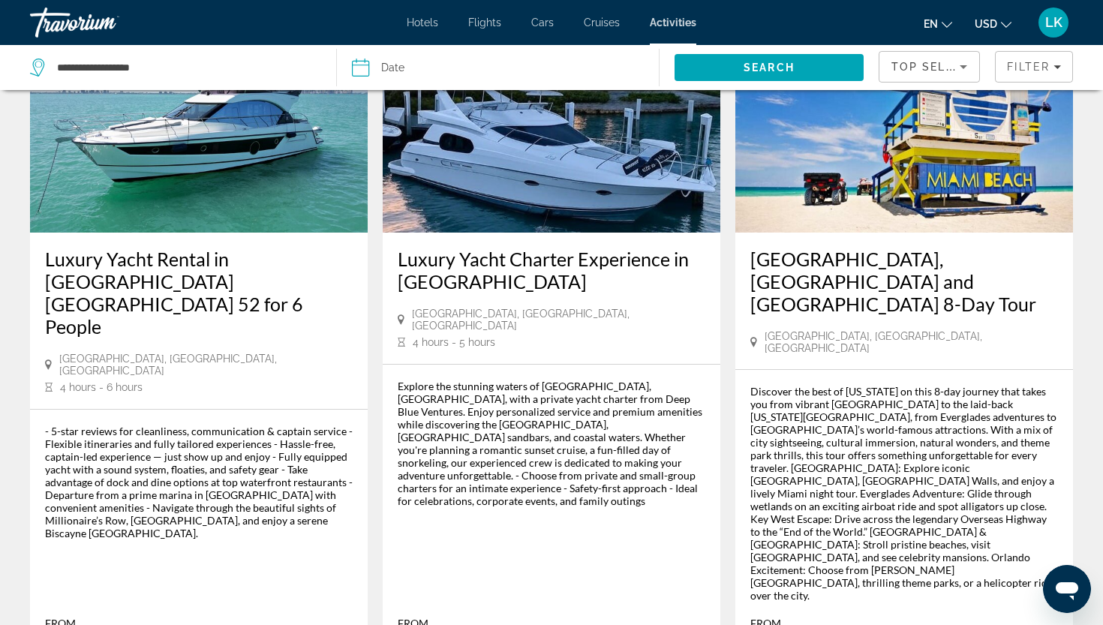
scroll to position [2139, 0]
